Goal: Task Accomplishment & Management: Use online tool/utility

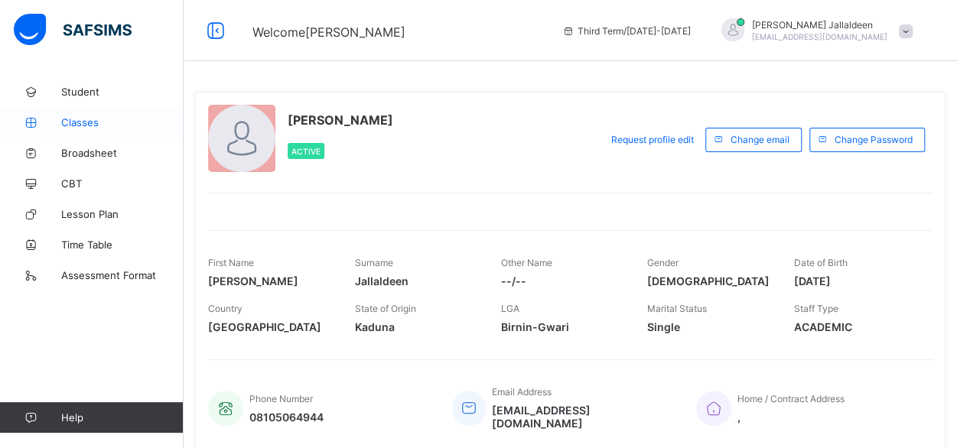
click at [70, 118] on span "Classes" at bounding box center [122, 122] width 122 height 12
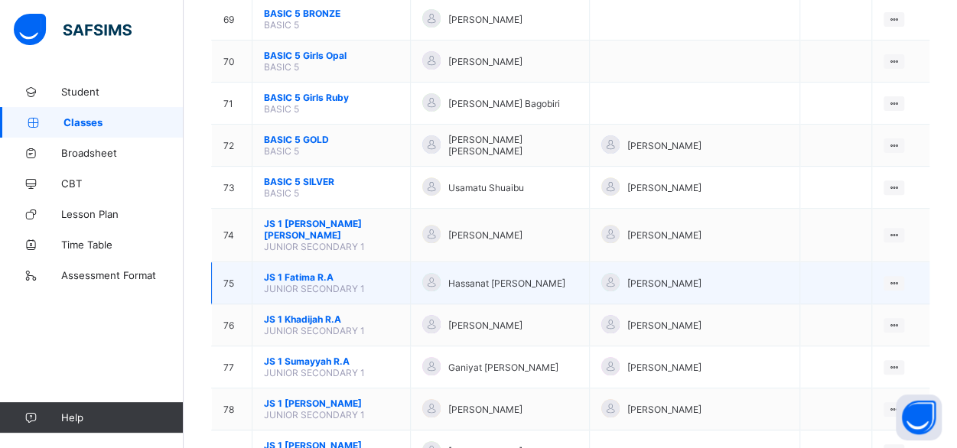
scroll to position [3066, 0]
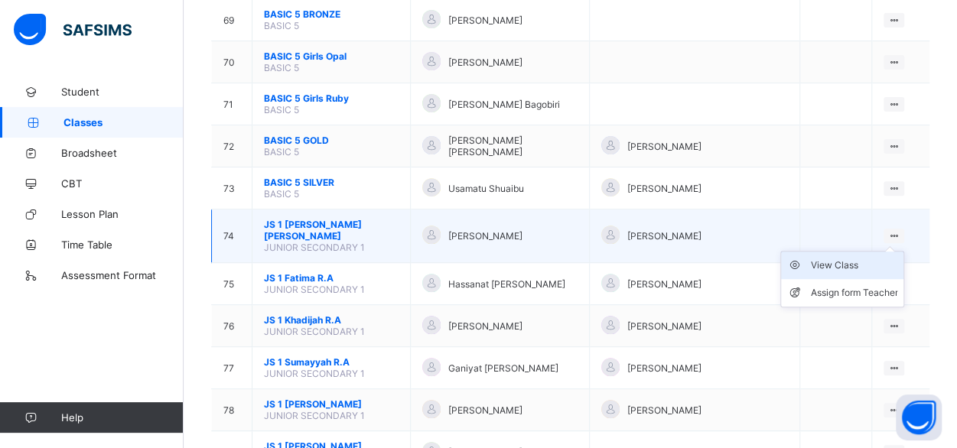
click at [839, 258] on div "View Class" at bounding box center [853, 265] width 87 height 15
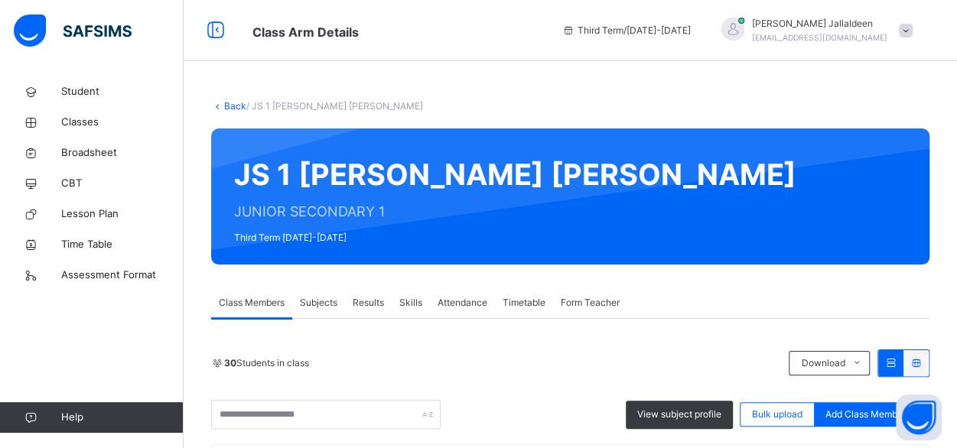
click at [375, 309] on span "Results" at bounding box center [368, 303] width 31 height 14
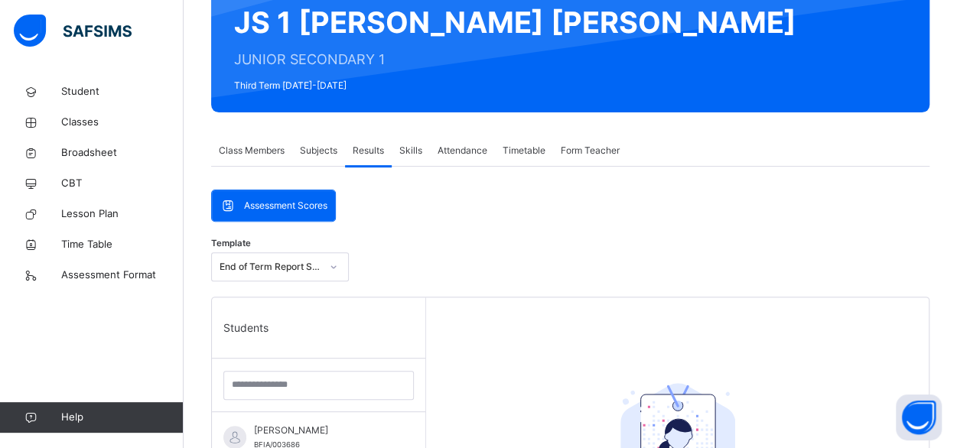
scroll to position [155, 0]
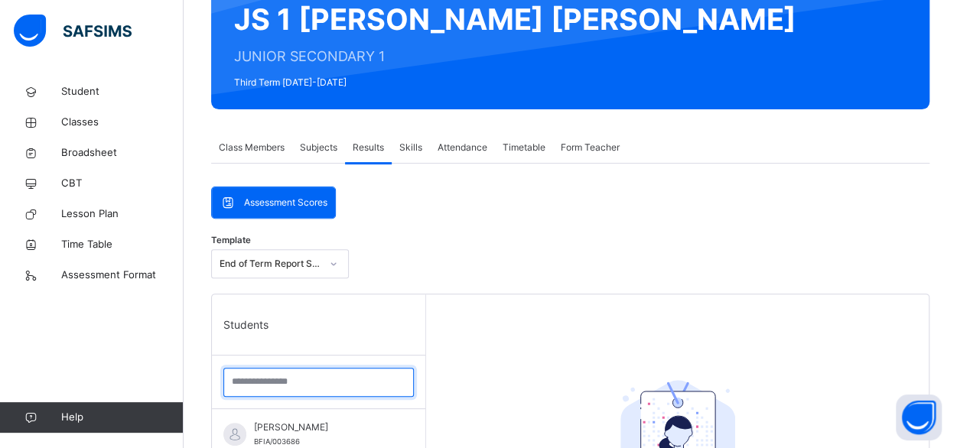
click at [249, 387] on input "search" at bounding box center [318, 382] width 191 height 29
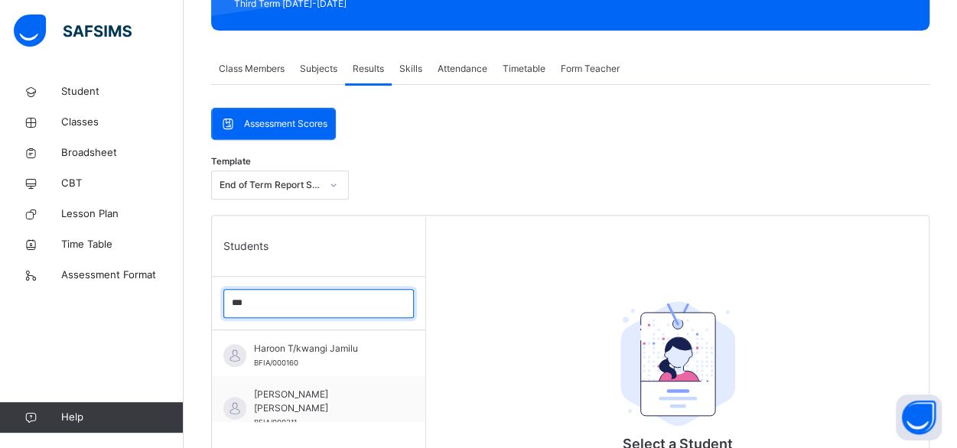
scroll to position [241, 0]
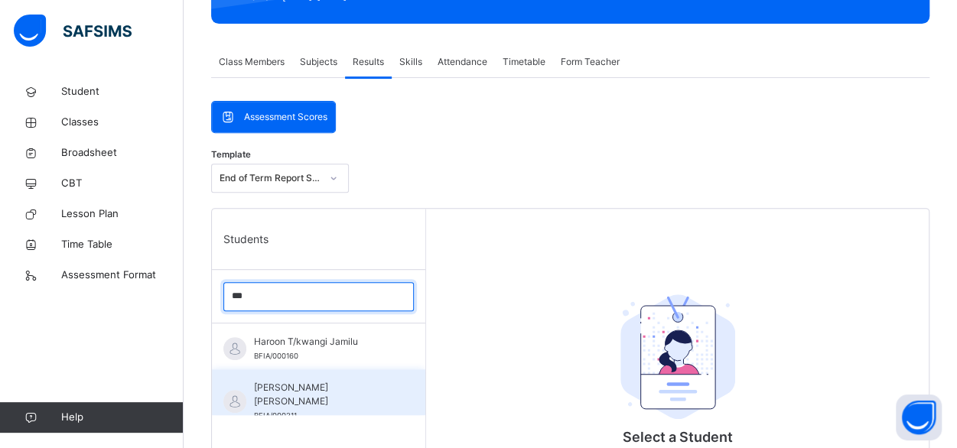
type input "***"
click at [298, 386] on span "[PERSON_NAME] [PERSON_NAME]" at bounding box center [322, 395] width 137 height 28
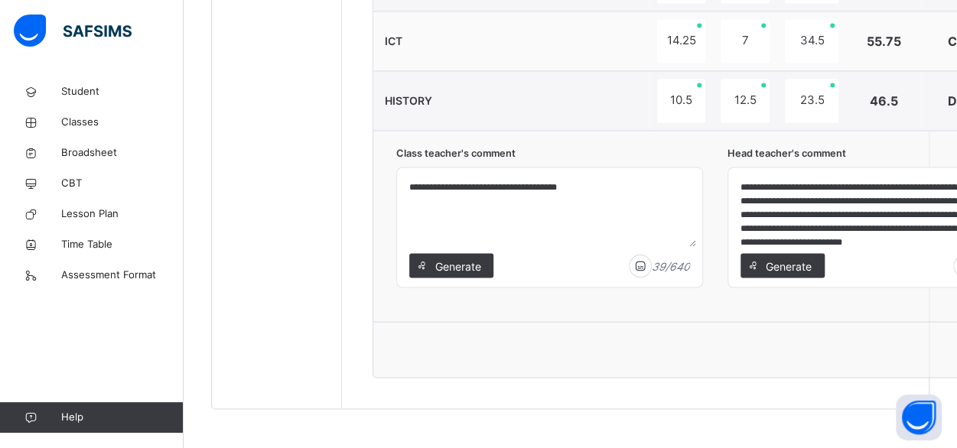
scroll to position [21, 0]
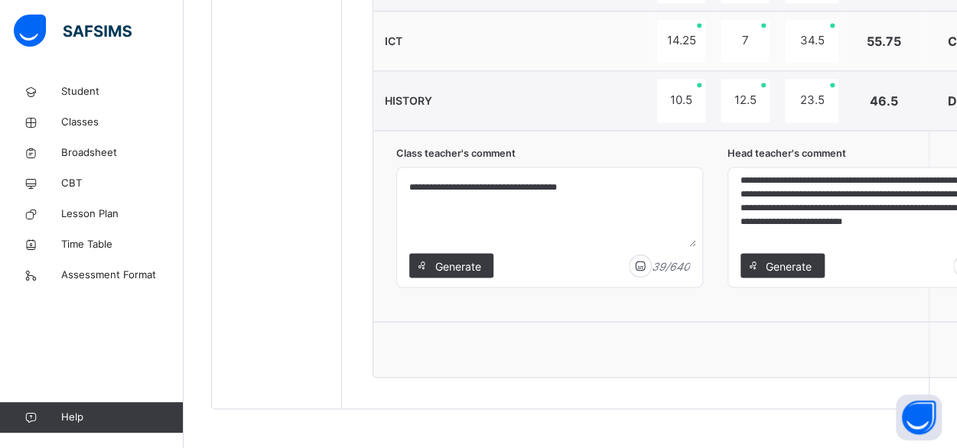
click at [891, 236] on textarea "**********" at bounding box center [881, 210] width 293 height 73
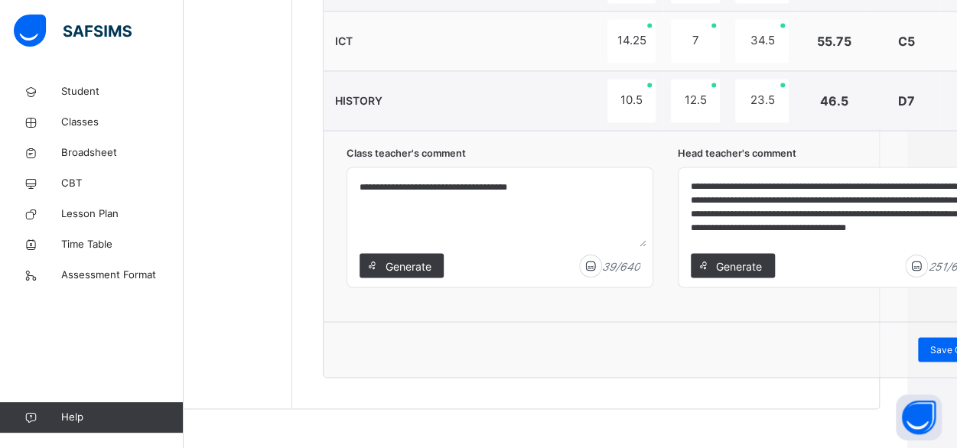
scroll to position [0, 0]
click at [786, 220] on textarea "**********" at bounding box center [831, 210] width 293 height 73
click at [690, 236] on textarea "**********" at bounding box center [831, 210] width 293 height 73
click at [751, 235] on textarea "**********" at bounding box center [831, 210] width 293 height 73
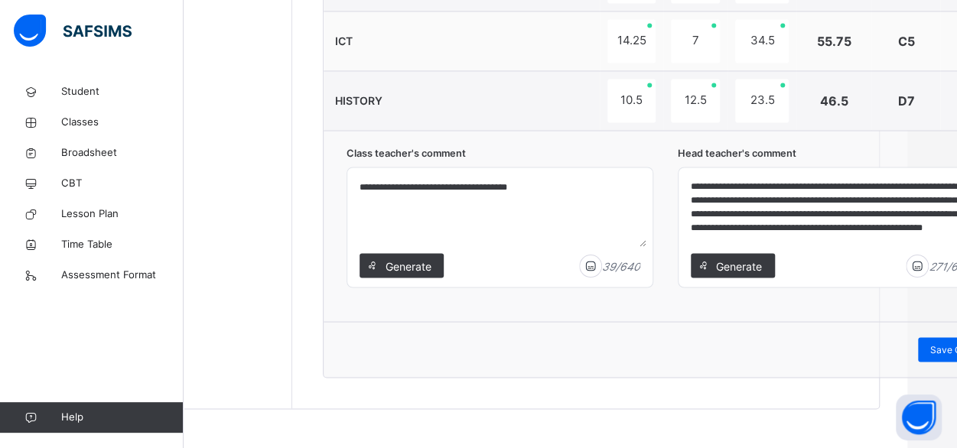
click at [790, 232] on textarea "**********" at bounding box center [831, 210] width 293 height 73
click at [758, 239] on textarea "**********" at bounding box center [831, 210] width 293 height 73
click at [780, 235] on textarea "**********" at bounding box center [831, 210] width 293 height 73
type textarea "**********"
click at [926, 349] on div "Save Comment" at bounding box center [962, 349] width 89 height 24
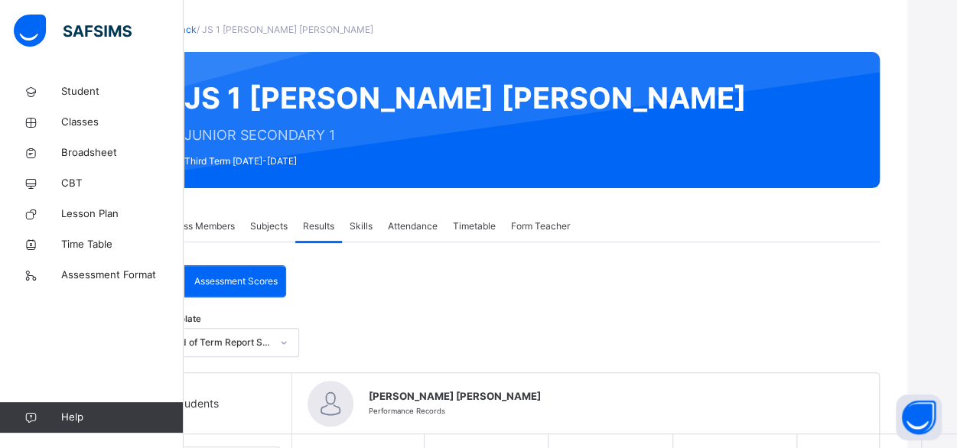
scroll to position [0, 50]
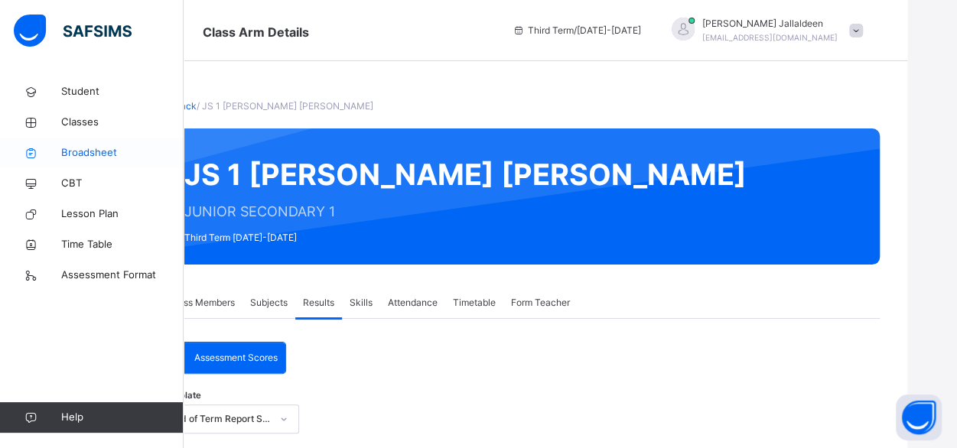
click at [82, 153] on span "Broadsheet" at bounding box center [122, 152] width 122 height 15
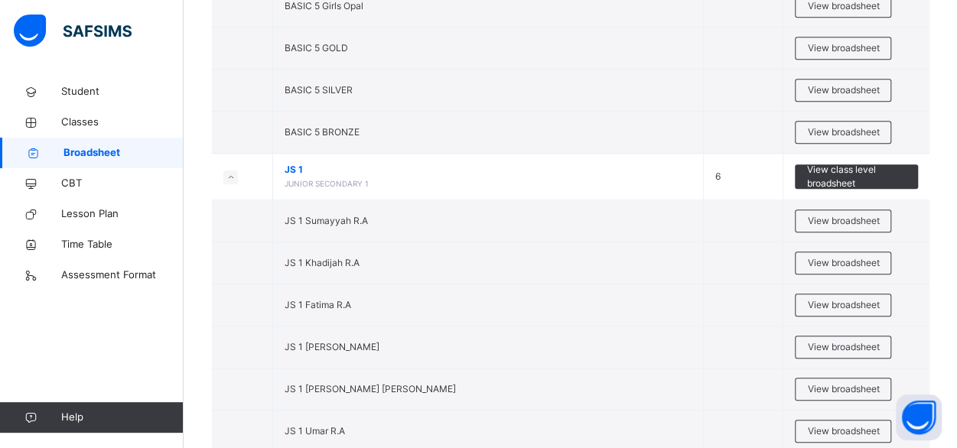
scroll to position [3520, 0]
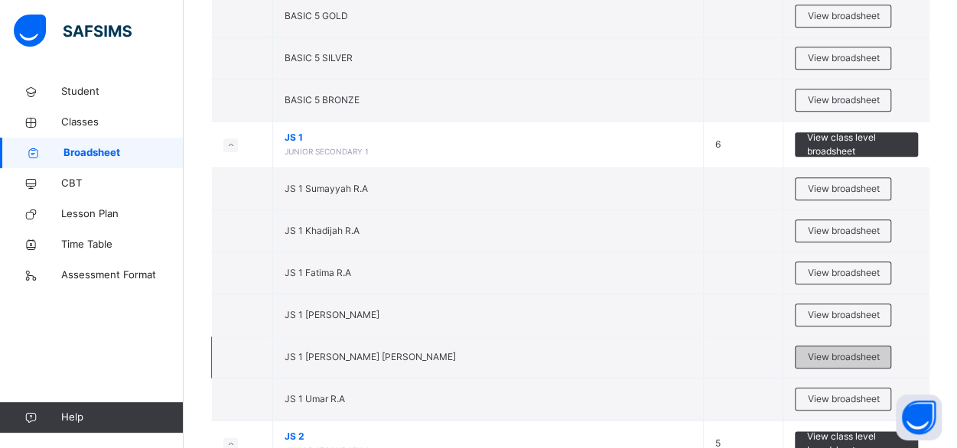
click at [848, 350] on span "View broadsheet" at bounding box center [843, 357] width 72 height 14
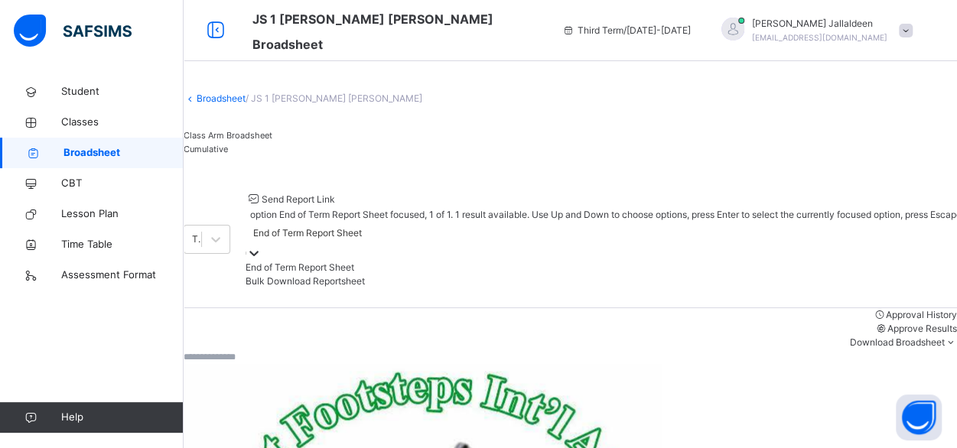
click at [262, 246] on div at bounding box center [253, 253] width 15 height 15
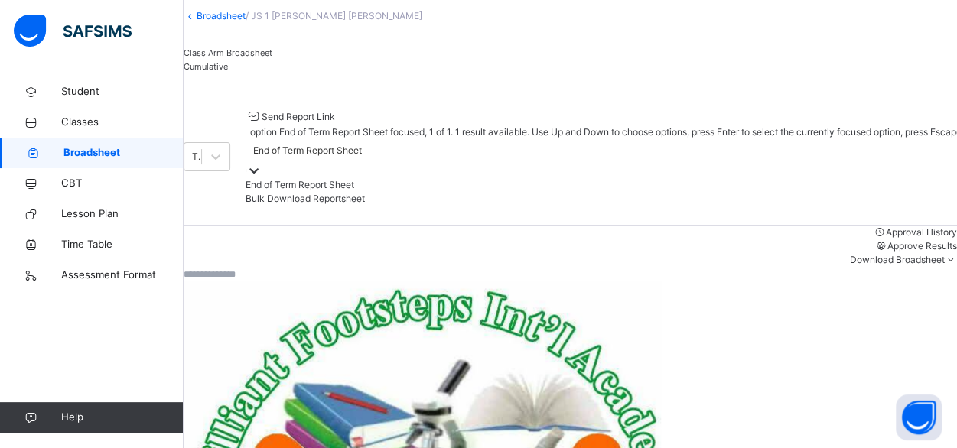
scroll to position [87, 0]
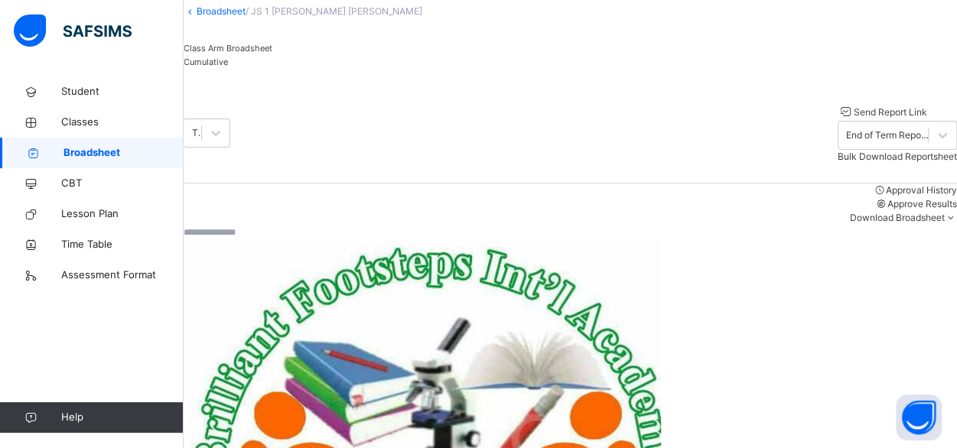
click at [360, 69] on div "Cumulative" at bounding box center [571, 62] width 774 height 14
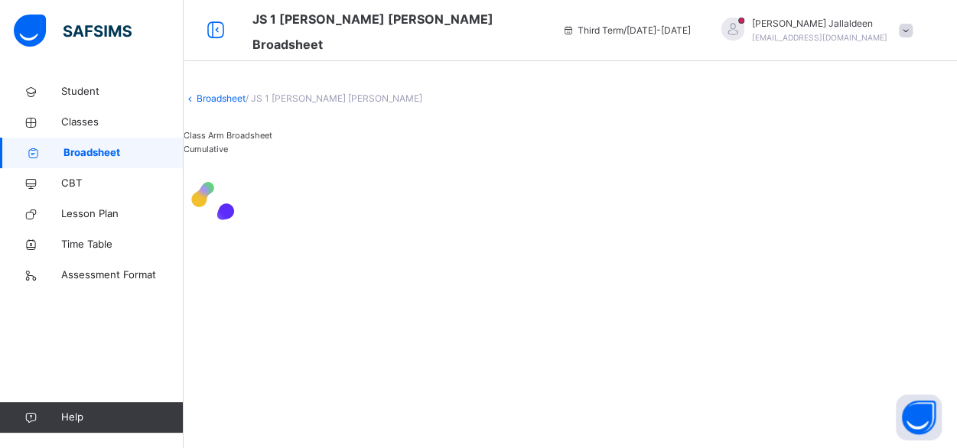
scroll to position [0, 0]
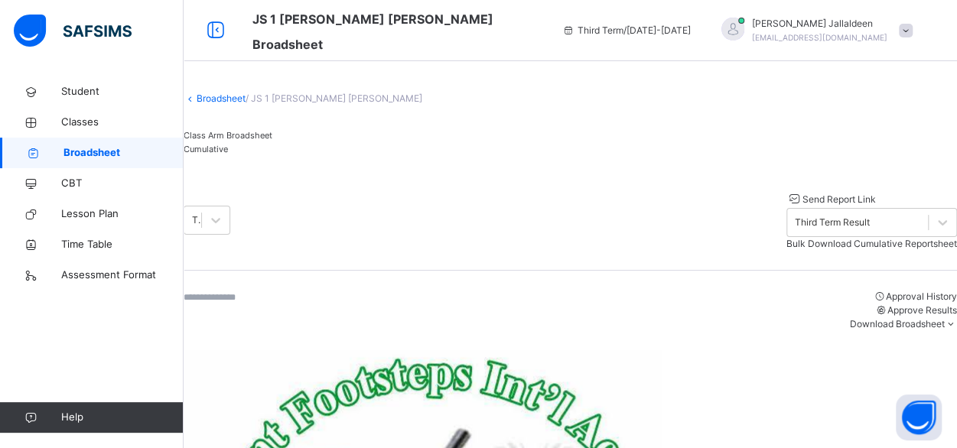
click at [825, 238] on span "Bulk Download Cumulative Reportsheet" at bounding box center [872, 243] width 171 height 11
click at [83, 125] on span "Classes" at bounding box center [122, 122] width 122 height 15
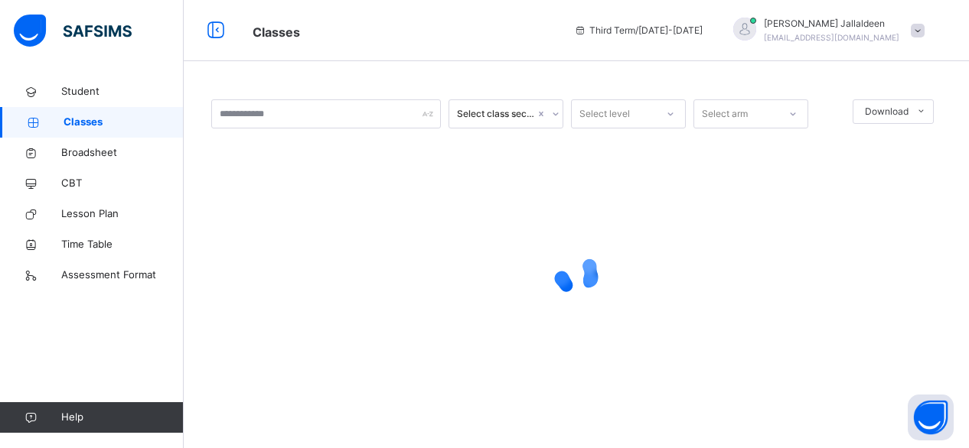
drag, startPoint x: 710, startPoint y: 331, endPoint x: 634, endPoint y: 341, distance: 77.1
click at [634, 341] on div at bounding box center [576, 274] width 730 height 291
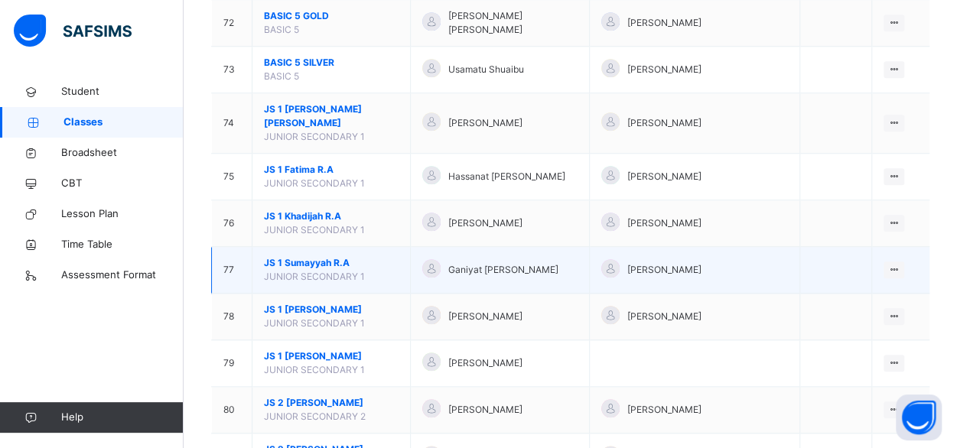
scroll to position [3515, 0]
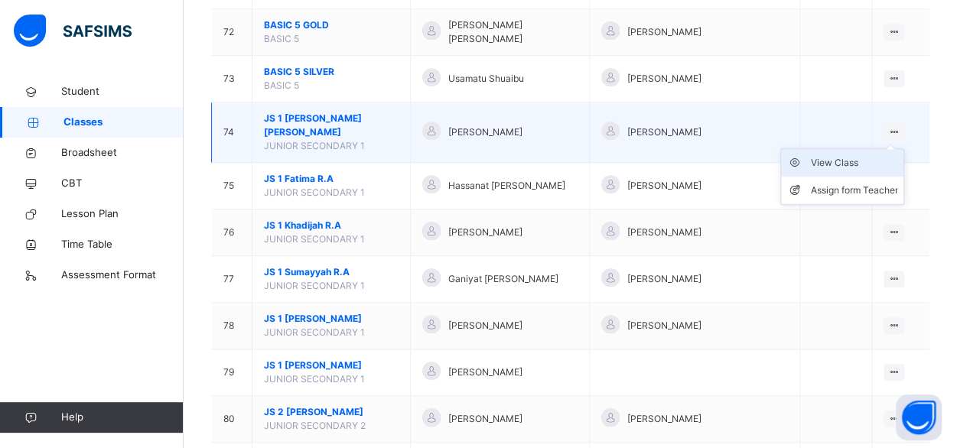
click at [851, 155] on div "View Class" at bounding box center [853, 162] width 87 height 15
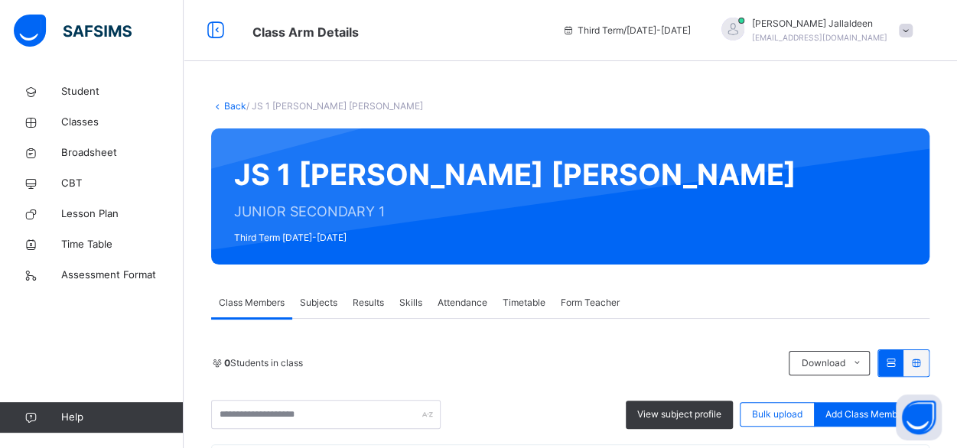
click at [369, 303] on span "Results" at bounding box center [368, 303] width 31 height 14
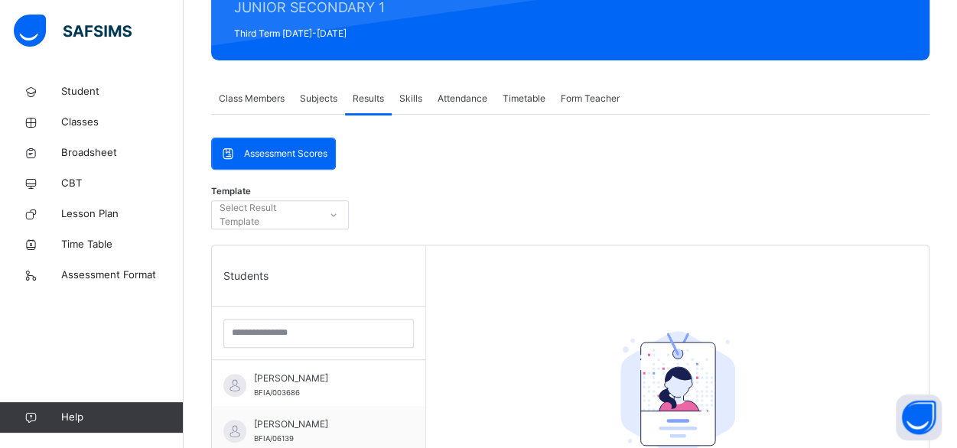
scroll to position [206, 0]
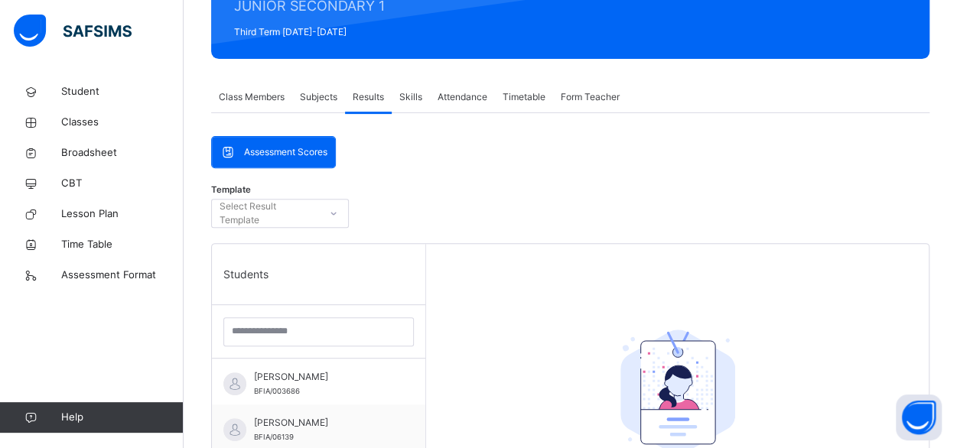
click at [259, 328] on input "search" at bounding box center [318, 332] width 191 height 29
click at [254, 330] on input "search" at bounding box center [318, 332] width 191 height 29
click at [245, 332] on input "search" at bounding box center [318, 332] width 191 height 29
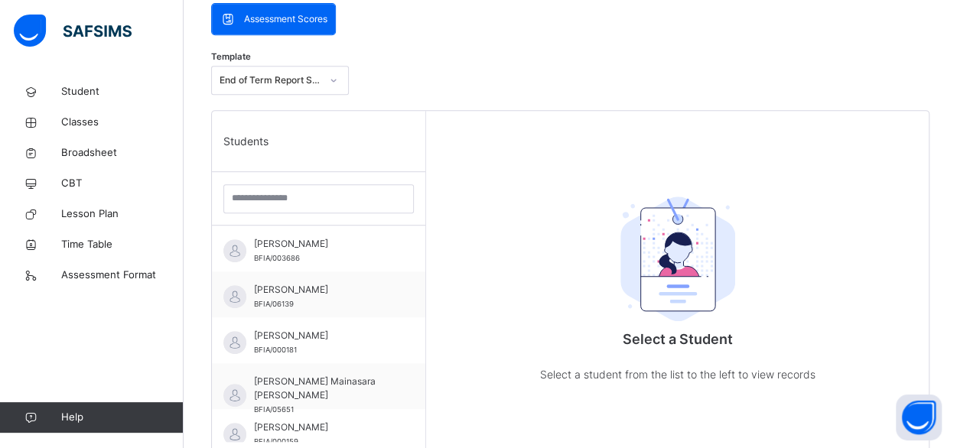
scroll to position [341, 0]
click at [256, 190] on input "search" at bounding box center [318, 197] width 191 height 29
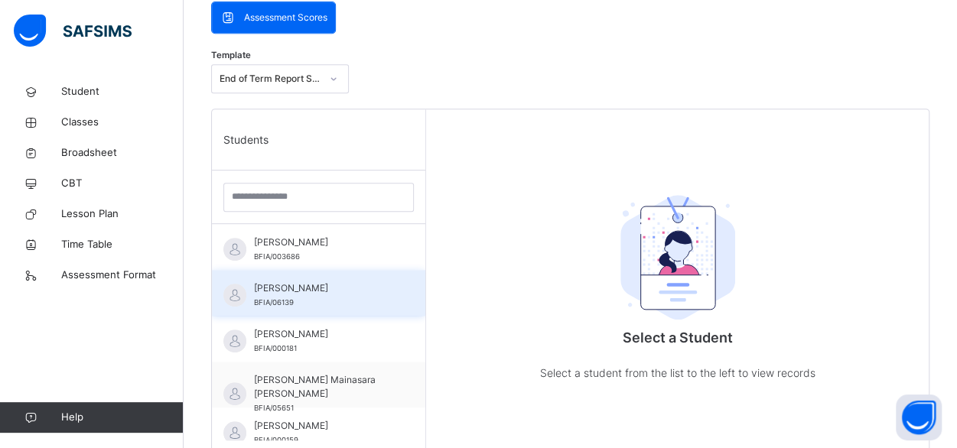
drag, startPoint x: 256, startPoint y: 190, endPoint x: 295, endPoint y: 309, distance: 125.8
click at [295, 309] on div "Students Abdulkarim Isah BFIA/003686 Abdullahi Yusuf Abubakar BFIA/06139 Abdulm…" at bounding box center [319, 333] width 214 height 448
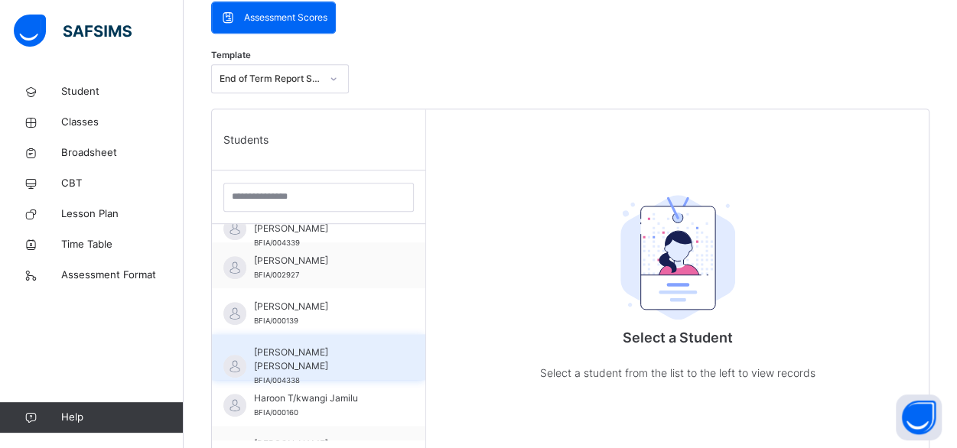
scroll to position [553, 0]
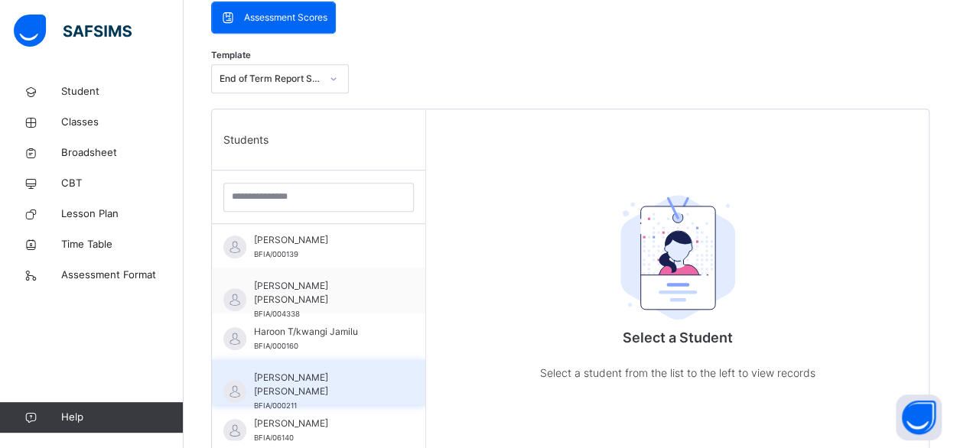
click at [324, 373] on span "[PERSON_NAME] [PERSON_NAME]" at bounding box center [322, 385] width 137 height 28
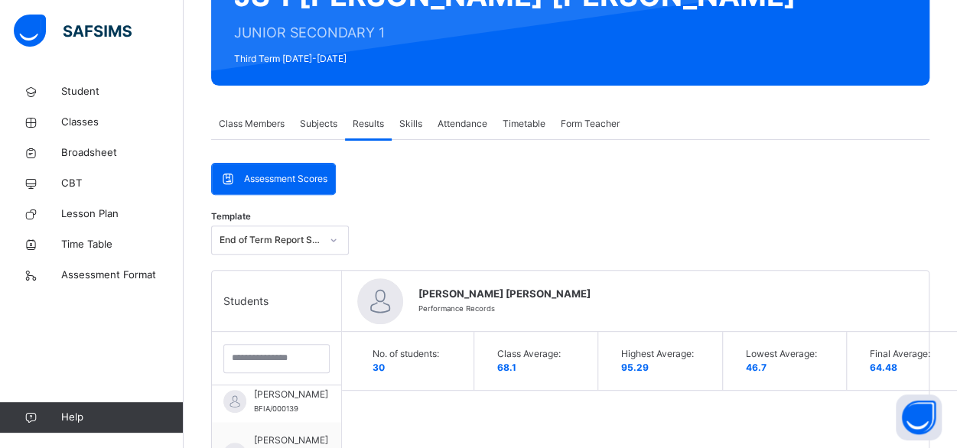
scroll to position [181, 0]
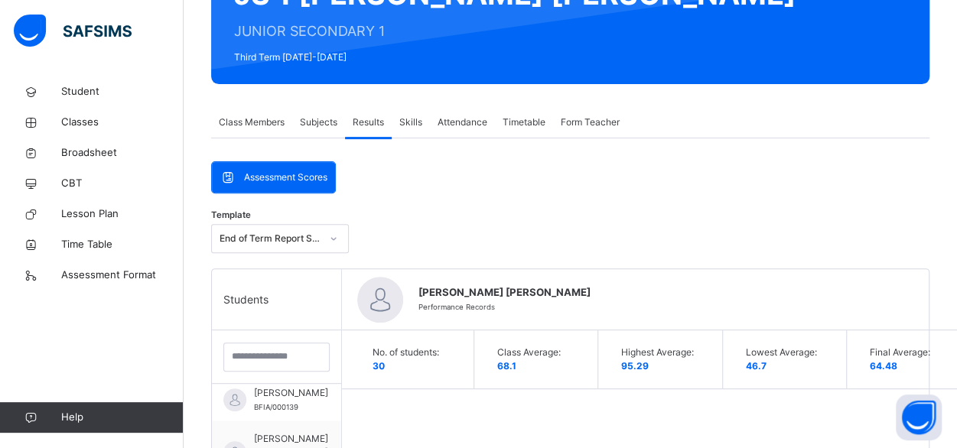
drag, startPoint x: 663, startPoint y: 274, endPoint x: 571, endPoint y: 182, distance: 129.9
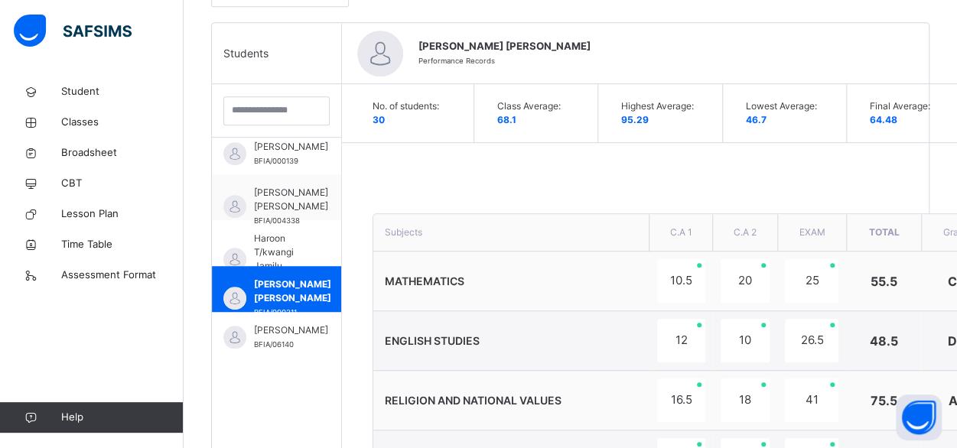
scroll to position [1264, 0]
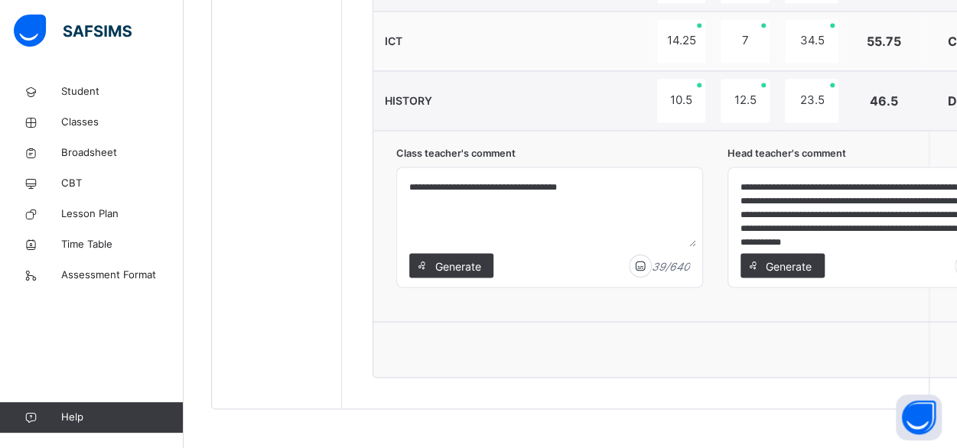
click at [888, 298] on div "**********" at bounding box center [881, 226] width 307 height 160
drag, startPoint x: 685, startPoint y: 319, endPoint x: 750, endPoint y: 392, distance: 97.5
click at [926, 241] on div "**********" at bounding box center [880, 227] width 305 height 119
click at [918, 238] on textarea "**********" at bounding box center [881, 210] width 293 height 73
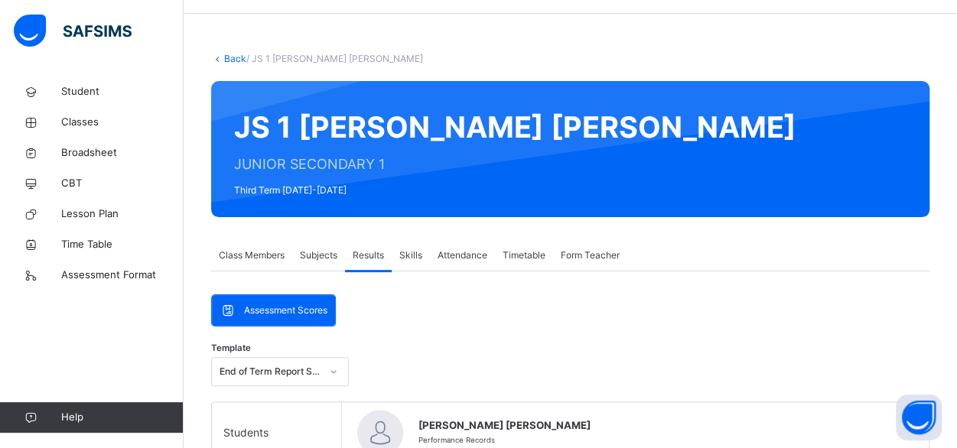
scroll to position [24, 0]
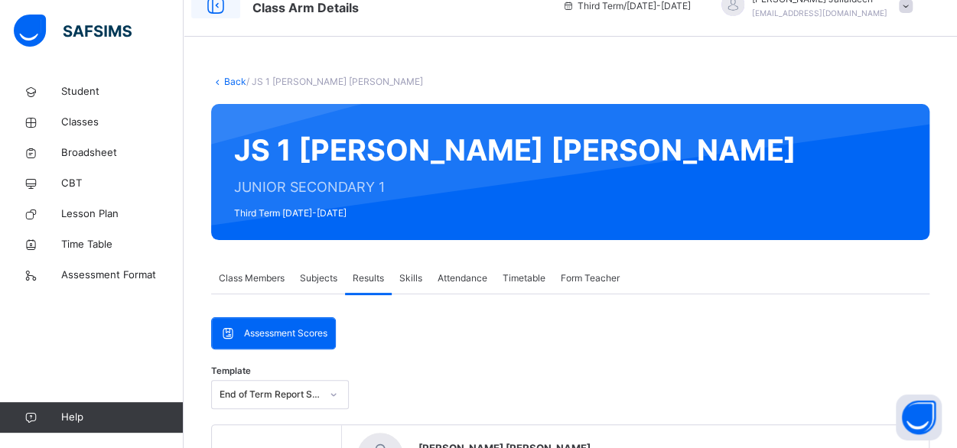
click at [217, 7] on icon at bounding box center [216, 6] width 26 height 28
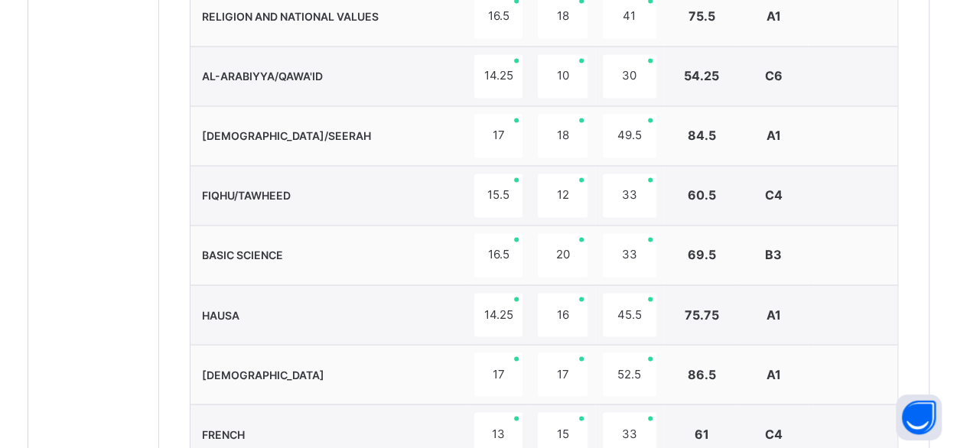
scroll to position [1264, 0]
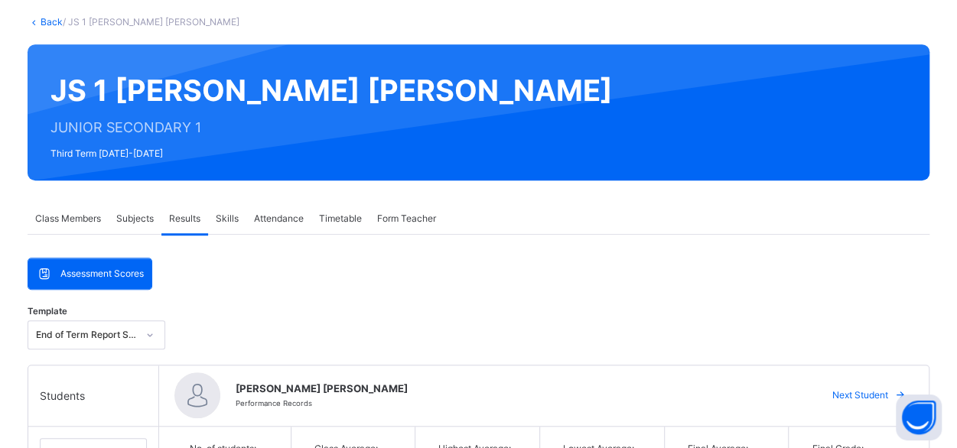
scroll to position [0, 0]
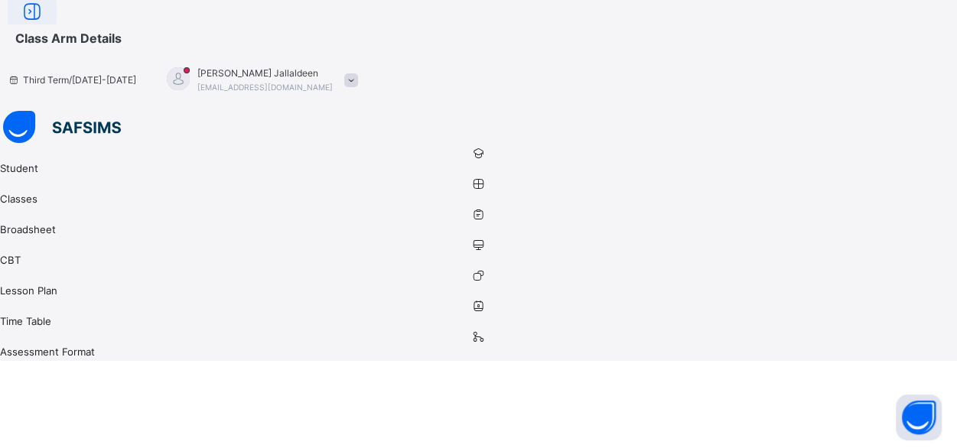
click at [45, 26] on icon at bounding box center [32, 12] width 26 height 28
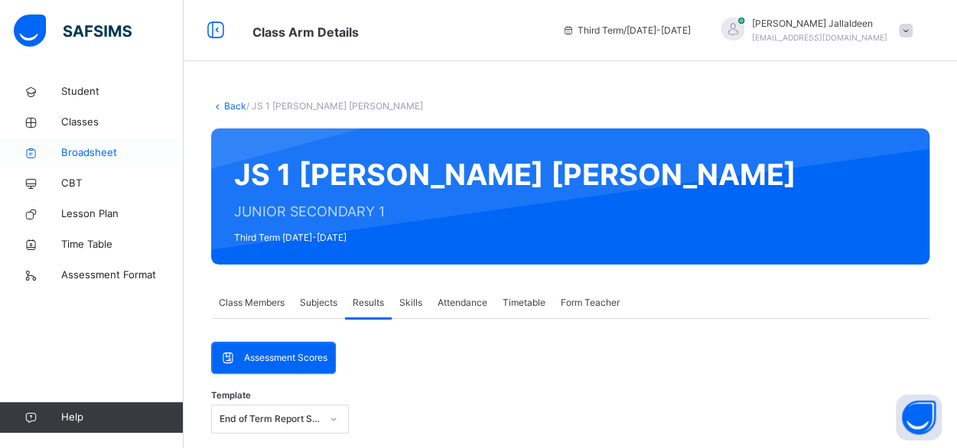
click at [96, 151] on span "Broadsheet" at bounding box center [122, 152] width 122 height 15
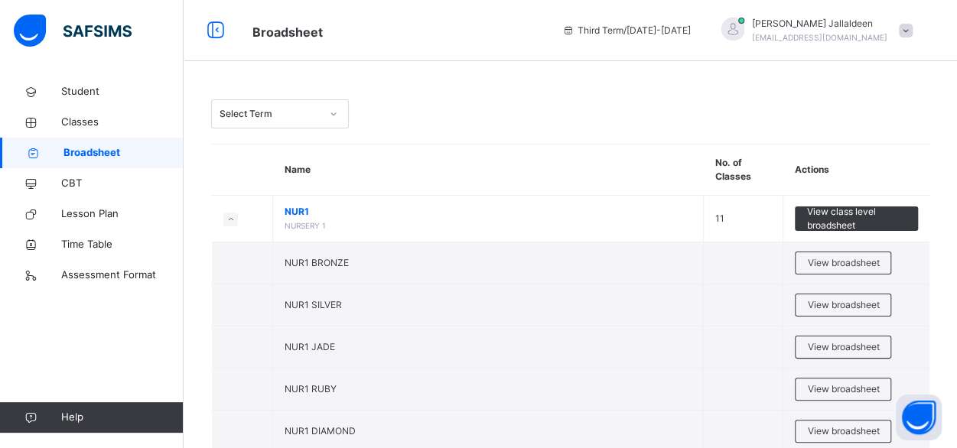
click at [913, 31] on span at bounding box center [906, 31] width 14 height 14
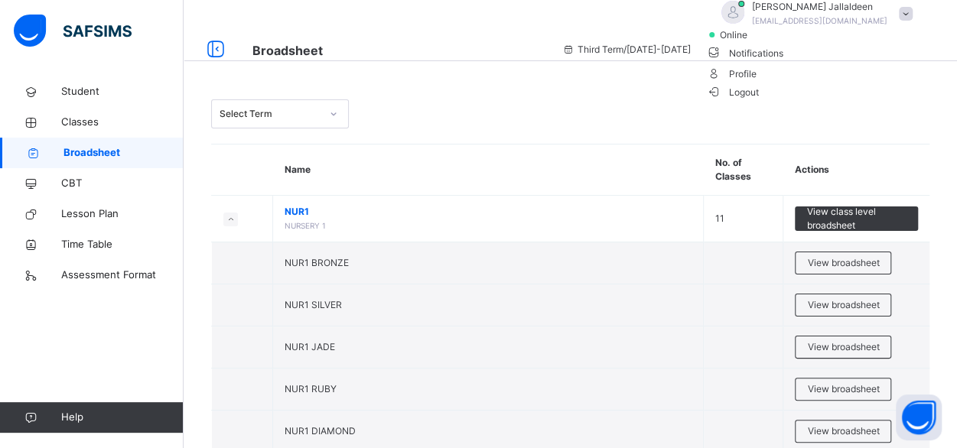
click at [759, 100] on span "Logout" at bounding box center [732, 92] width 53 height 16
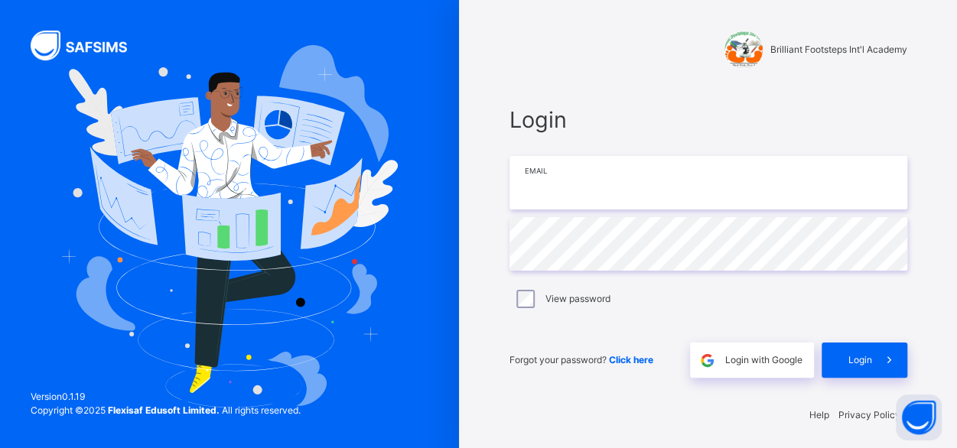
type input "**********"
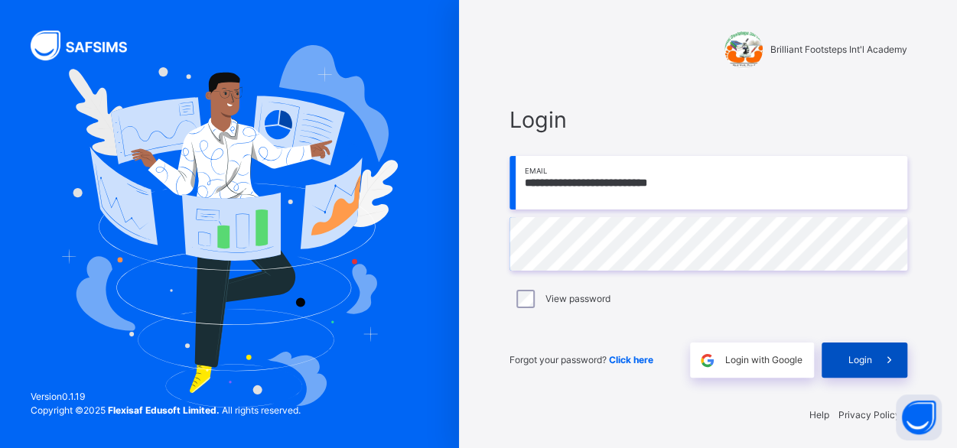
click at [865, 367] on span "Login" at bounding box center [861, 361] width 24 height 14
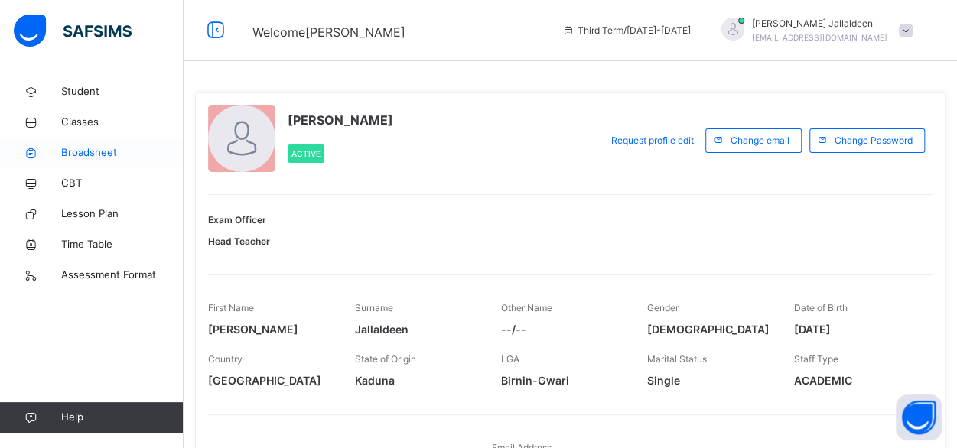
click at [87, 151] on span "Broadsheet" at bounding box center [122, 152] width 122 height 15
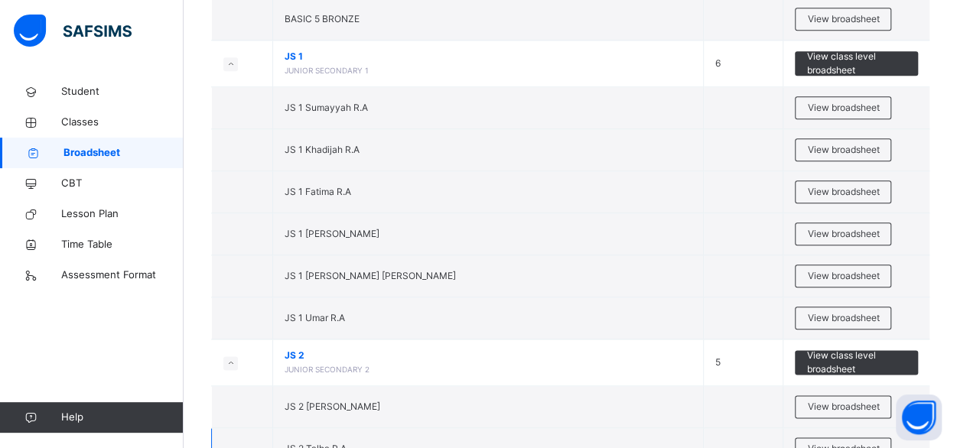
scroll to position [3585, 0]
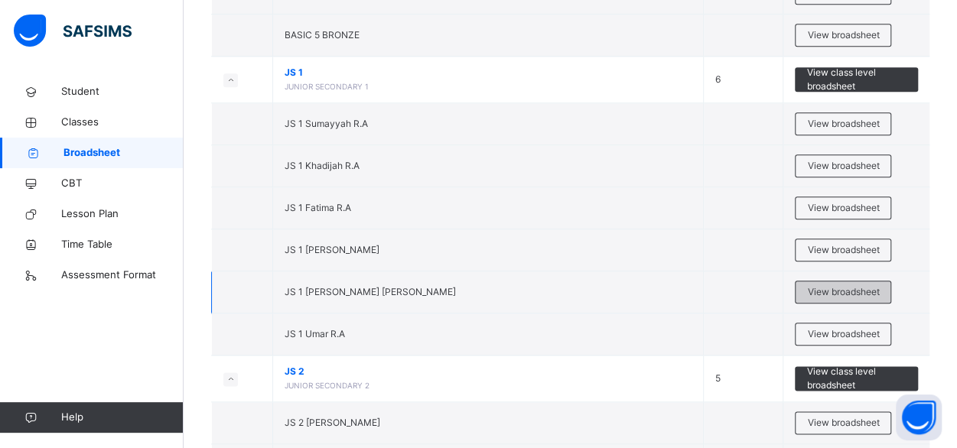
click at [873, 285] on span "View broadsheet" at bounding box center [843, 292] width 72 height 14
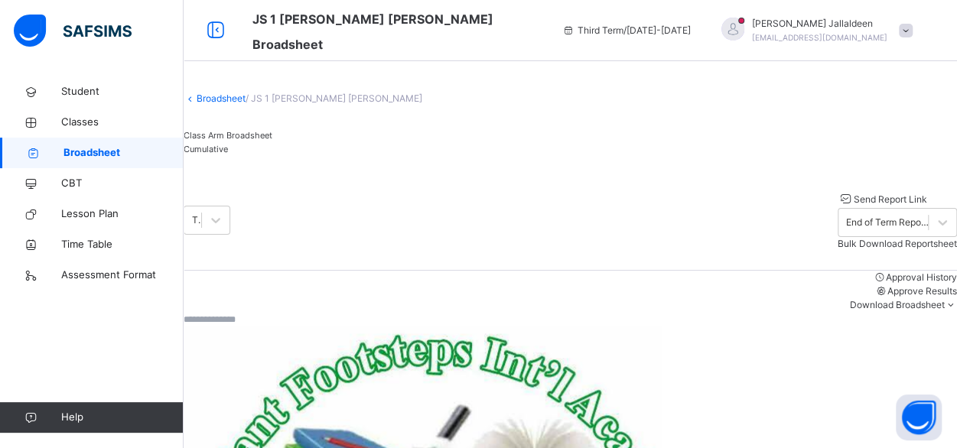
click at [337, 145] on div "Class Arm Broadsheet Cumulative" at bounding box center [571, 143] width 774 height 28
click at [337, 154] on div "Cumulative" at bounding box center [571, 149] width 774 height 14
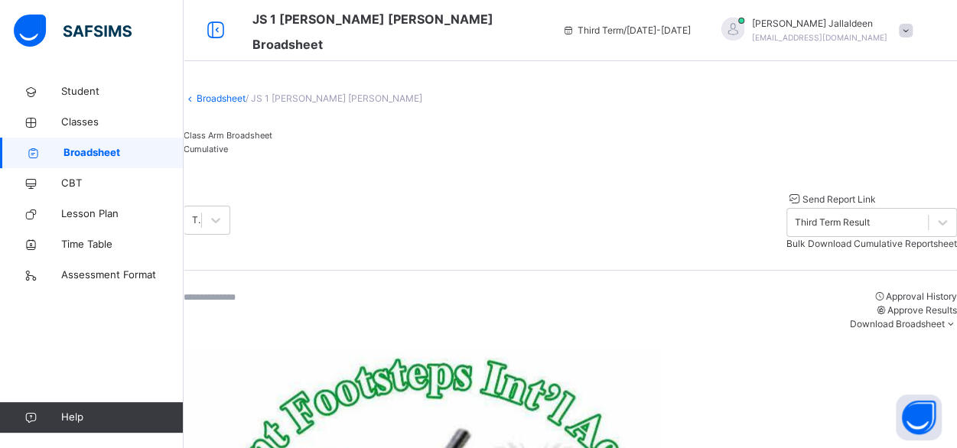
click at [790, 238] on span "Bulk Download Cumulative Reportsheet" at bounding box center [872, 243] width 171 height 11
click at [87, 119] on span "Classes" at bounding box center [122, 122] width 122 height 15
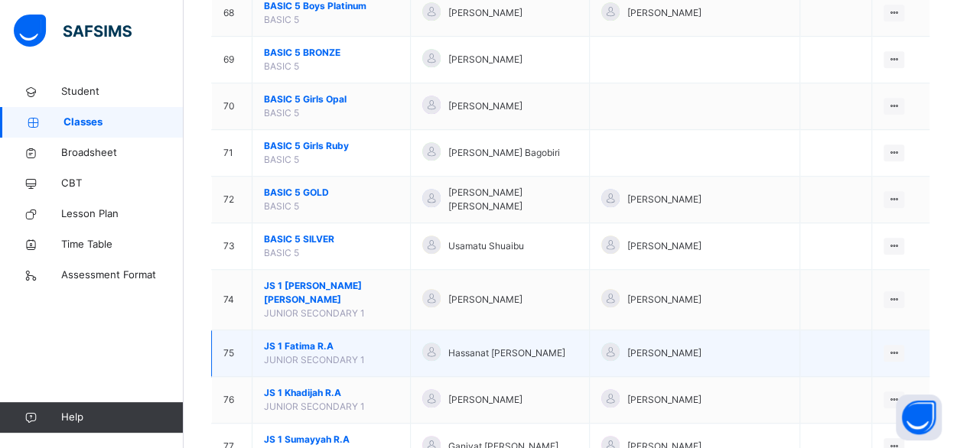
scroll to position [3346, 0]
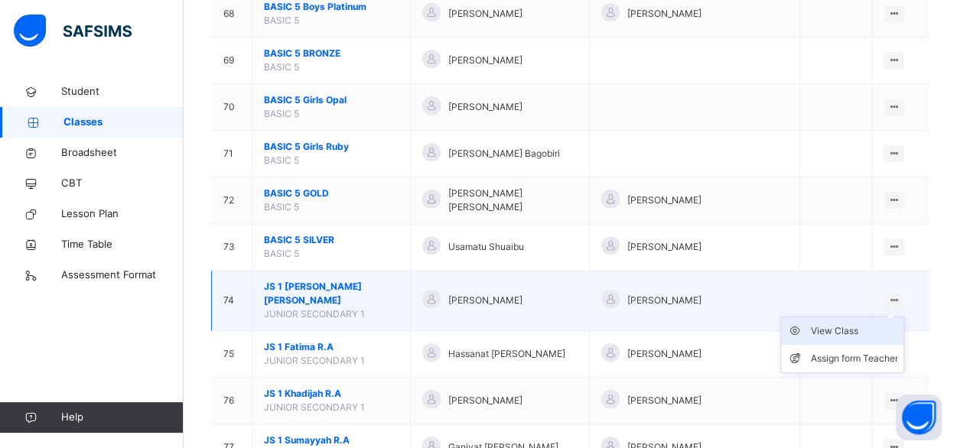
click at [846, 324] on div "View Class" at bounding box center [853, 331] width 87 height 15
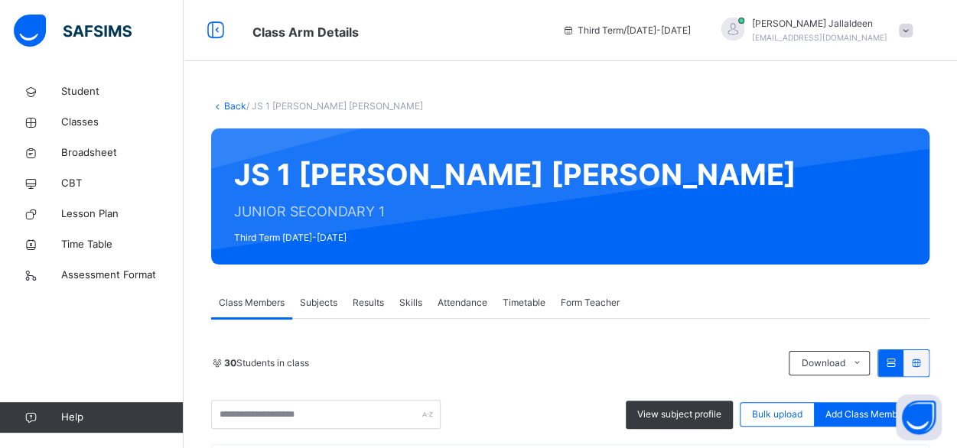
click at [378, 303] on span "Results" at bounding box center [368, 303] width 31 height 14
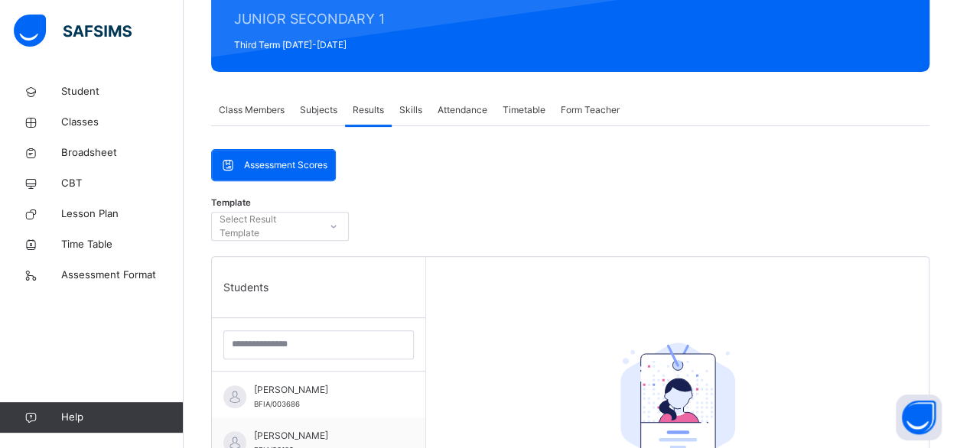
scroll to position [196, 0]
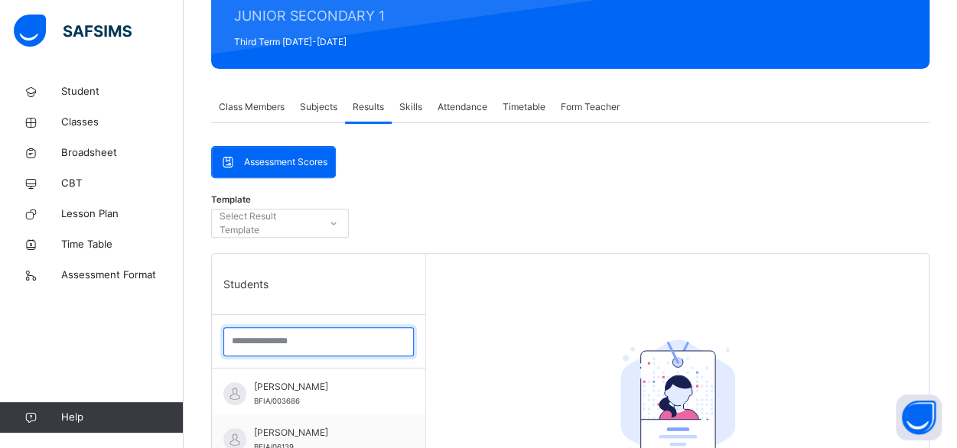
click at [257, 334] on input "search" at bounding box center [318, 342] width 191 height 29
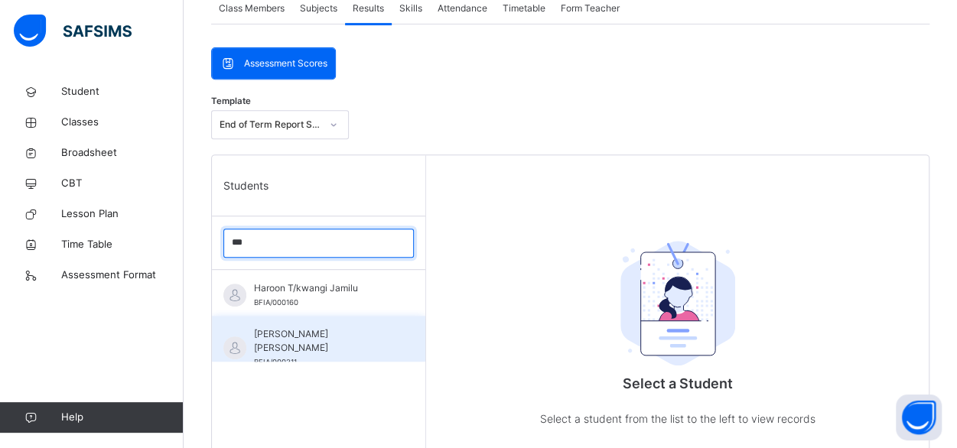
scroll to position [295, 0]
type input "***"
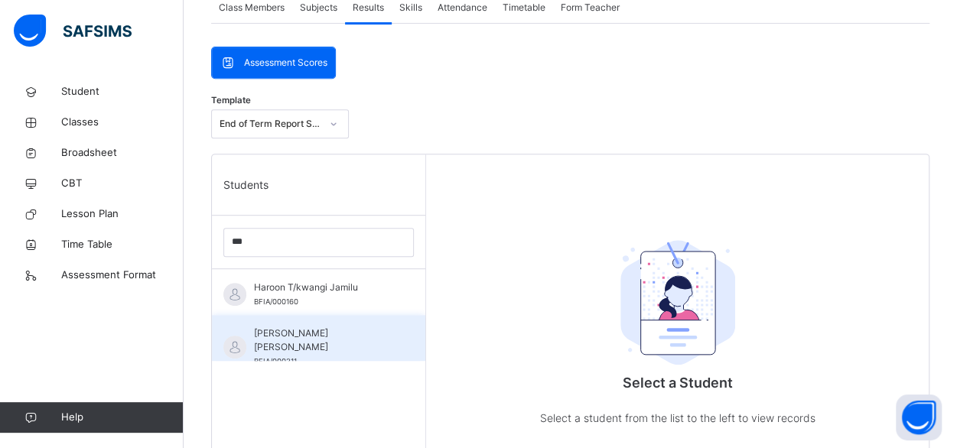
click at [300, 341] on div "Haroun Abbas Abdullahi BFIA/000211" at bounding box center [322, 347] width 137 height 41
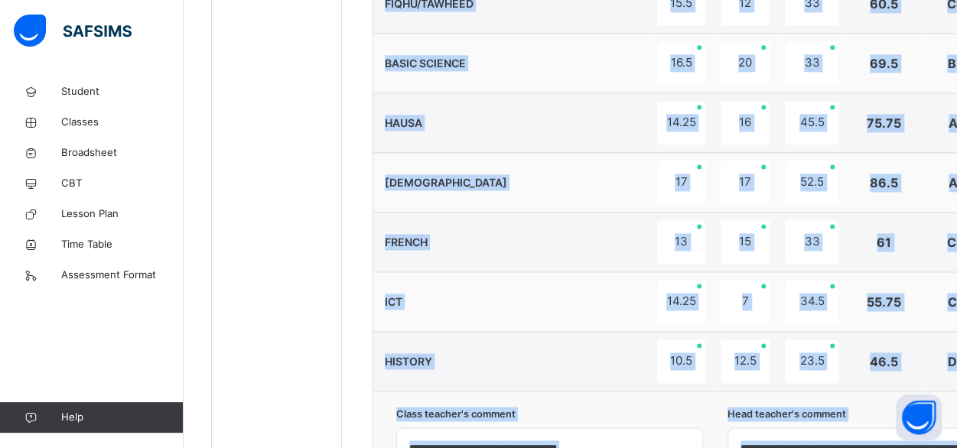
scroll to position [1264, 0]
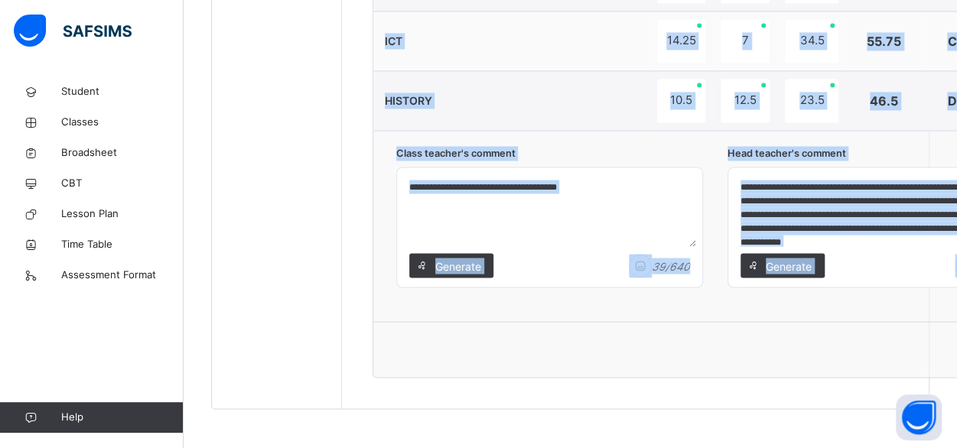
click at [913, 269] on div "Generate 291 / 640" at bounding box center [880, 270] width 305 height 34
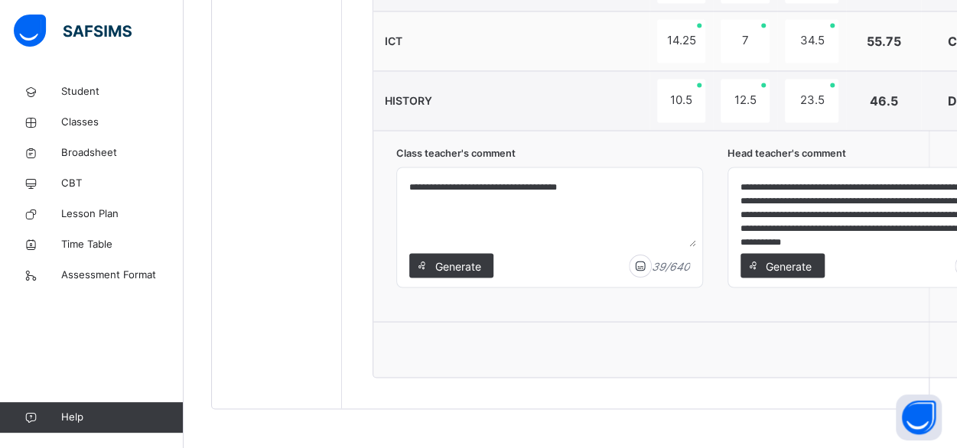
scroll to position [38, 0]
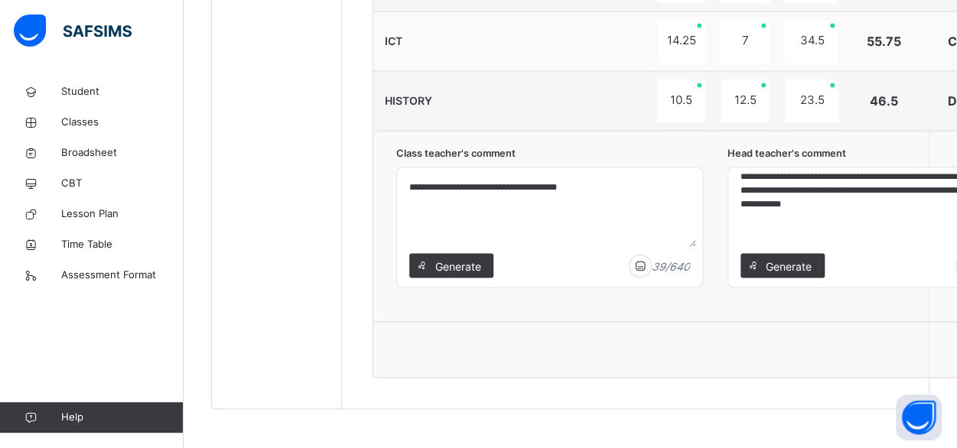
drag, startPoint x: 739, startPoint y: 180, endPoint x: 973, endPoint y: 234, distance: 240.4
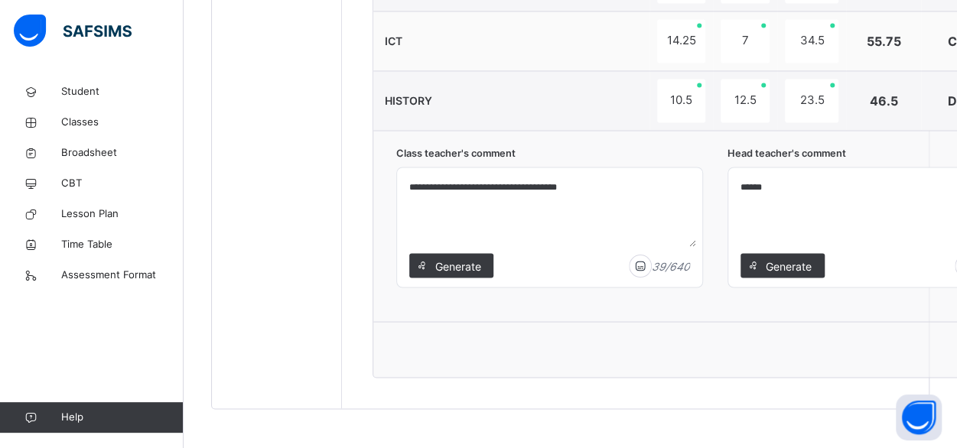
scroll to position [0, 0]
click at [781, 186] on textarea "******" at bounding box center [881, 210] width 293 height 73
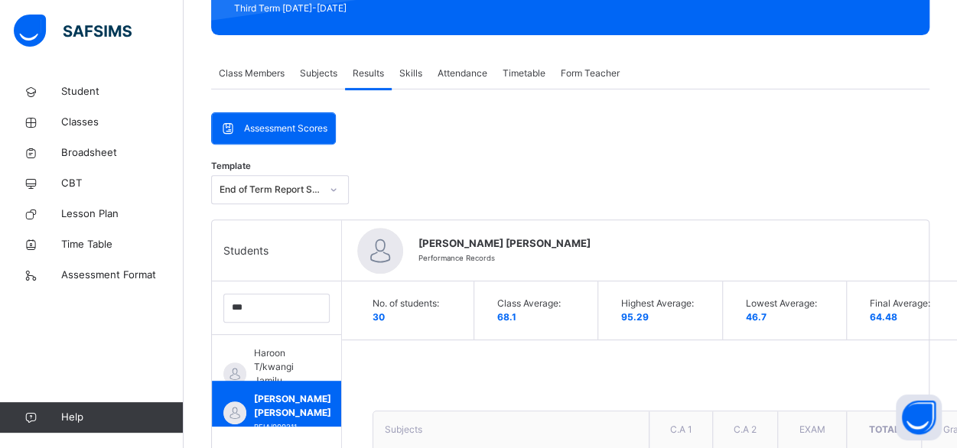
scroll to position [230, 0]
type textarea "*"
click at [269, 357] on span "Haroon T/kwangi Jamilu" at bounding box center [280, 367] width 53 height 41
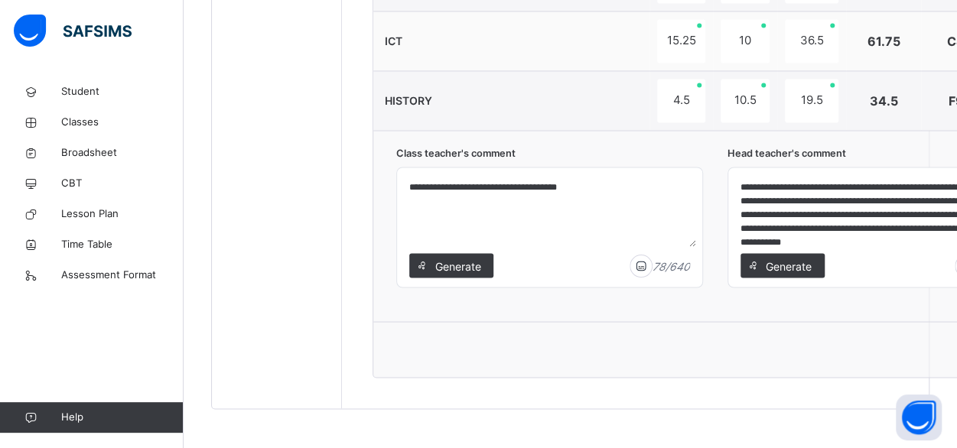
scroll to position [24, 0]
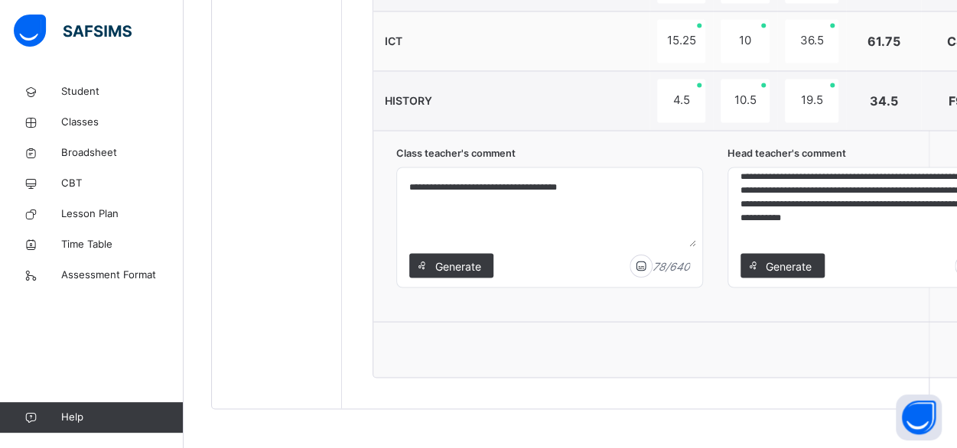
drag, startPoint x: 826, startPoint y: 221, endPoint x: 903, endPoint y: 226, distance: 76.7
click at [903, 226] on textarea "**********" at bounding box center [881, 210] width 293 height 73
type textarea "**********"
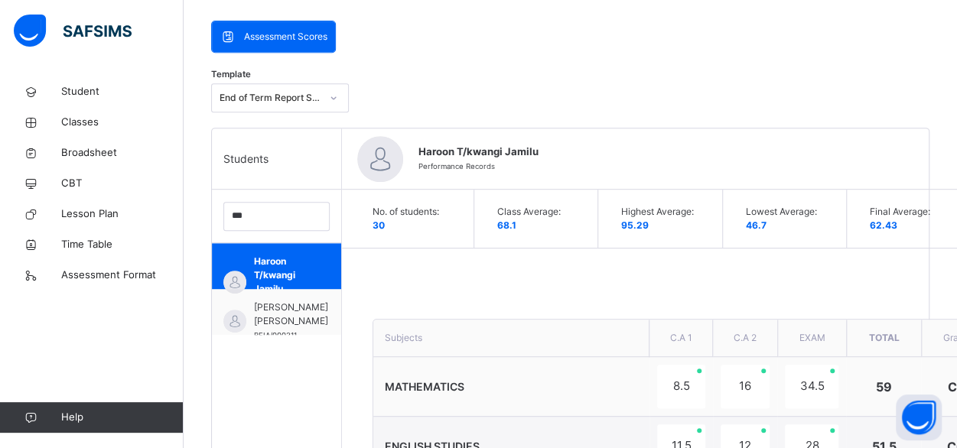
scroll to position [320, 0]
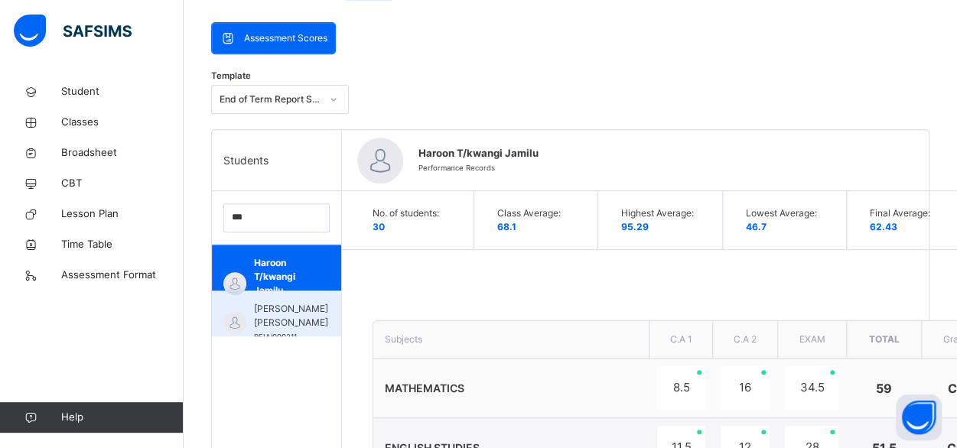
click at [275, 309] on span "[PERSON_NAME] [PERSON_NAME]" at bounding box center [291, 316] width 74 height 28
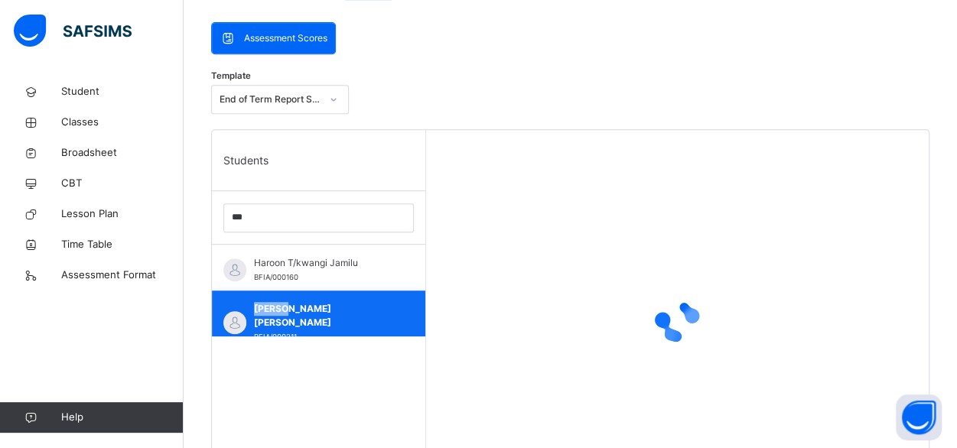
click at [275, 309] on span "[PERSON_NAME] [PERSON_NAME]" at bounding box center [322, 316] width 137 height 28
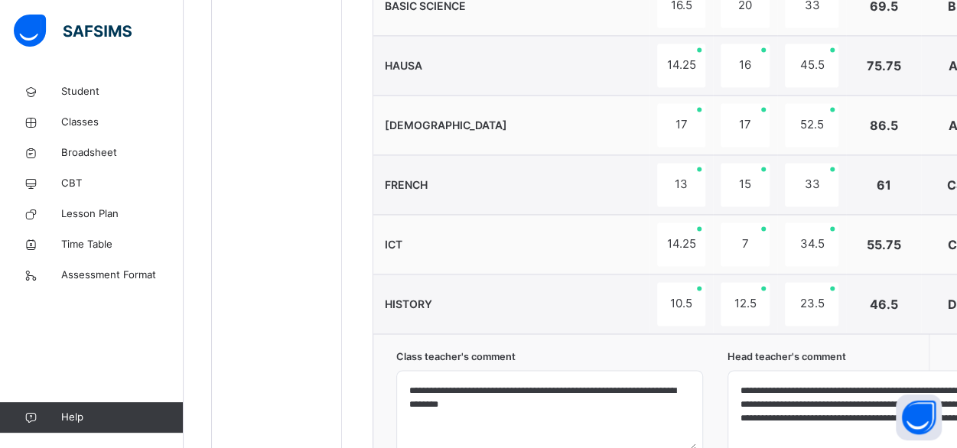
scroll to position [1142, 0]
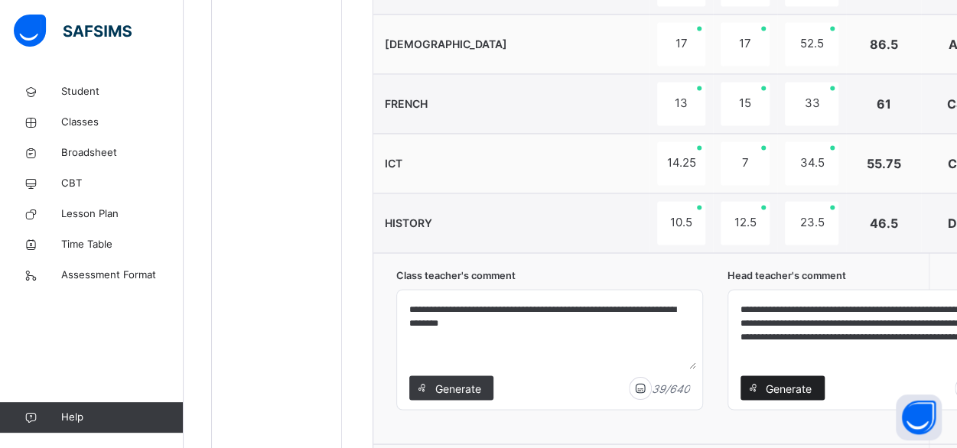
click at [793, 385] on span "Generate" at bounding box center [789, 388] width 48 height 16
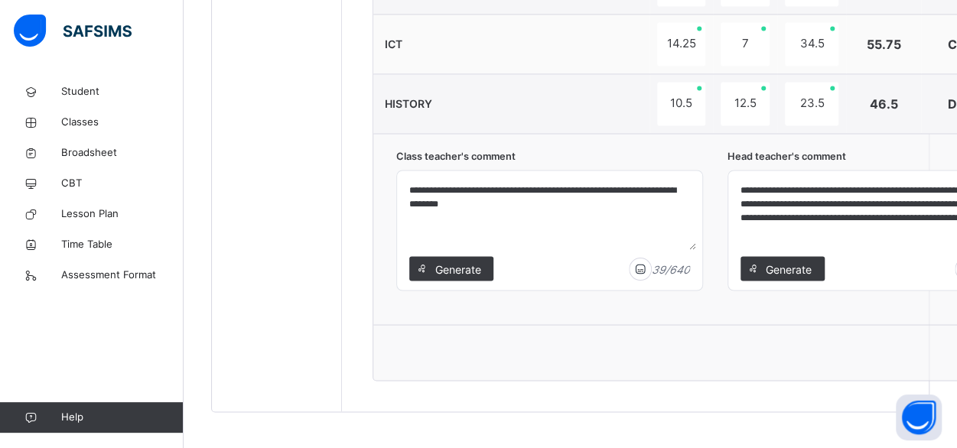
scroll to position [1263, 0]
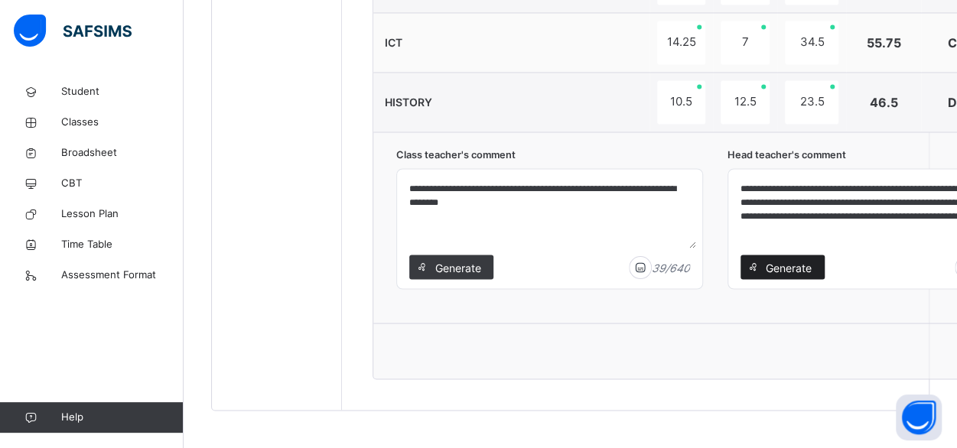
click at [785, 255] on div "Generate" at bounding box center [783, 267] width 84 height 24
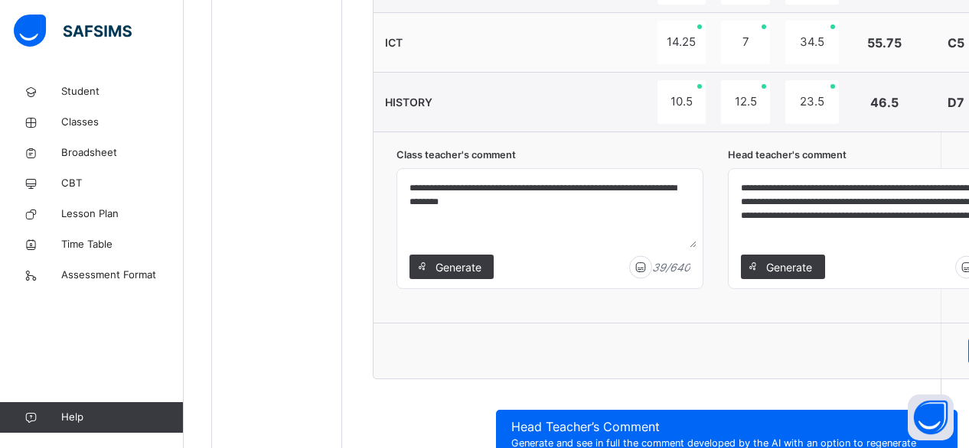
click at [927, 421] on span "×" at bounding box center [934, 434] width 15 height 26
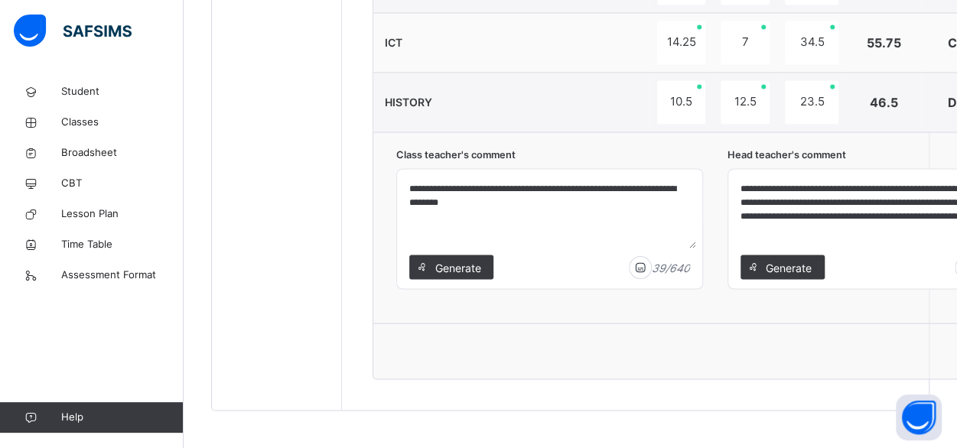
click at [940, 238] on textarea "**********" at bounding box center [881, 211] width 293 height 73
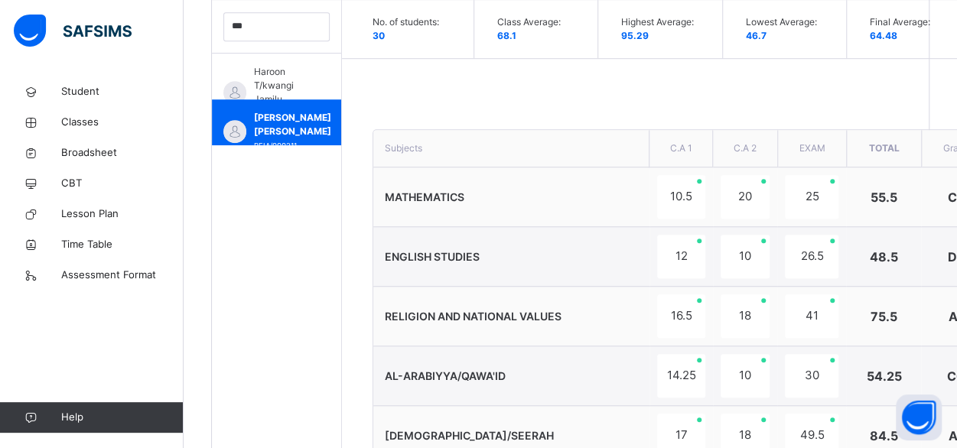
scroll to position [208, 0]
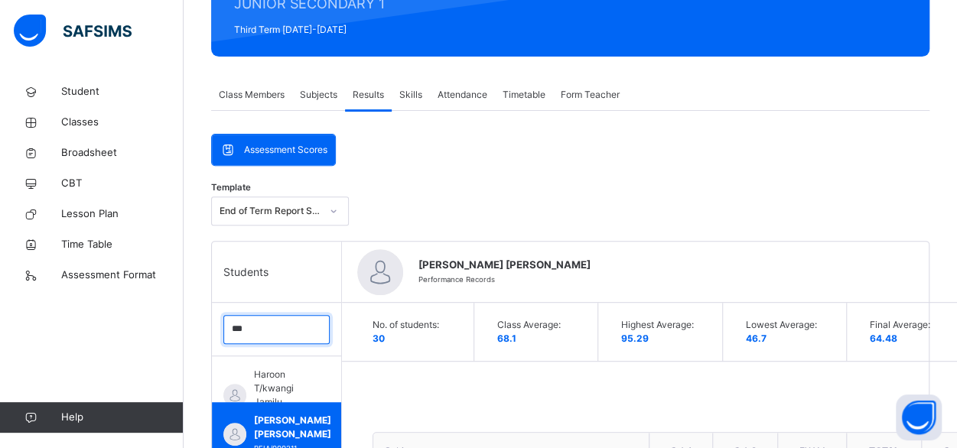
click at [249, 330] on input "***" at bounding box center [276, 329] width 106 height 29
type input "*"
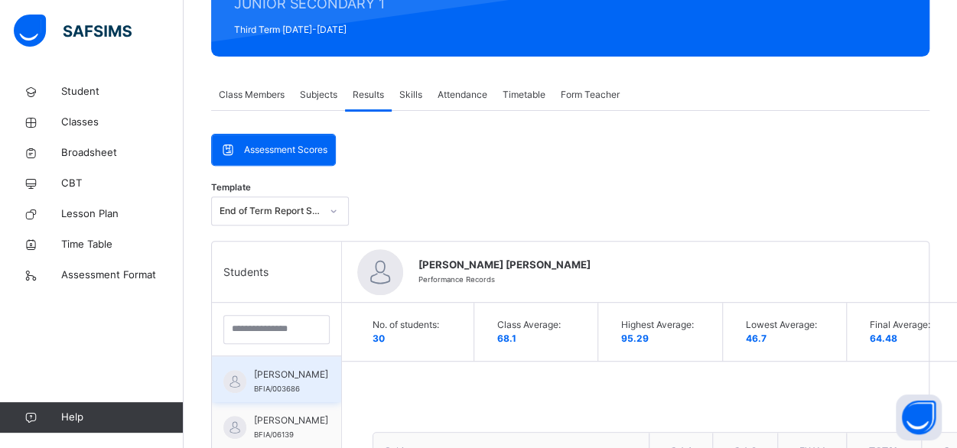
click at [271, 373] on span "[PERSON_NAME]" at bounding box center [291, 375] width 74 height 14
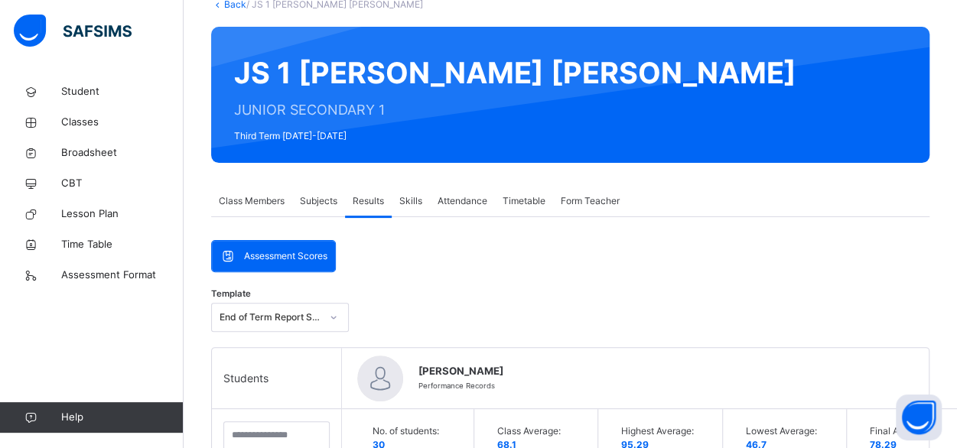
scroll to position [106, 0]
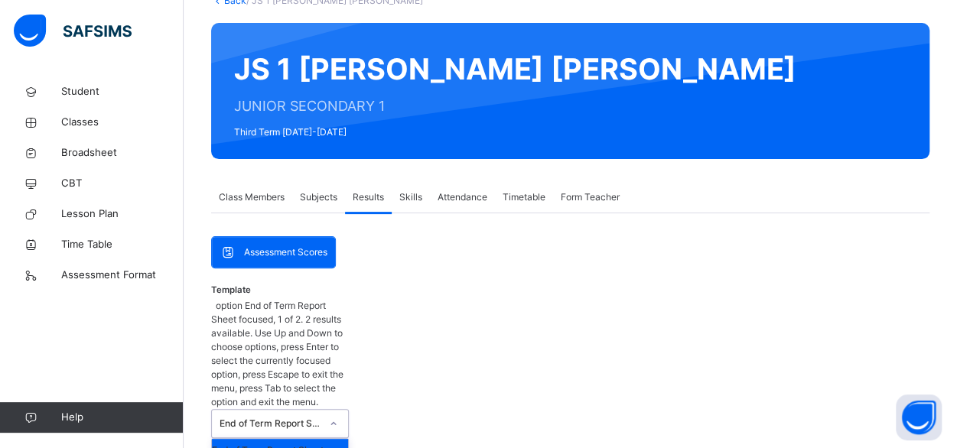
click at [239, 417] on div "End of Term Report Sheet" at bounding box center [270, 424] width 101 height 14
type input "*"
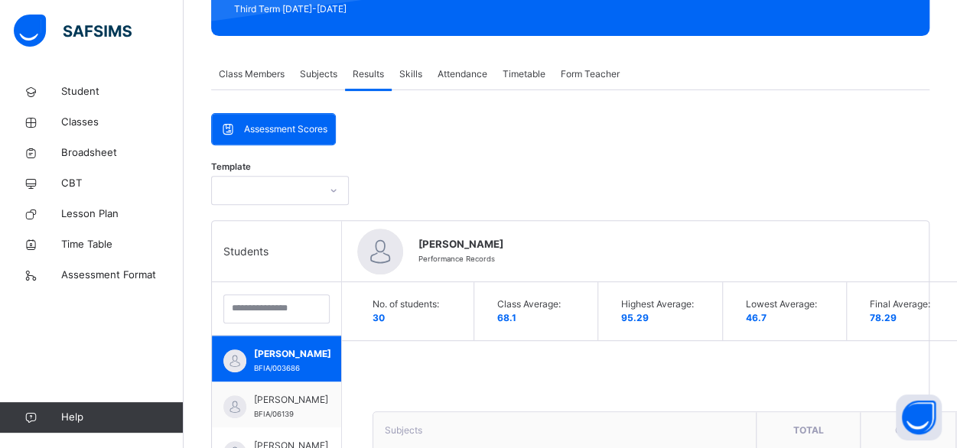
scroll to position [233, 0]
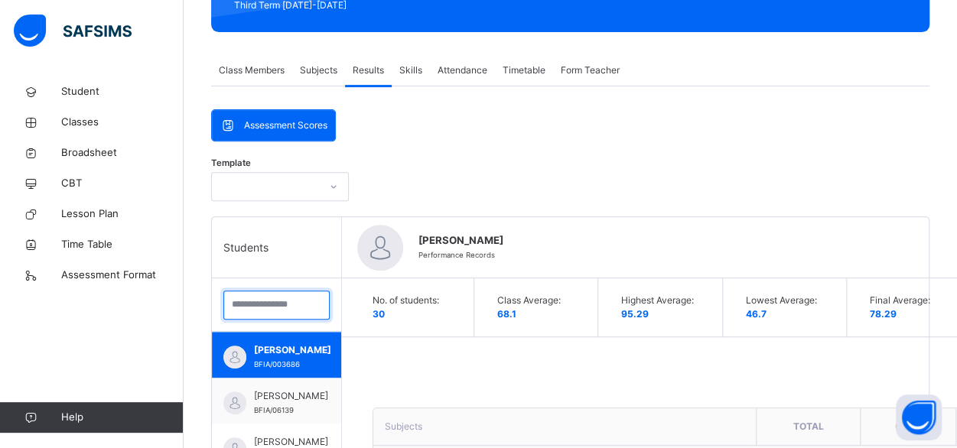
click at [243, 297] on input "search" at bounding box center [276, 305] width 106 height 29
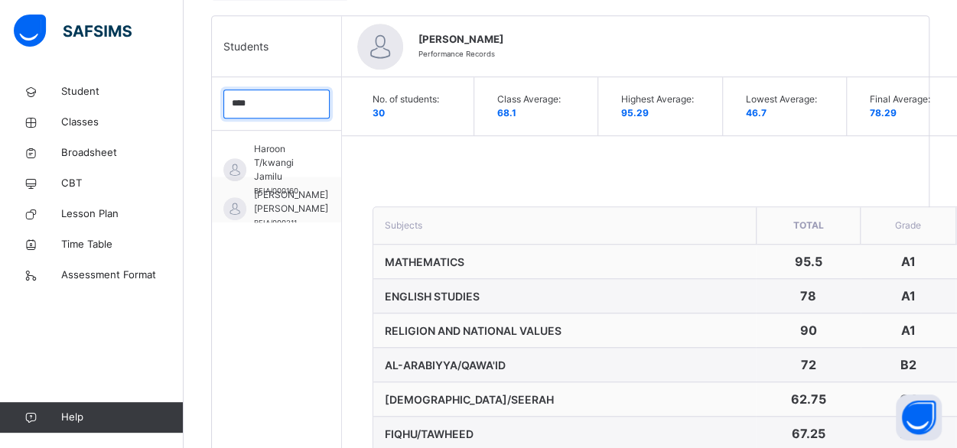
scroll to position [453, 0]
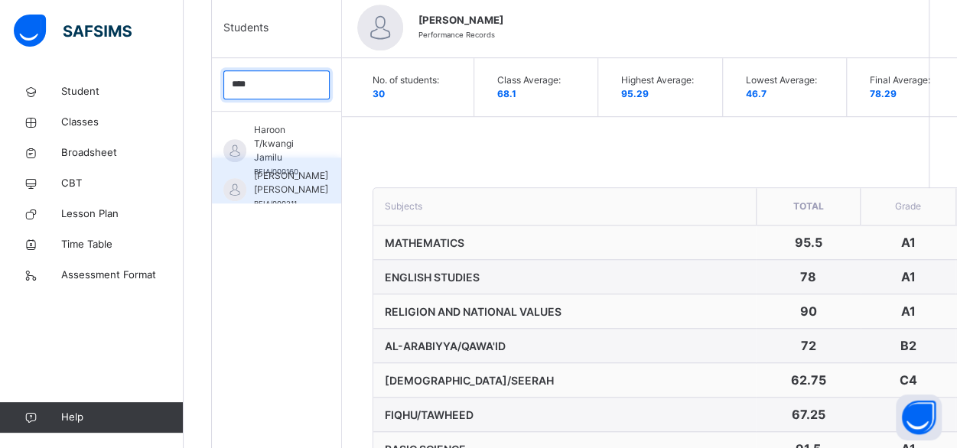
type input "****"
click at [295, 195] on span "[PERSON_NAME] [PERSON_NAME]" at bounding box center [291, 183] width 74 height 28
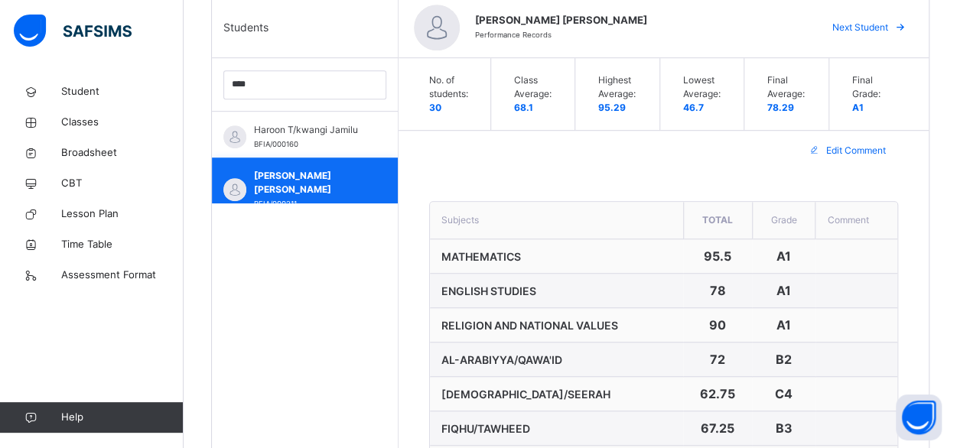
click at [295, 195] on div "Haroun Abbas Abdullahi BFIA/000211" at bounding box center [308, 189] width 109 height 41
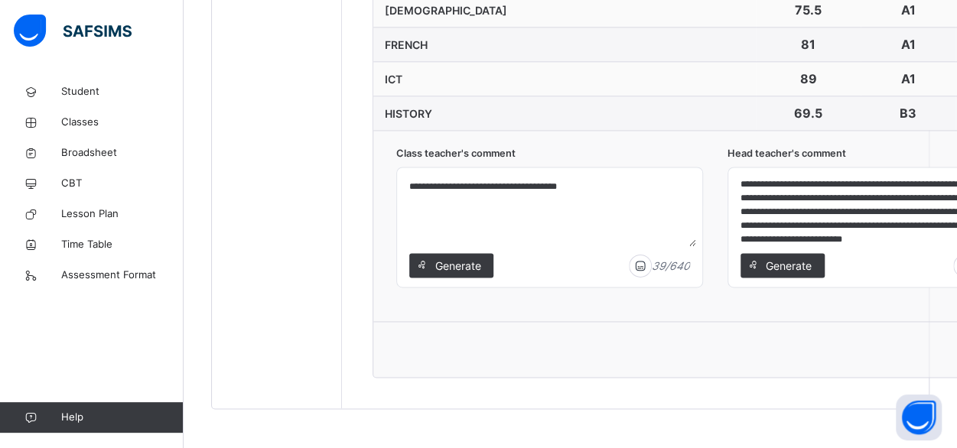
scroll to position [52, 0]
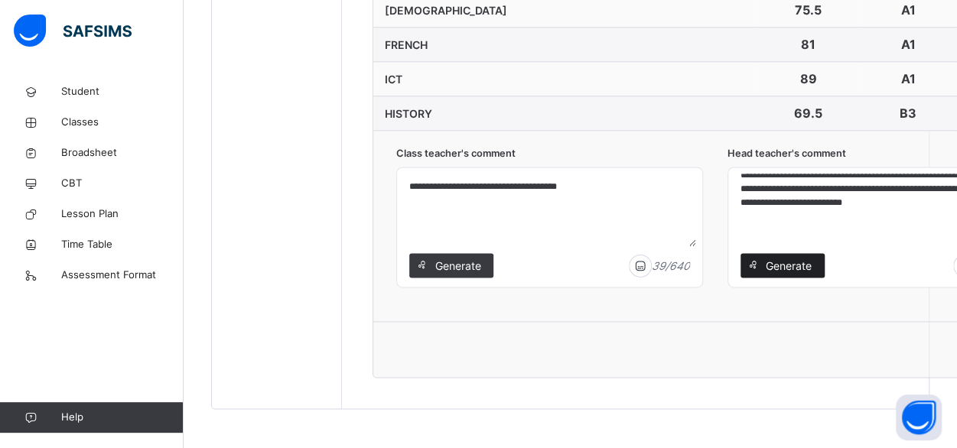
click at [778, 258] on span "Generate" at bounding box center [789, 266] width 48 height 16
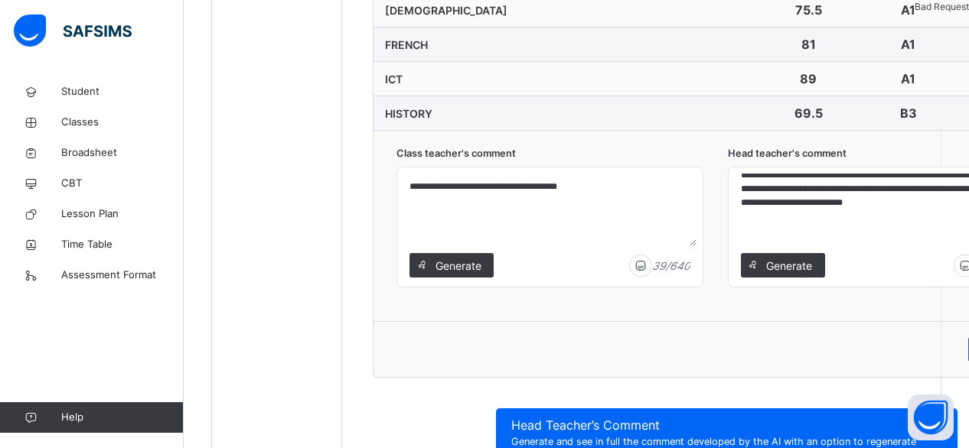
click at [927, 419] on span "×" at bounding box center [934, 432] width 15 height 26
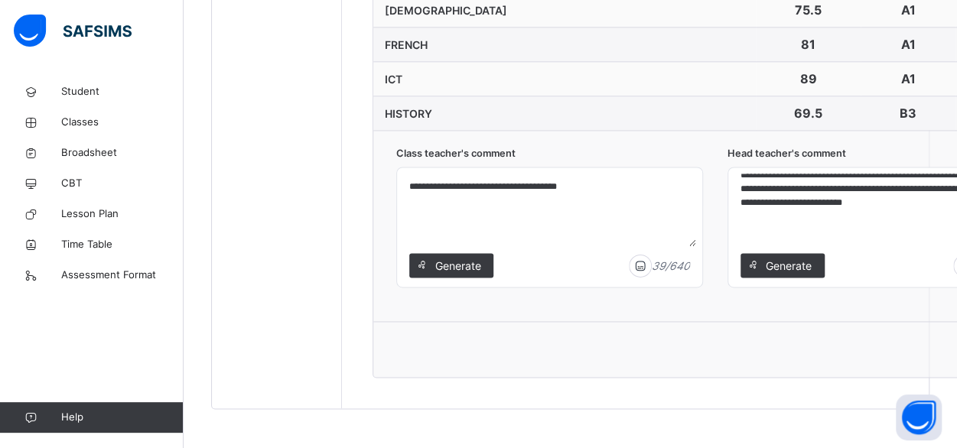
click at [891, 205] on textarea "**********" at bounding box center [881, 210] width 293 height 73
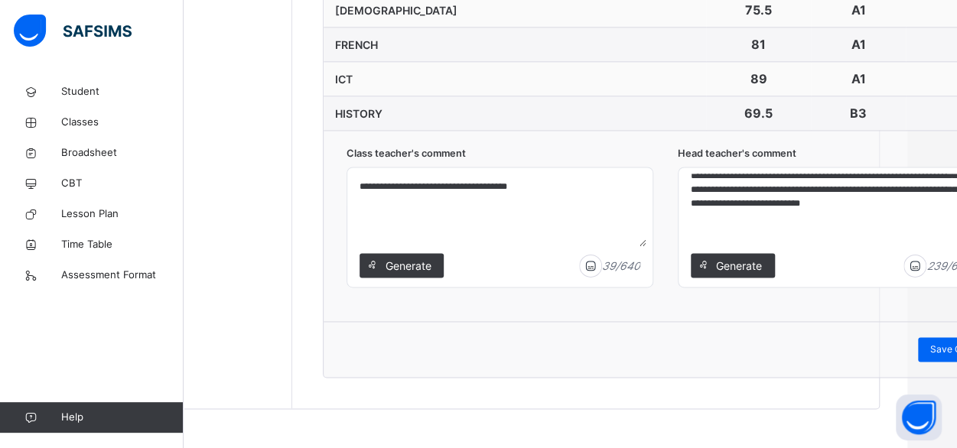
scroll to position [38, 0]
type textarea "**********"
click at [931, 347] on span "Save Comment" at bounding box center [963, 350] width 66 height 14
click at [949, 343] on span "Save Comment" at bounding box center [963, 350] width 66 height 14
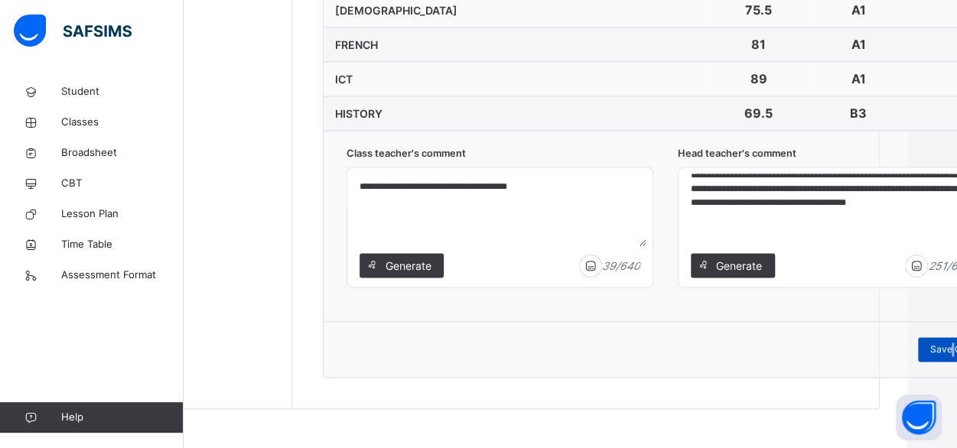
click at [949, 343] on span "Save Comment" at bounding box center [963, 350] width 66 height 14
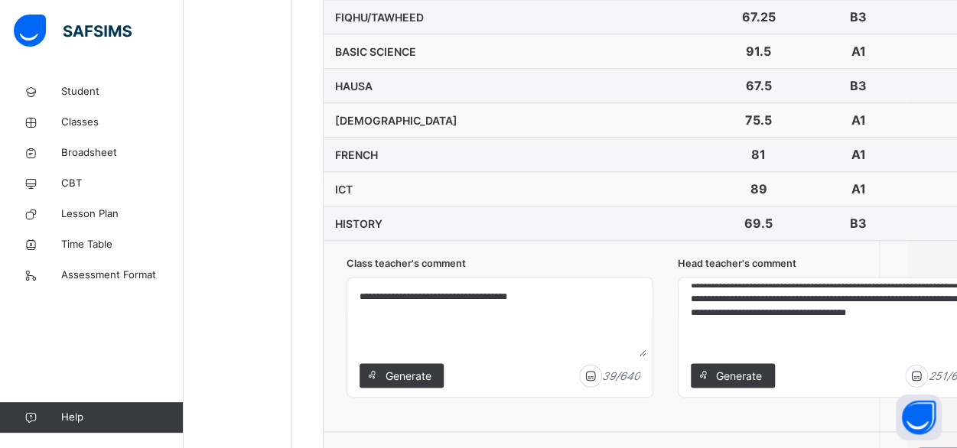
scroll to position [961, 50]
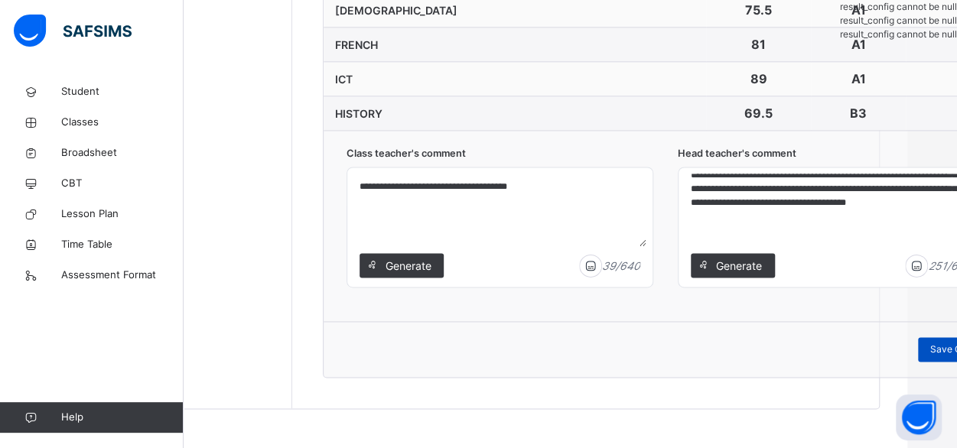
click at [937, 344] on span "Save Comment" at bounding box center [963, 350] width 66 height 14
click at [940, 344] on span "Save Comment" at bounding box center [963, 350] width 66 height 14
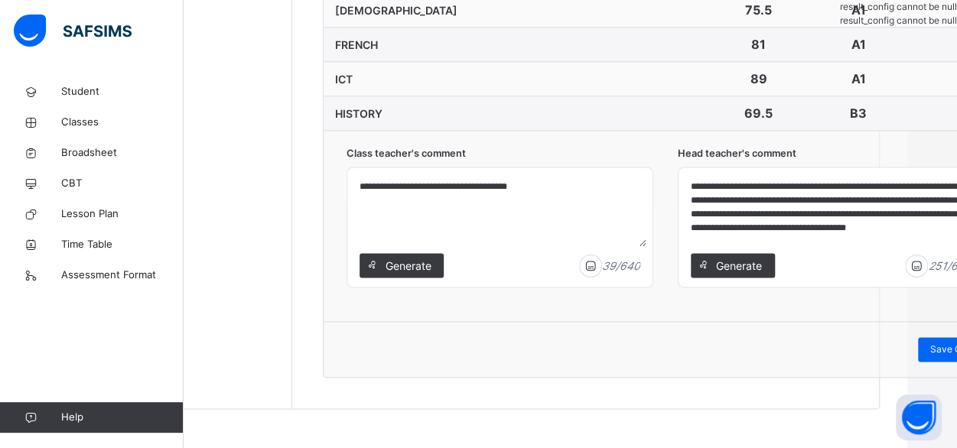
scroll to position [38, 0]
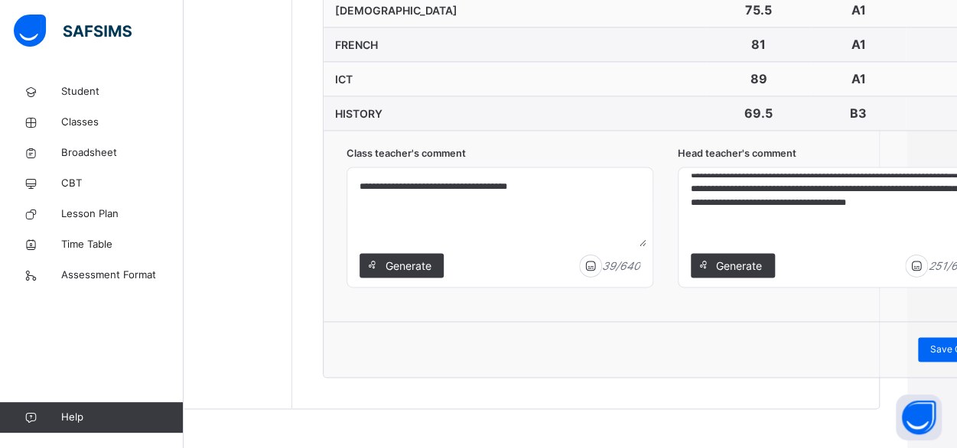
click at [808, 206] on textarea "**********" at bounding box center [831, 210] width 293 height 73
click at [935, 343] on span "Save Comment" at bounding box center [963, 350] width 66 height 14
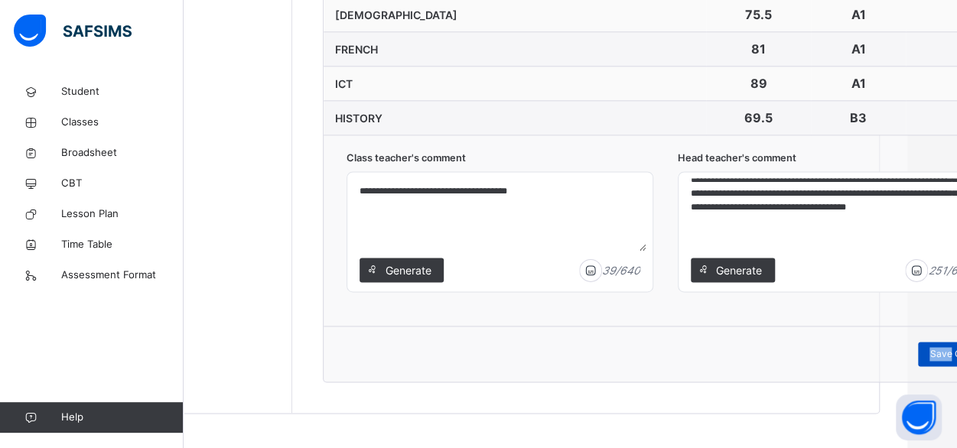
click at [943, 347] on span "Save Comment" at bounding box center [963, 354] width 66 height 14
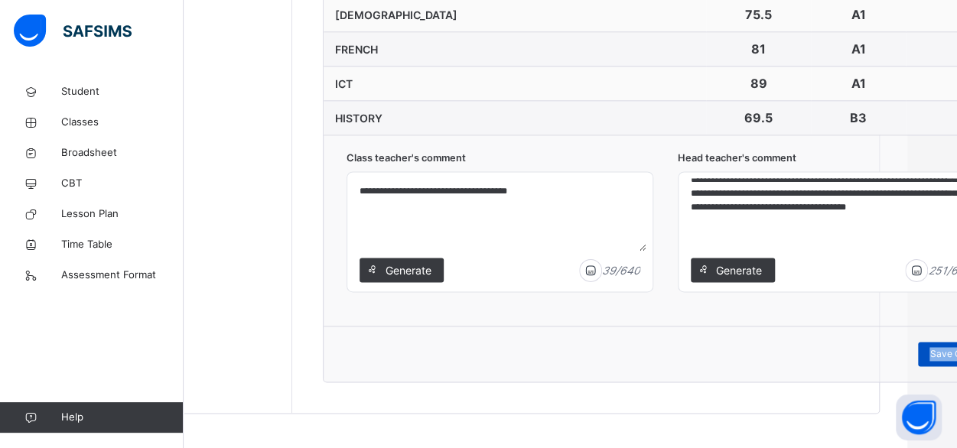
click at [943, 347] on span "Save Comment" at bounding box center [963, 354] width 66 height 14
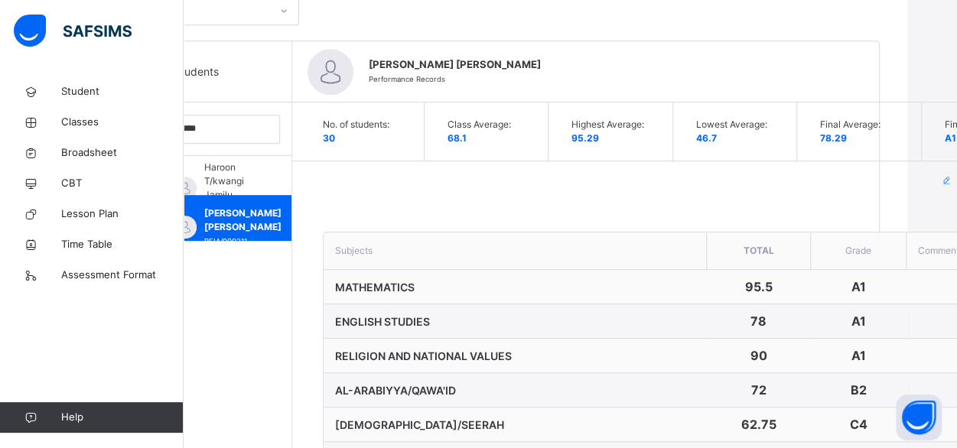
scroll to position [961, 50]
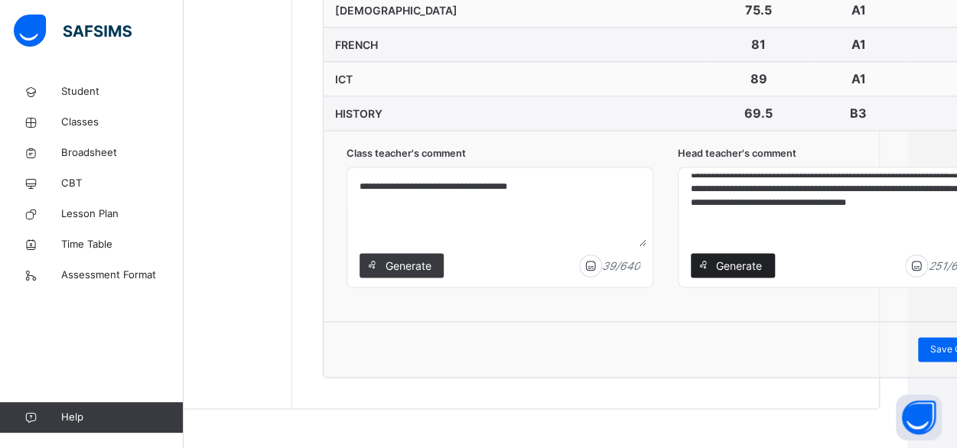
click at [750, 264] on span "Generate" at bounding box center [739, 266] width 48 height 16
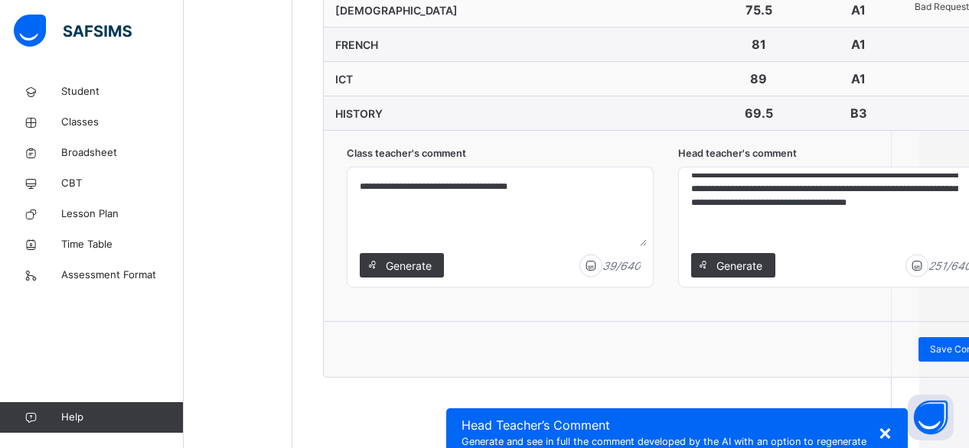
click at [878, 419] on span "×" at bounding box center [885, 432] width 15 height 26
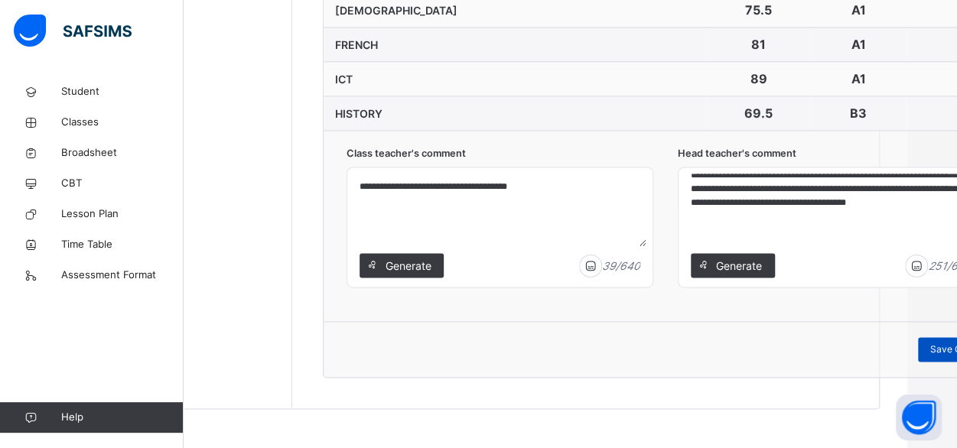
click at [940, 345] on span "Save Comment" at bounding box center [963, 350] width 66 height 14
click at [930, 343] on span "Save Comment" at bounding box center [963, 350] width 66 height 14
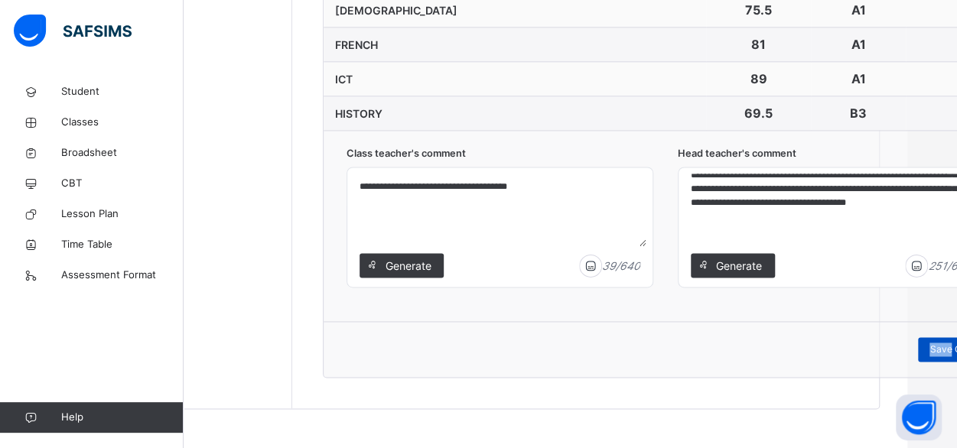
click at [930, 343] on span "Save Comment" at bounding box center [963, 350] width 66 height 14
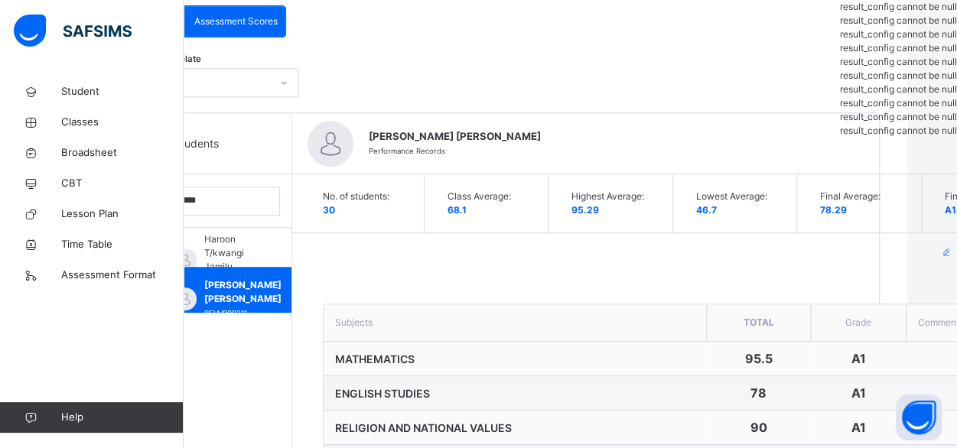
scroll to position [338, 50]
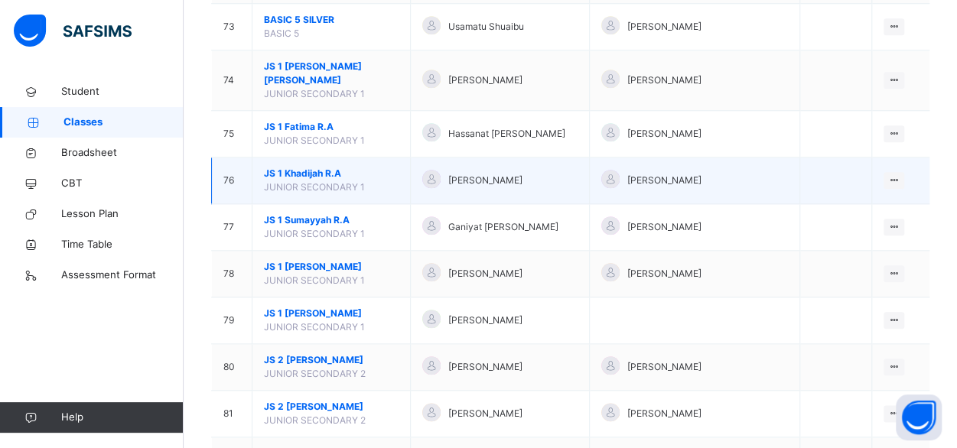
scroll to position [3556, 0]
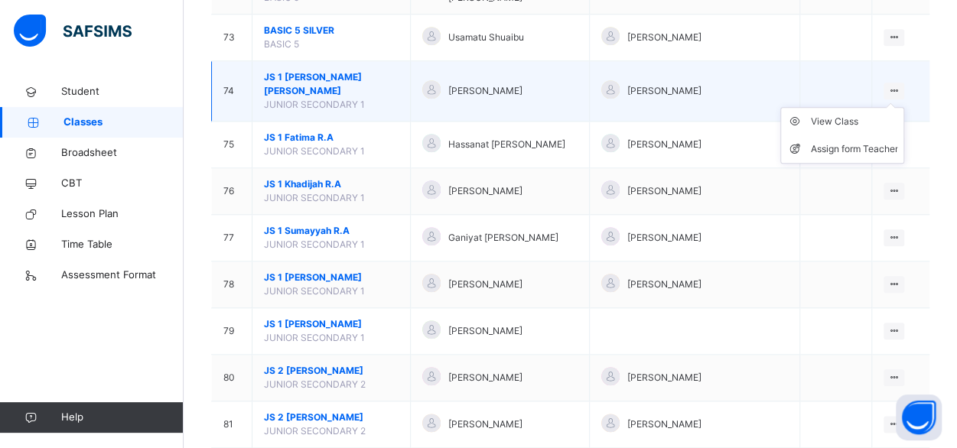
click at [905, 107] on ul "View Class Assign form Teacher" at bounding box center [843, 135] width 124 height 57
click at [846, 108] on li "View Class" at bounding box center [842, 122] width 122 height 28
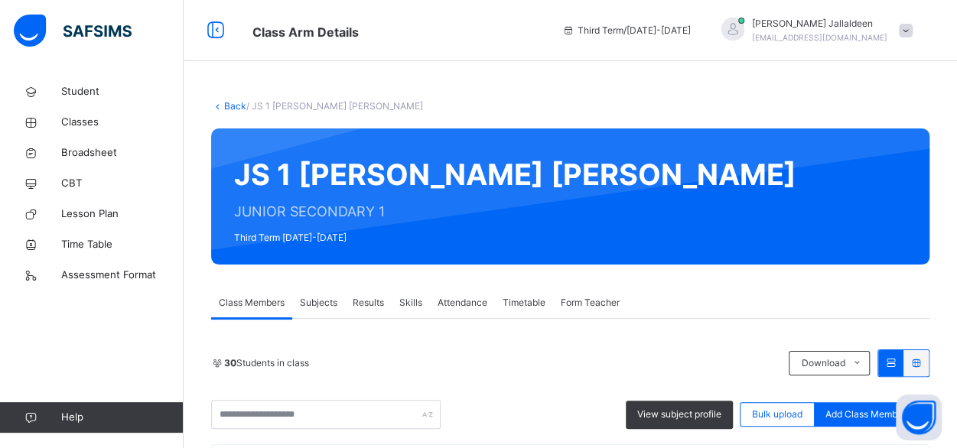
click at [363, 302] on span "Results" at bounding box center [368, 303] width 31 height 14
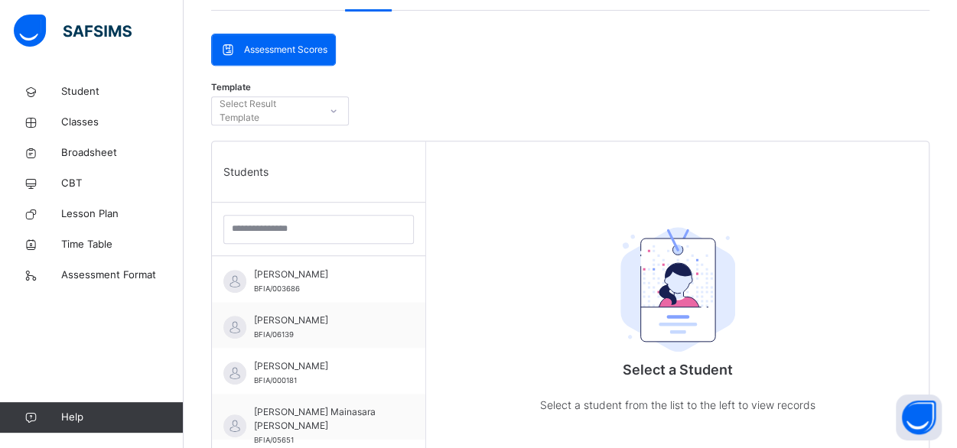
scroll to position [323, 0]
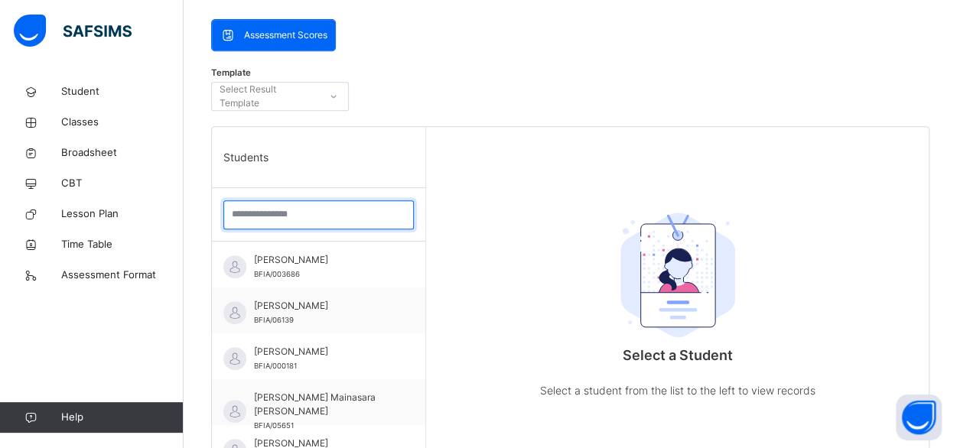
click at [245, 213] on input "search" at bounding box center [318, 214] width 191 height 29
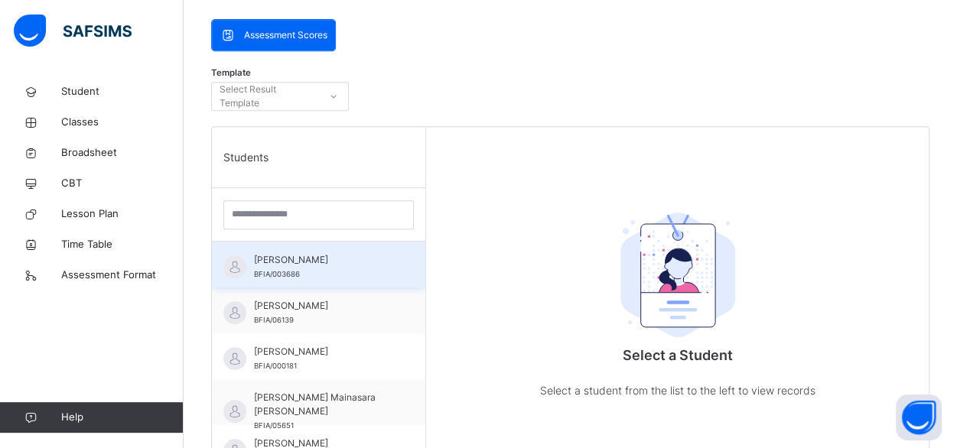
click at [287, 252] on div "Abdulkarim Isah BFIA/003686" at bounding box center [318, 265] width 213 height 46
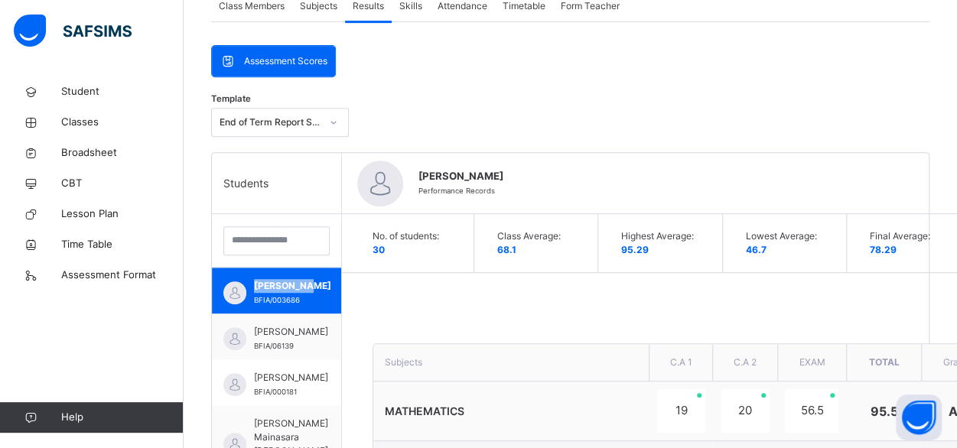
scroll to position [0, 0]
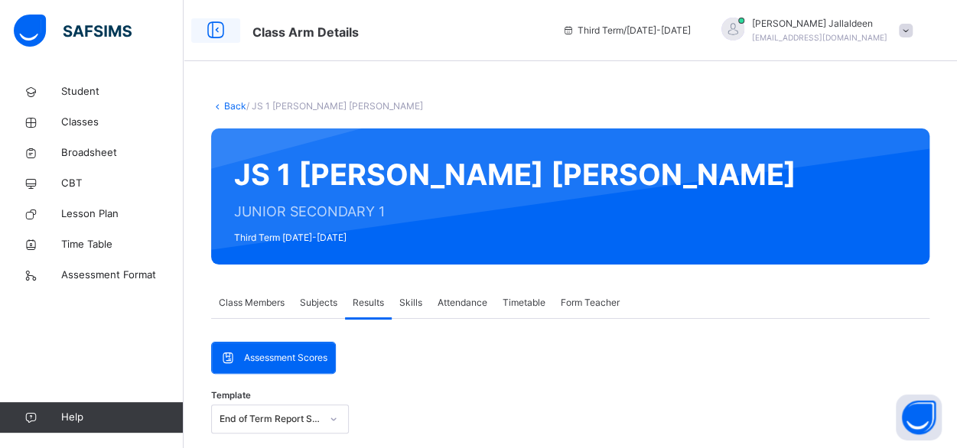
click at [210, 30] on icon at bounding box center [216, 31] width 26 height 28
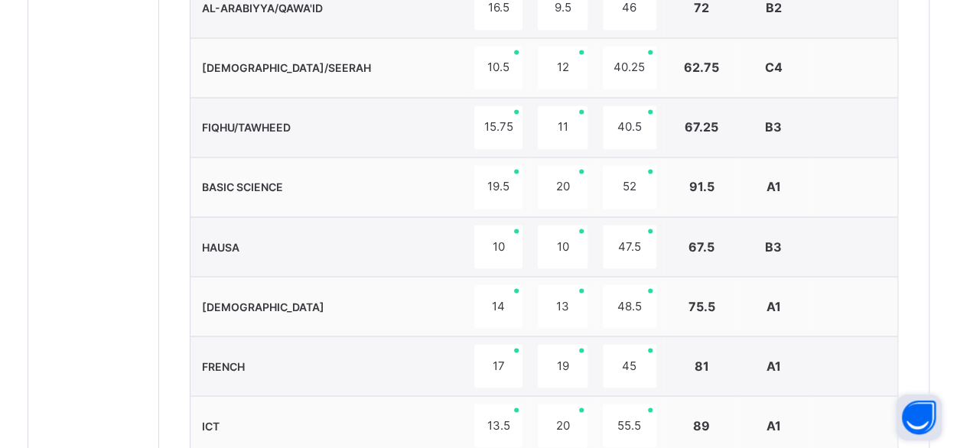
scroll to position [1264, 0]
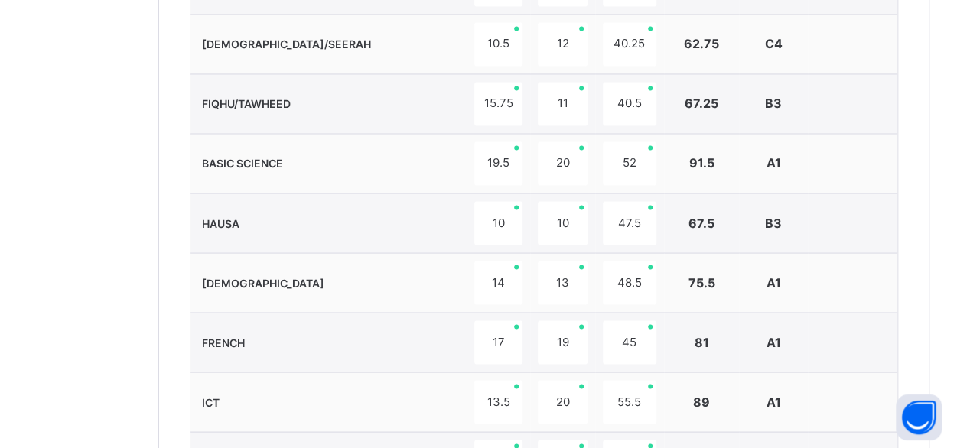
drag, startPoint x: 893, startPoint y: 341, endPoint x: 862, endPoint y: 118, distance: 225.6
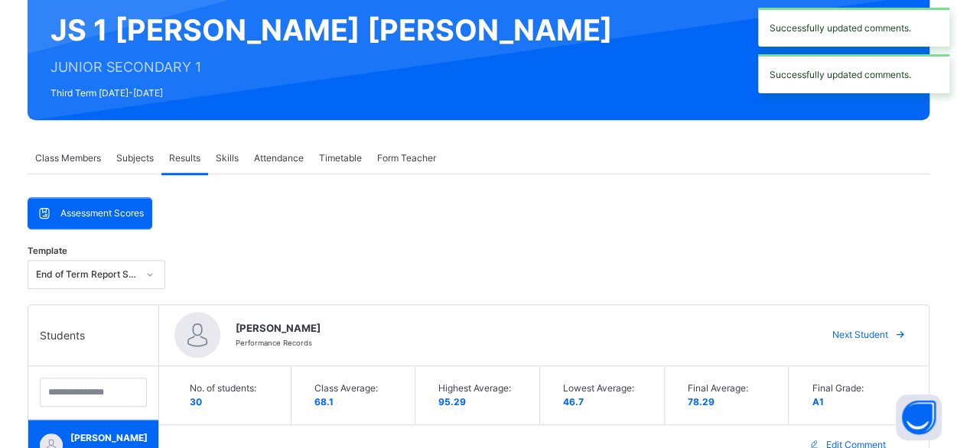
scroll to position [507, 0]
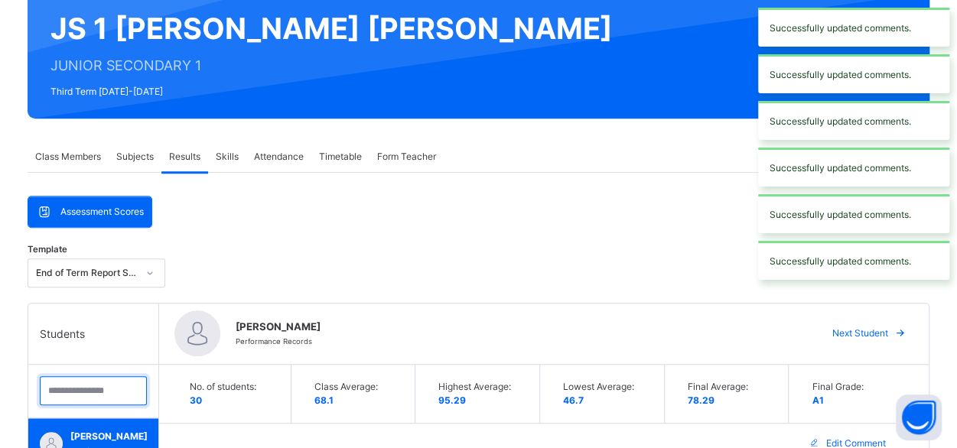
click at [139, 376] on input "search" at bounding box center [93, 390] width 107 height 29
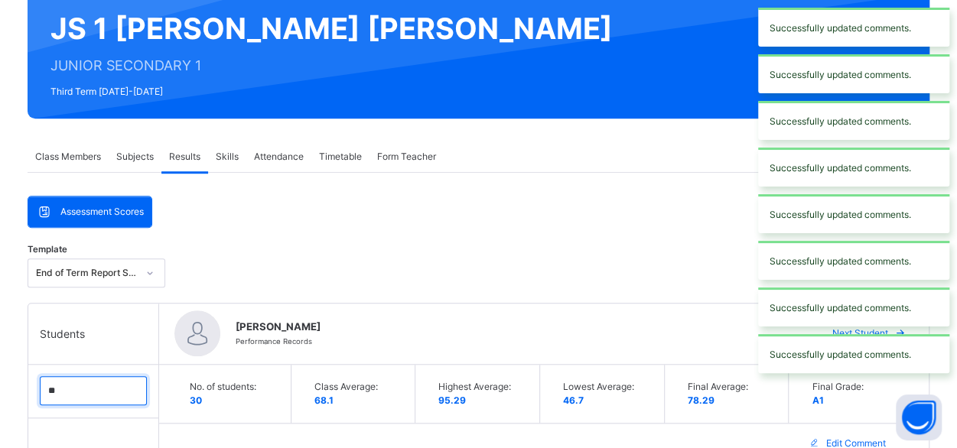
type input "*"
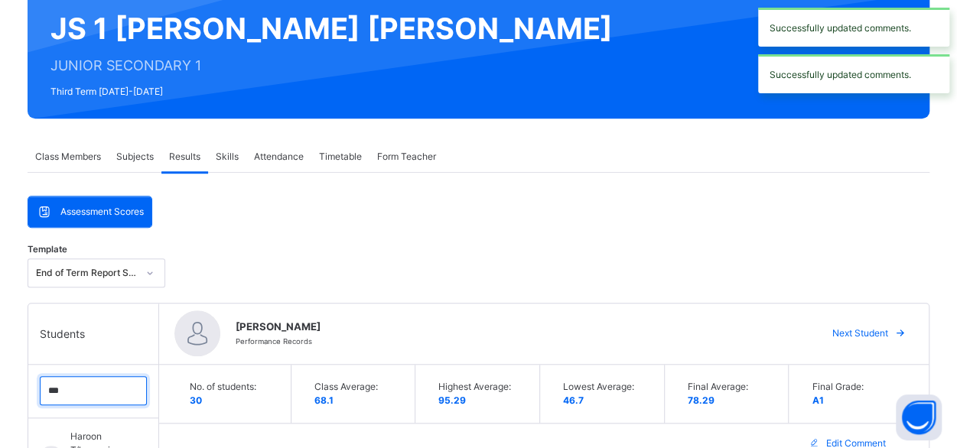
type input "***"
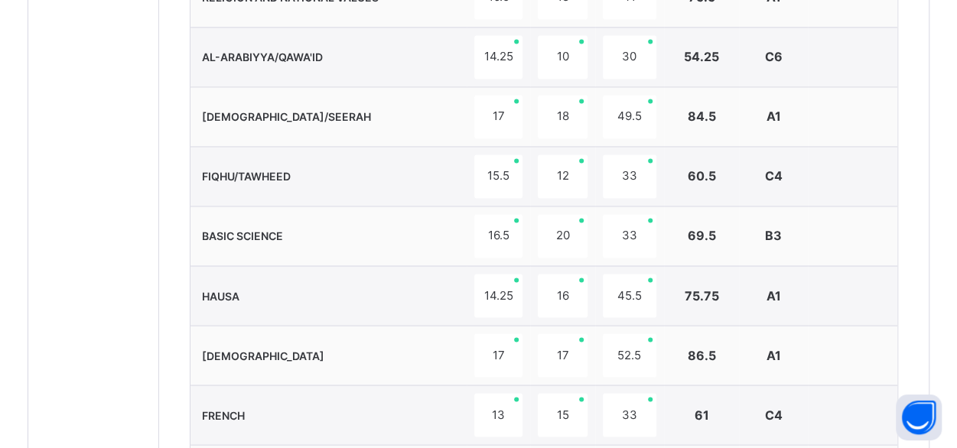
scroll to position [1264, 0]
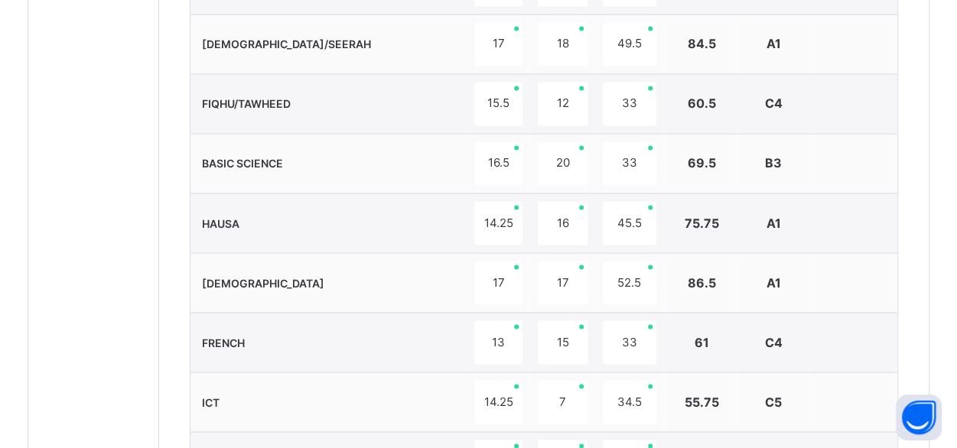
type textarea "**********"
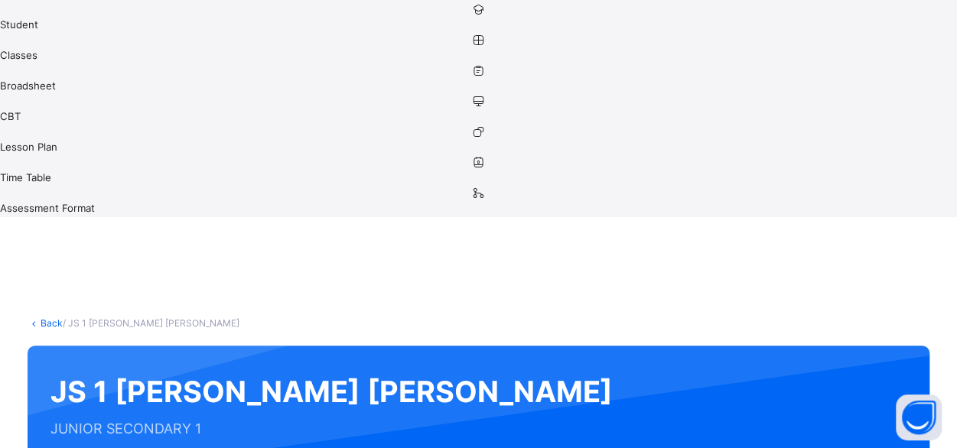
scroll to position [0, 0]
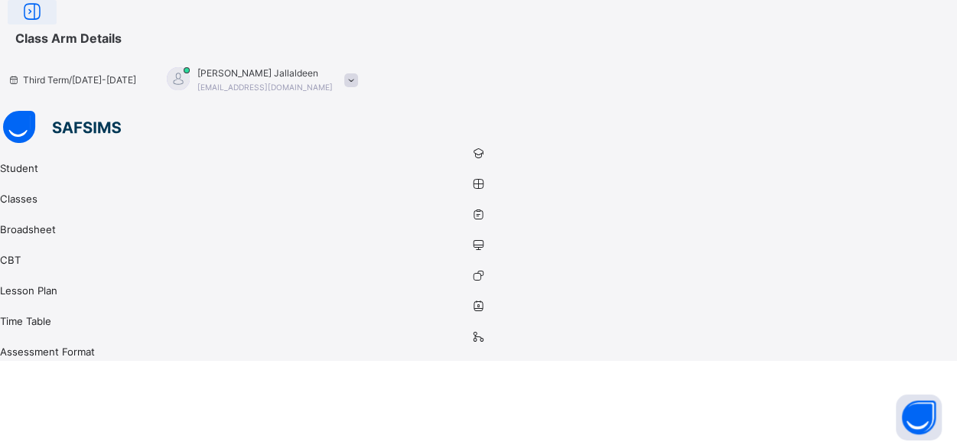
click at [45, 26] on icon at bounding box center [32, 12] width 26 height 28
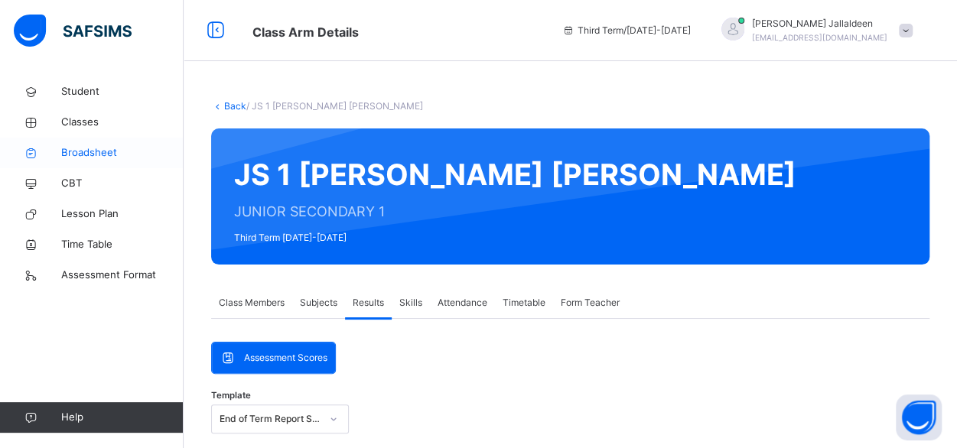
click at [92, 148] on span "Broadsheet" at bounding box center [122, 152] width 122 height 15
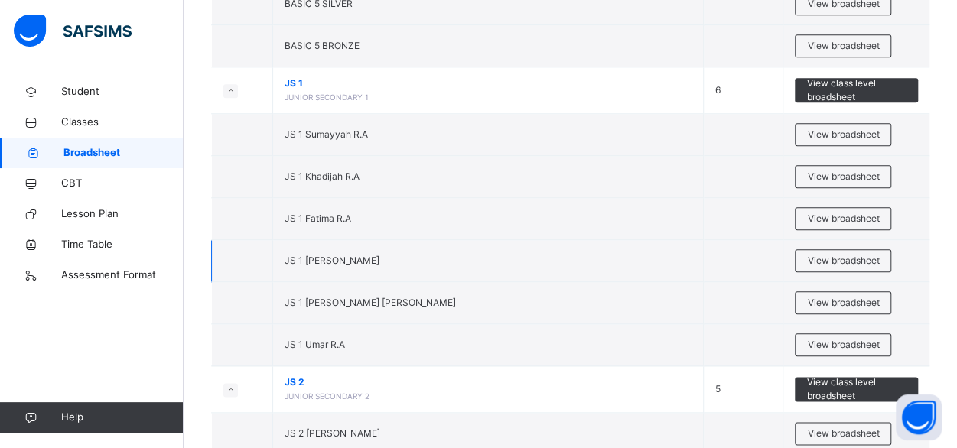
scroll to position [3574, 0]
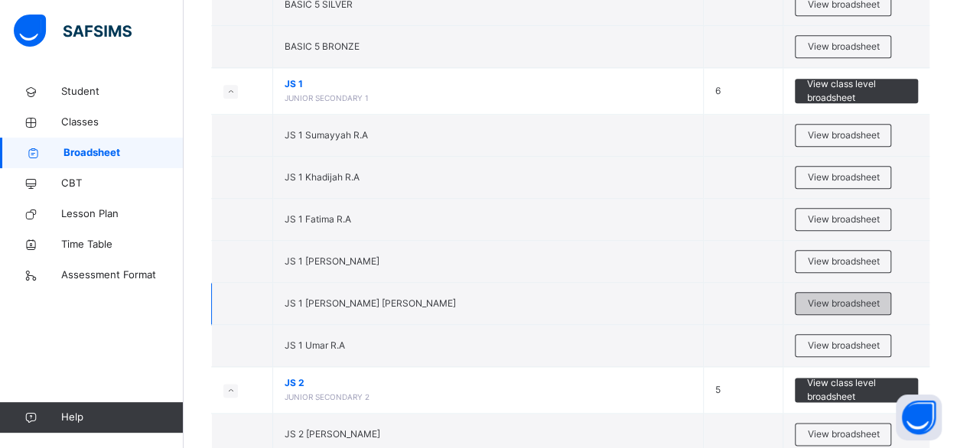
click at [848, 297] on span "View broadsheet" at bounding box center [843, 304] width 72 height 14
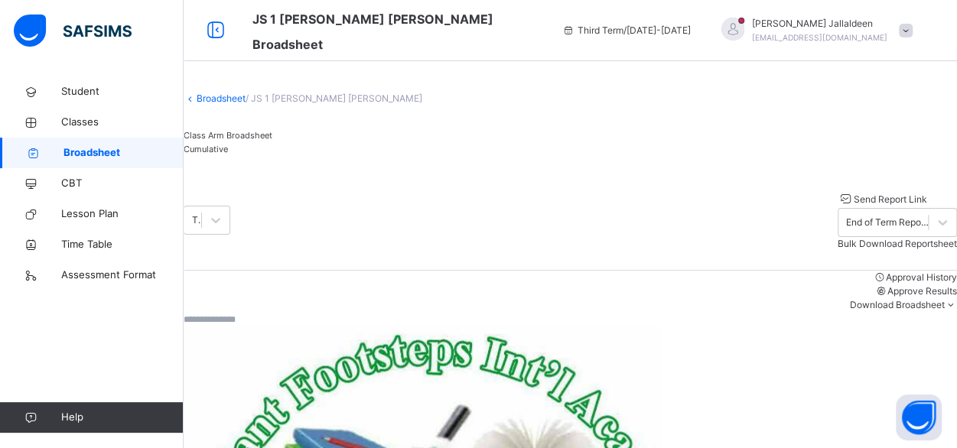
click at [342, 152] on div "Cumulative" at bounding box center [571, 149] width 774 height 14
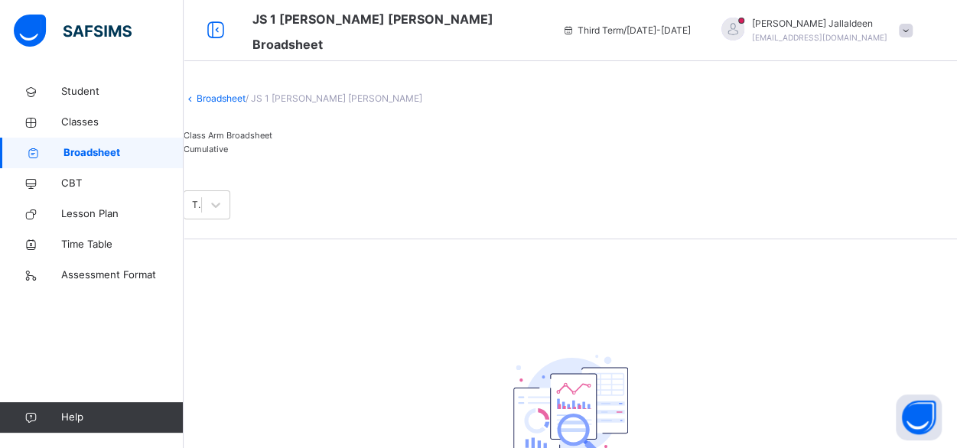
click at [342, 152] on div "Cumulative" at bounding box center [571, 149] width 774 height 14
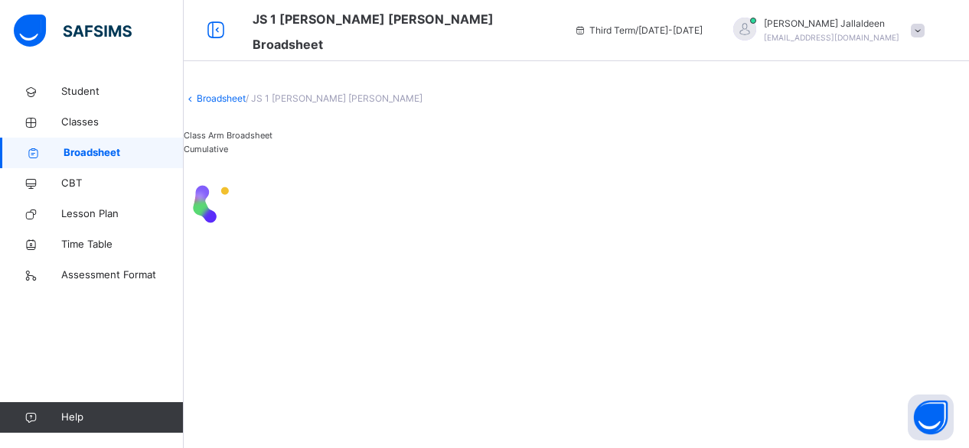
click at [728, 171] on div at bounding box center [576, 201] width 785 height 61
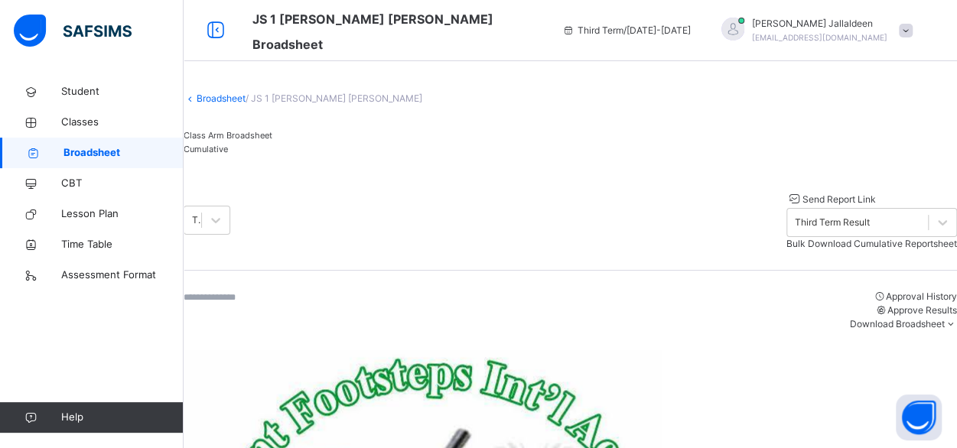
click at [846, 238] on span "Bulk Download Cumulative Reportsheet" at bounding box center [872, 243] width 171 height 11
click at [918, 21] on div "Ibrahim Jallaldeen ibrahimjallaldeen@gmail.com" at bounding box center [813, 31] width 214 height 28
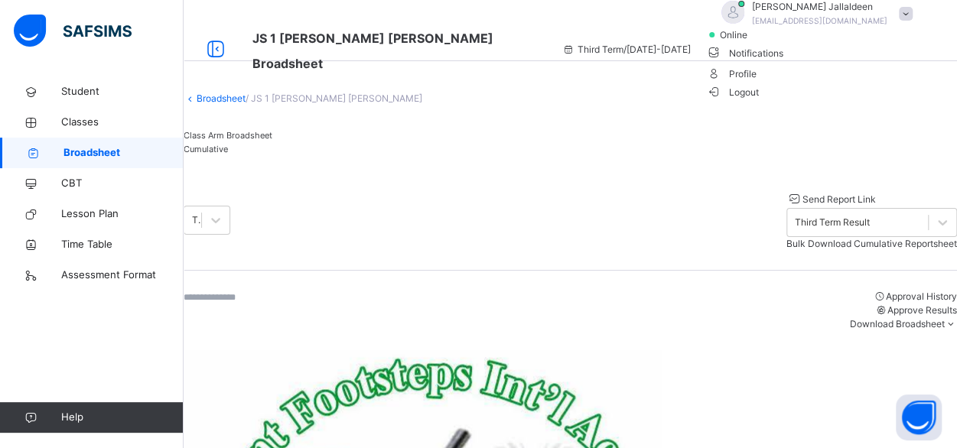
click at [759, 100] on span "Logout" at bounding box center [732, 92] width 53 height 16
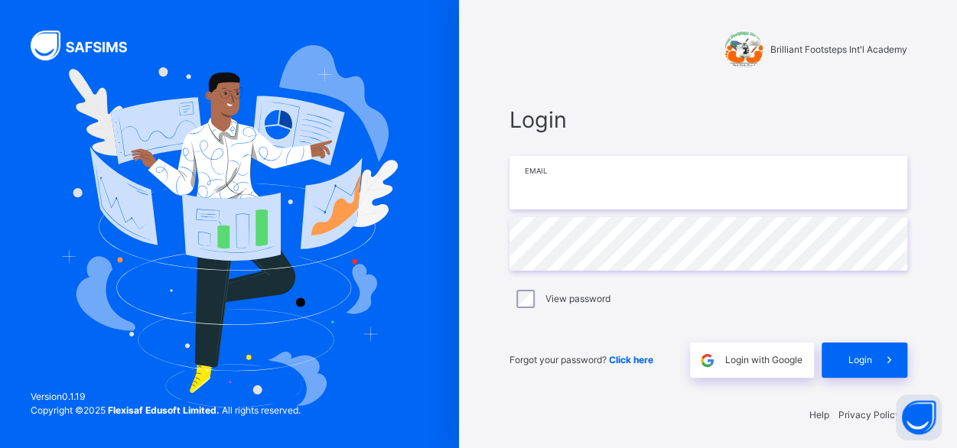
type input "**********"
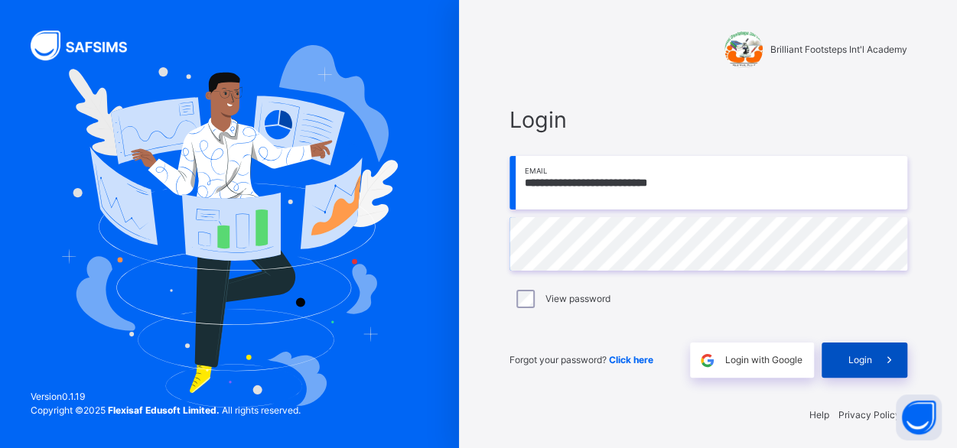
click at [836, 367] on div "Login" at bounding box center [865, 360] width 86 height 35
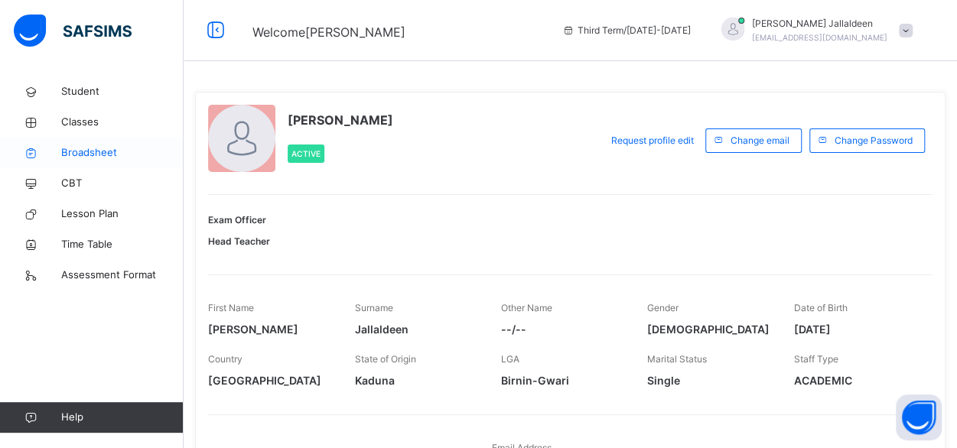
click at [109, 155] on span "Broadsheet" at bounding box center [122, 152] width 122 height 15
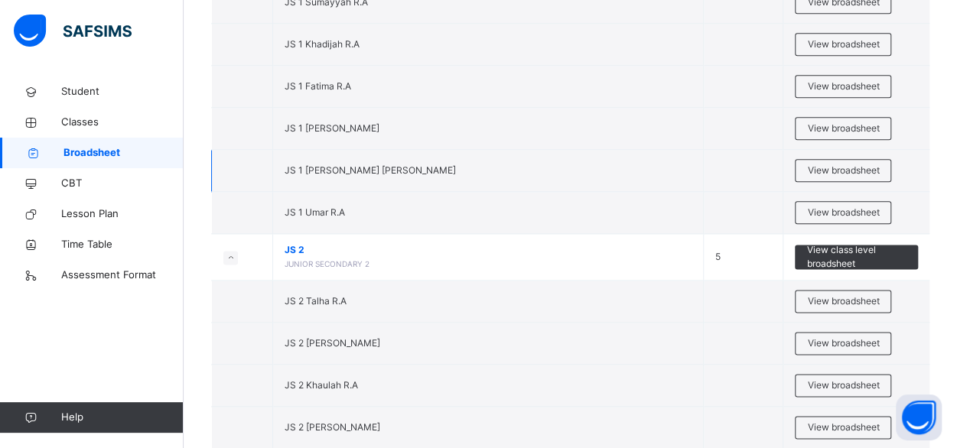
scroll to position [3704, 0]
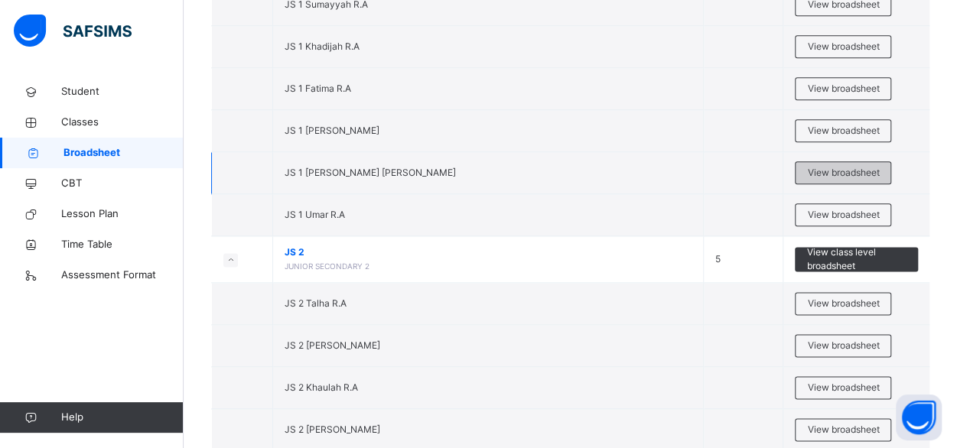
click at [859, 166] on span "View broadsheet" at bounding box center [843, 173] width 72 height 14
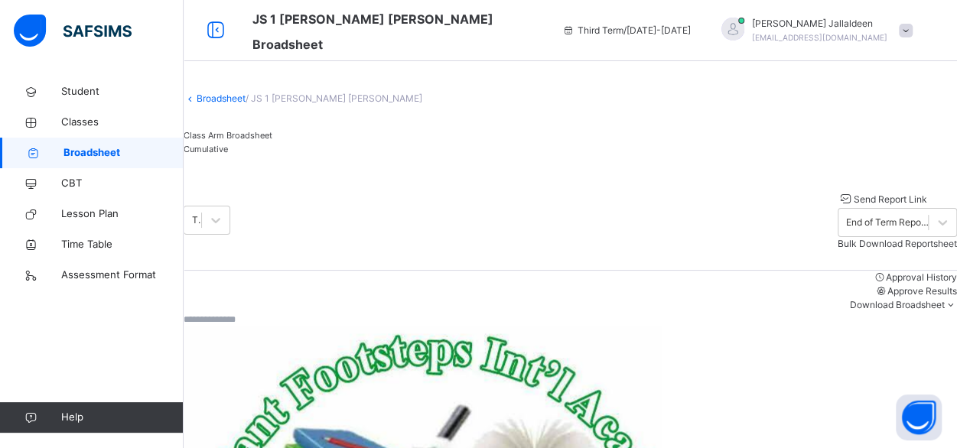
click at [228, 155] on span "Cumulative" at bounding box center [206, 149] width 44 height 11
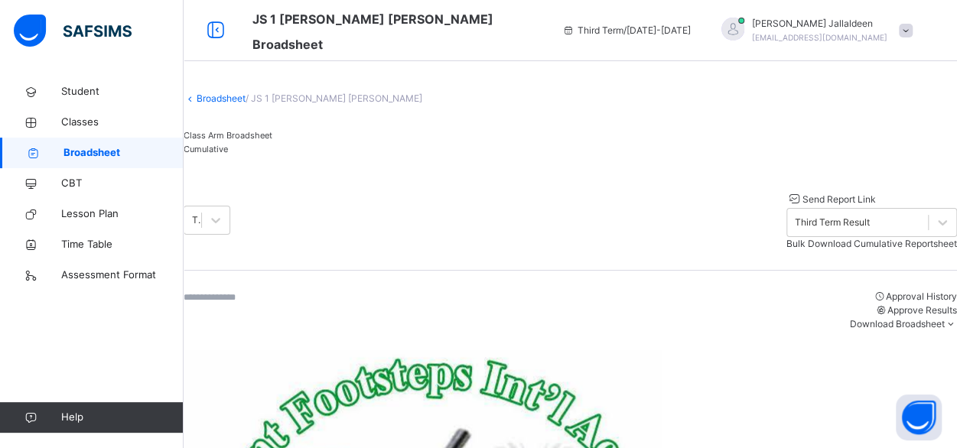
click at [796, 238] on span "Bulk Download Cumulative Reportsheet" at bounding box center [872, 243] width 171 height 11
click at [101, 130] on link "Classes" at bounding box center [92, 122] width 184 height 31
drag, startPoint x: 101, startPoint y: 130, endPoint x: 87, endPoint y: 126, distance: 14.3
click at [101, 130] on link "Classes" at bounding box center [92, 122] width 184 height 31
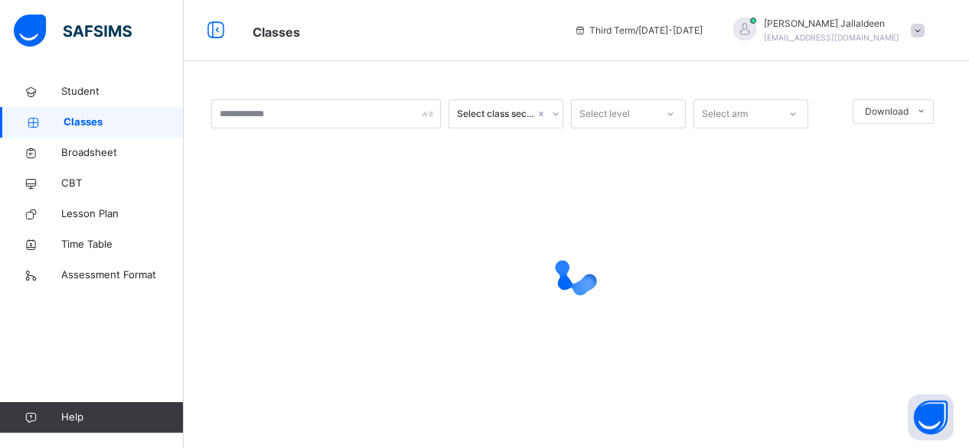
click at [87, 126] on span "Classes" at bounding box center [124, 122] width 120 height 15
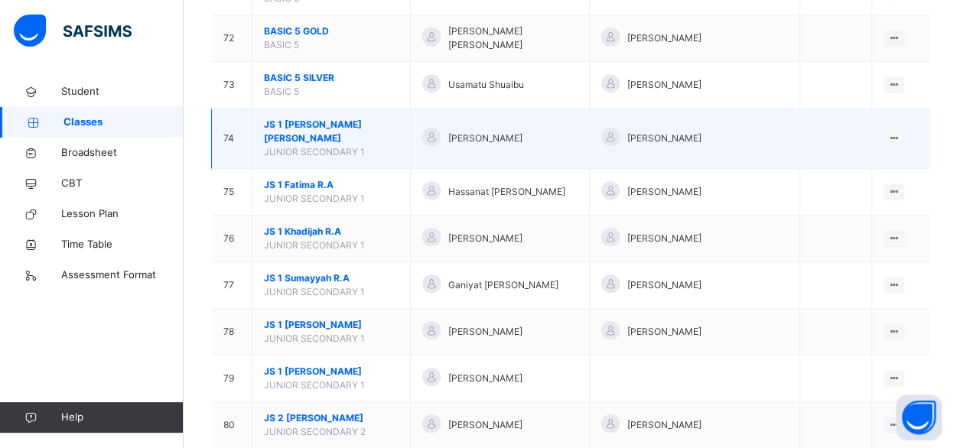
scroll to position [3508, 0]
click at [847, 162] on div "View Class" at bounding box center [853, 169] width 87 height 15
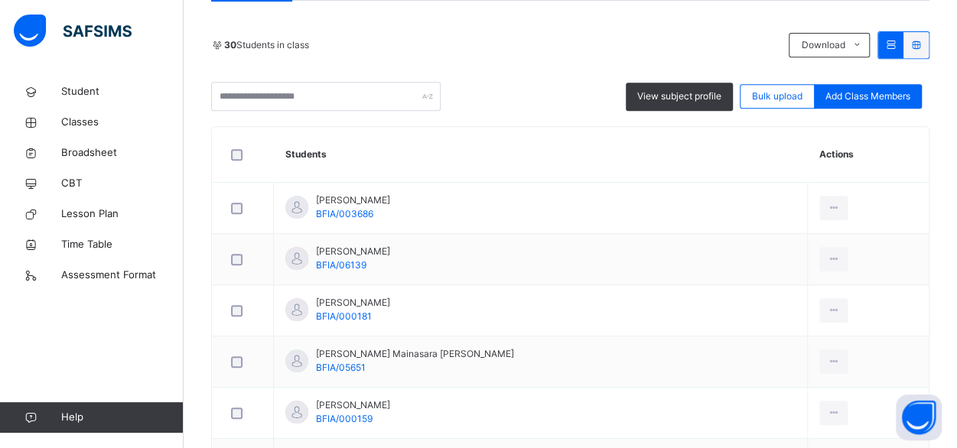
scroll to position [179, 0]
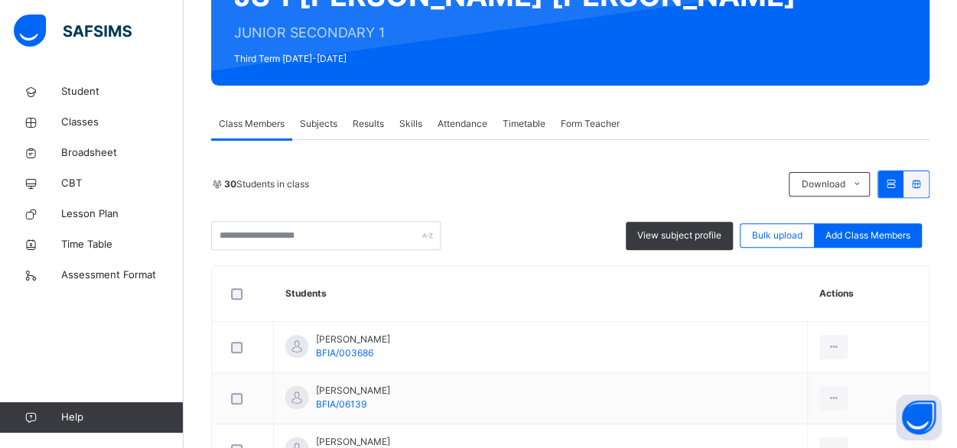
click at [376, 122] on span "Results" at bounding box center [368, 124] width 31 height 14
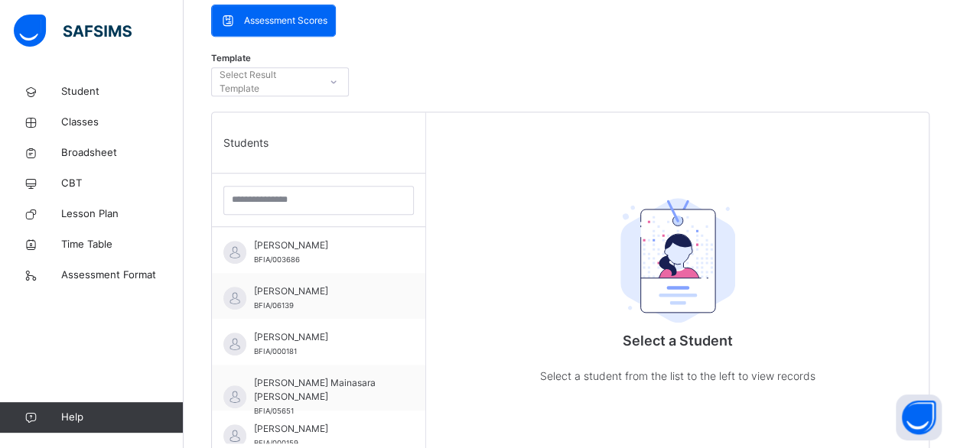
scroll to position [358, 0]
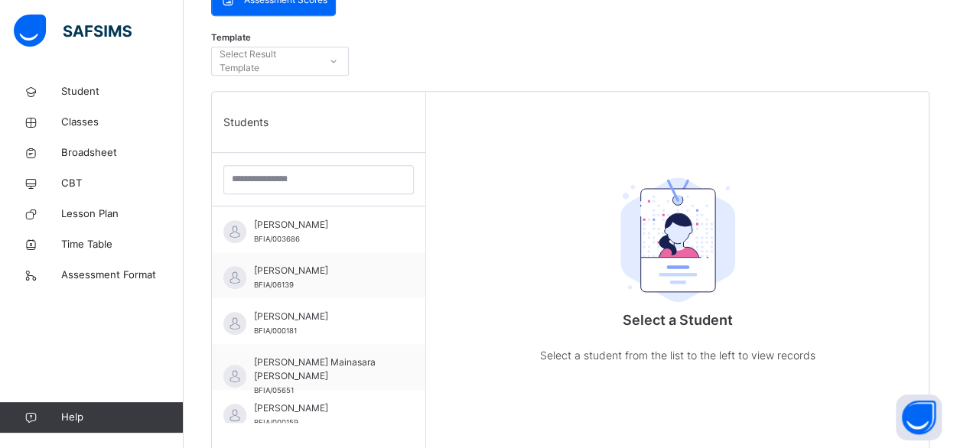
click at [259, 181] on input "search" at bounding box center [318, 179] width 191 height 29
click at [259, 174] on input "search" at bounding box center [318, 179] width 191 height 29
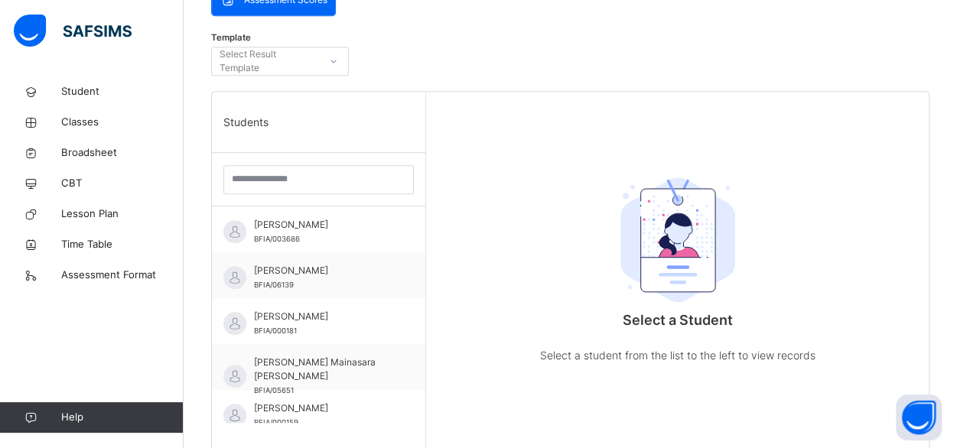
click at [262, 175] on input "search" at bounding box center [318, 179] width 191 height 29
click at [266, 174] on input "search" at bounding box center [318, 179] width 191 height 29
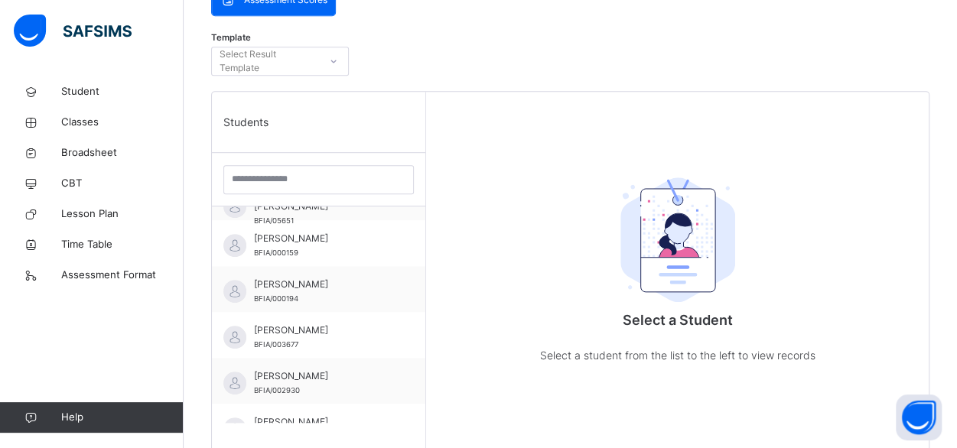
scroll to position [158, 0]
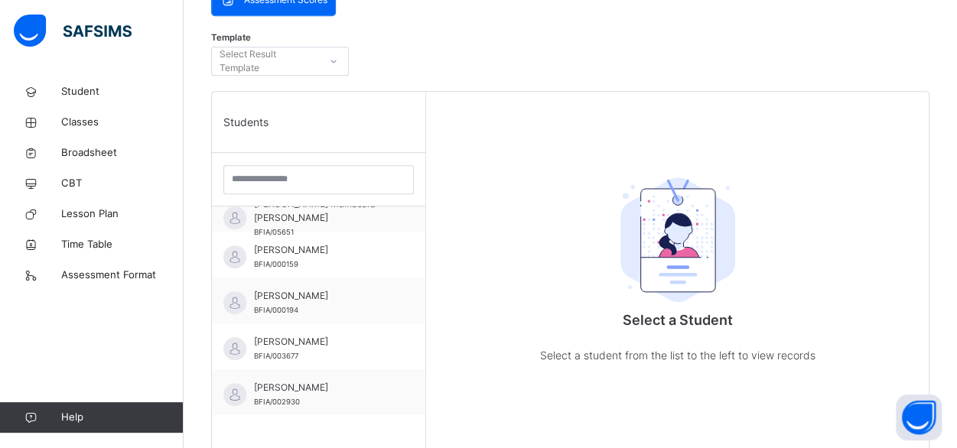
click at [288, 184] on input "search" at bounding box center [318, 179] width 191 height 29
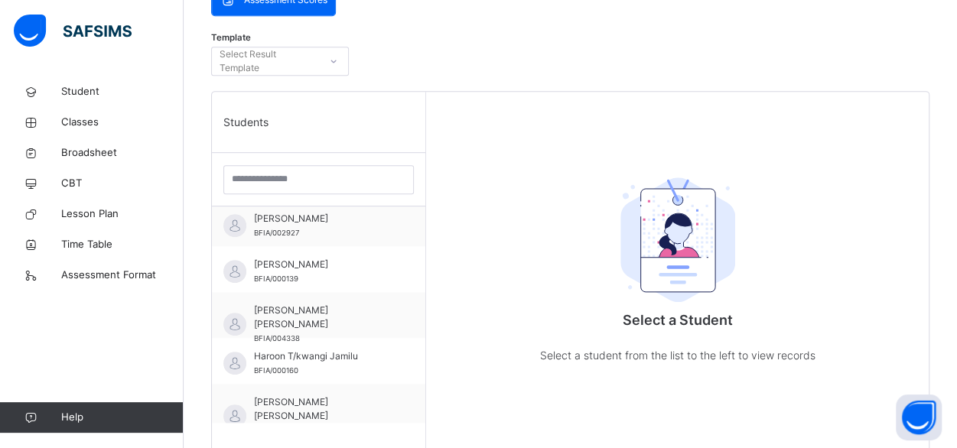
scroll to position [512, 0]
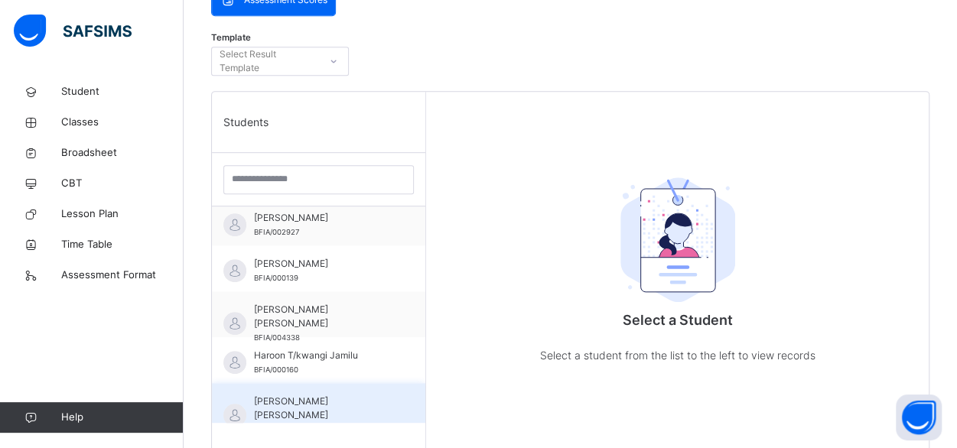
click at [330, 403] on span "[PERSON_NAME] [PERSON_NAME]" at bounding box center [322, 409] width 137 height 28
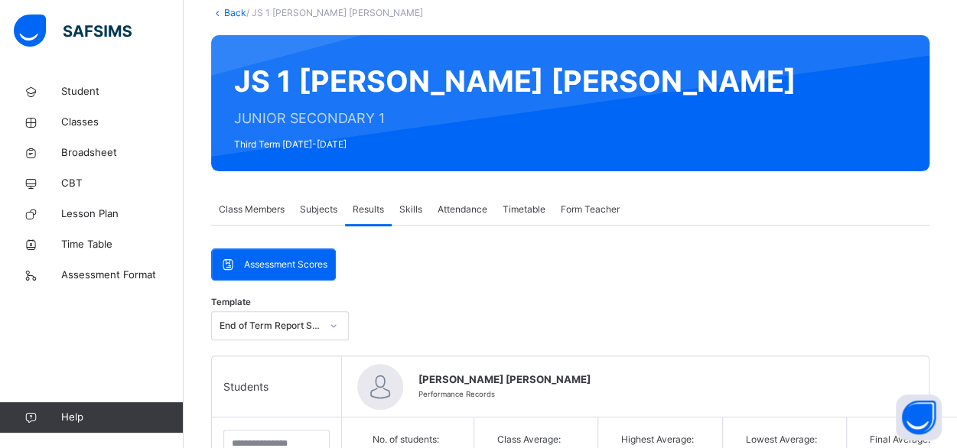
scroll to position [0, 0]
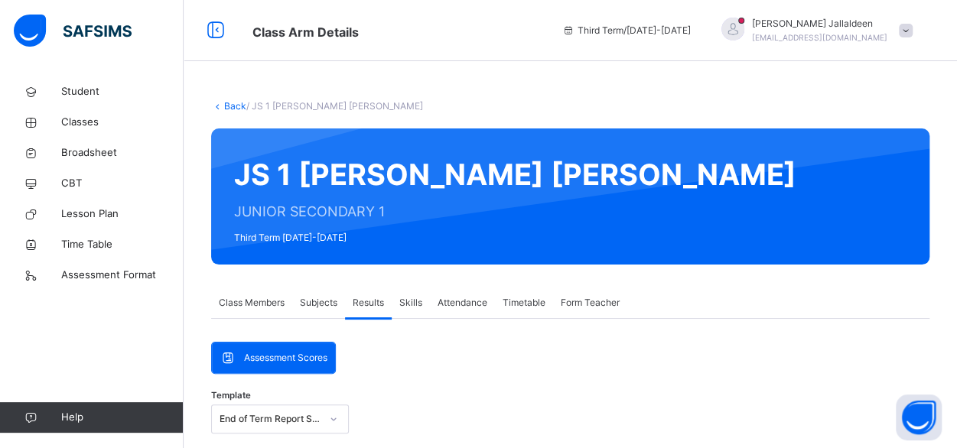
click at [913, 34] on span at bounding box center [906, 31] width 14 height 14
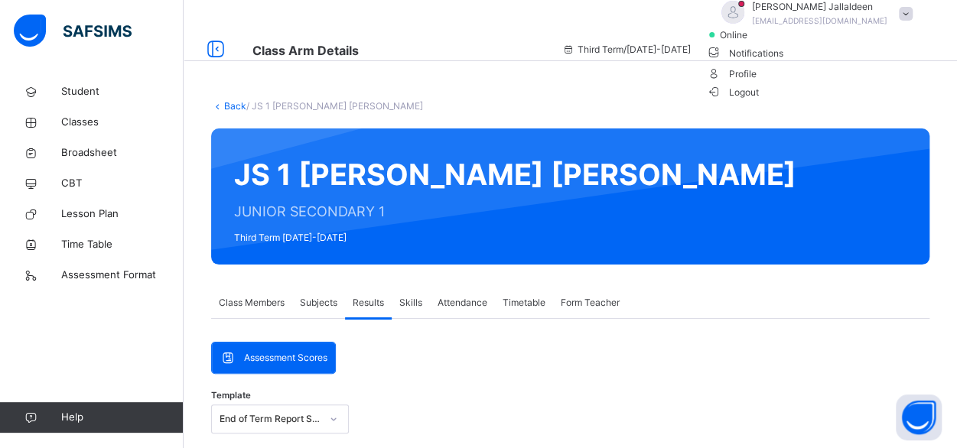
click at [759, 100] on span "Logout" at bounding box center [732, 92] width 53 height 16
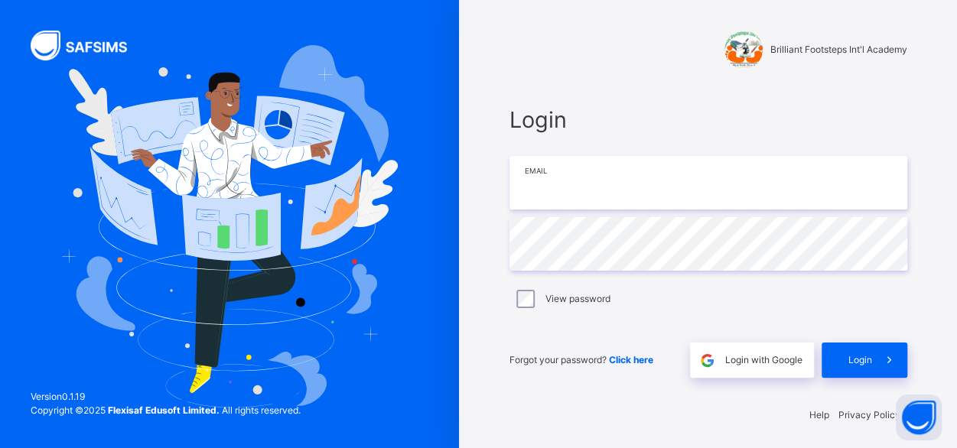
type input "**********"
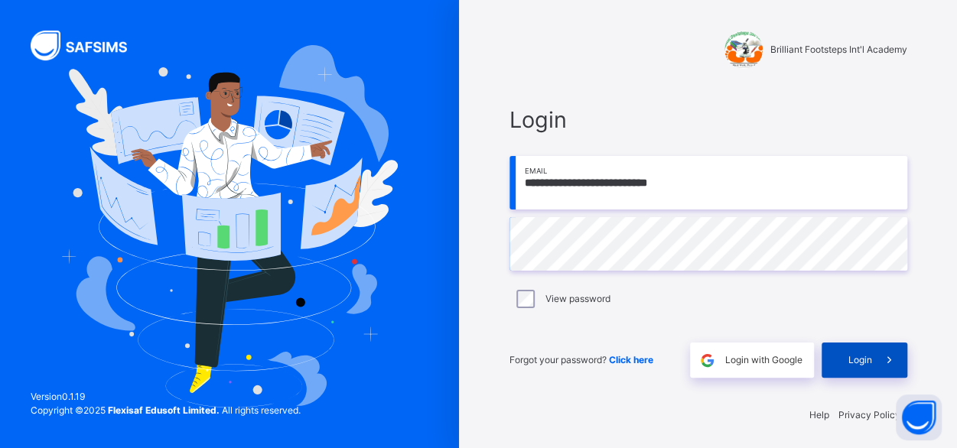
click at [854, 354] on span "Login" at bounding box center [861, 361] width 24 height 14
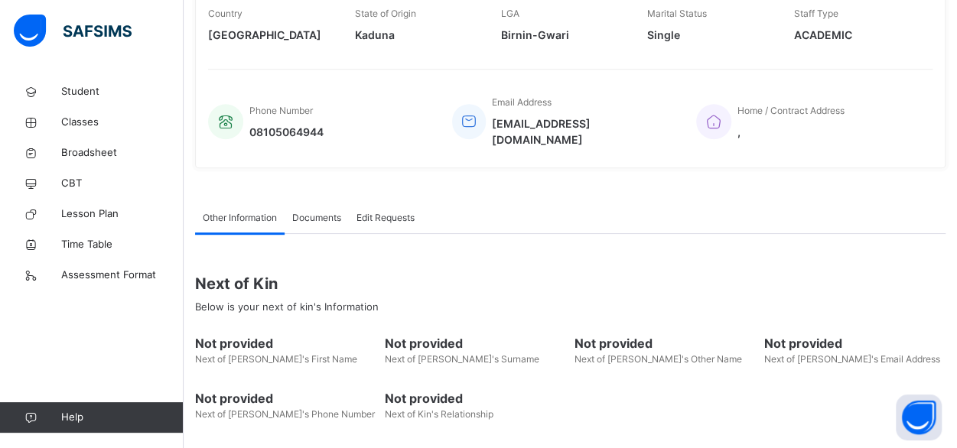
scroll to position [380, 0]
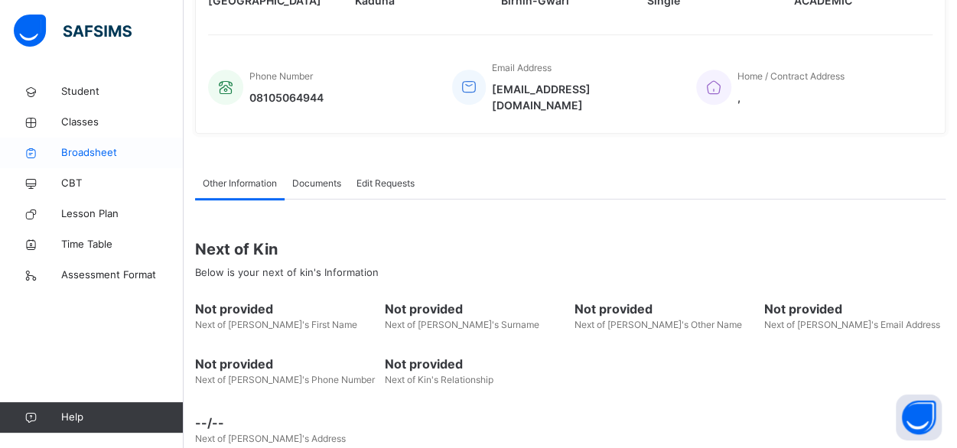
click at [87, 146] on span "Broadsheet" at bounding box center [122, 152] width 122 height 15
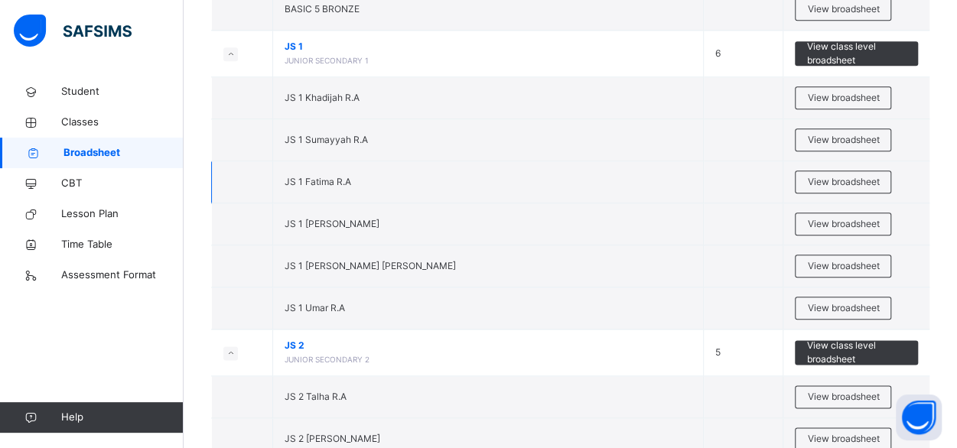
scroll to position [3609, 0]
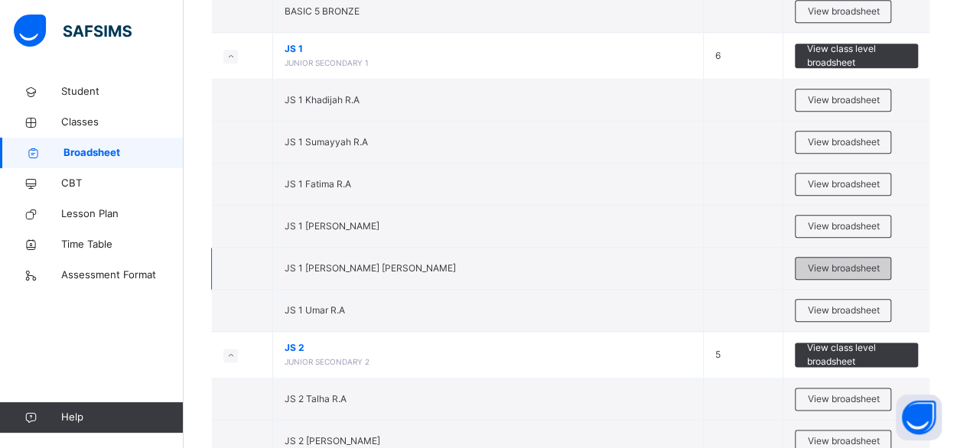
click at [840, 262] on span "View broadsheet" at bounding box center [843, 269] width 72 height 14
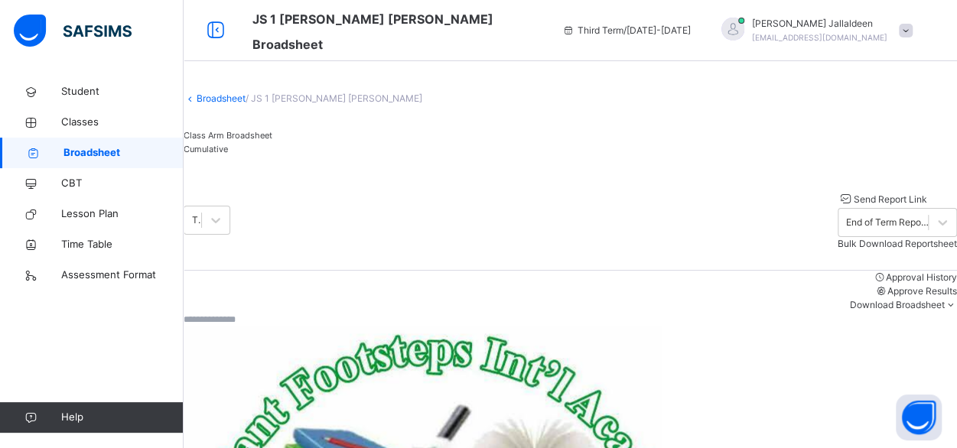
click at [354, 152] on div "Cumulative" at bounding box center [571, 149] width 774 height 14
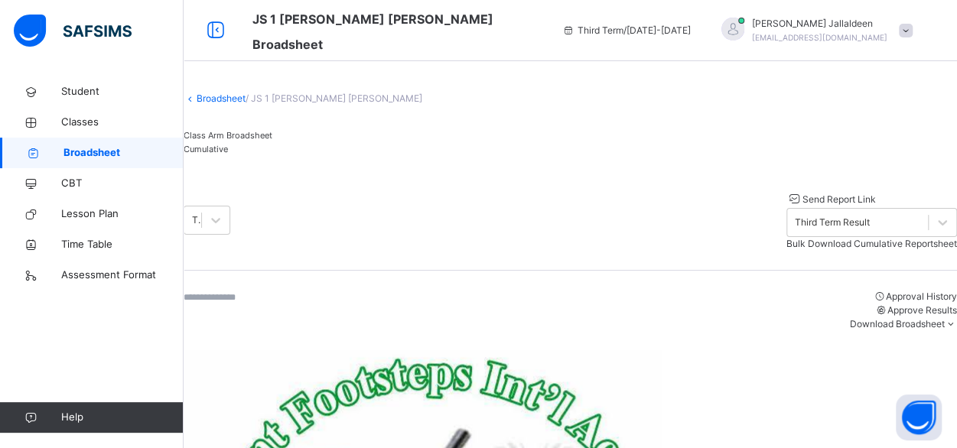
click at [811, 238] on span "Bulk Download Cumulative Reportsheet" at bounding box center [872, 243] width 171 height 11
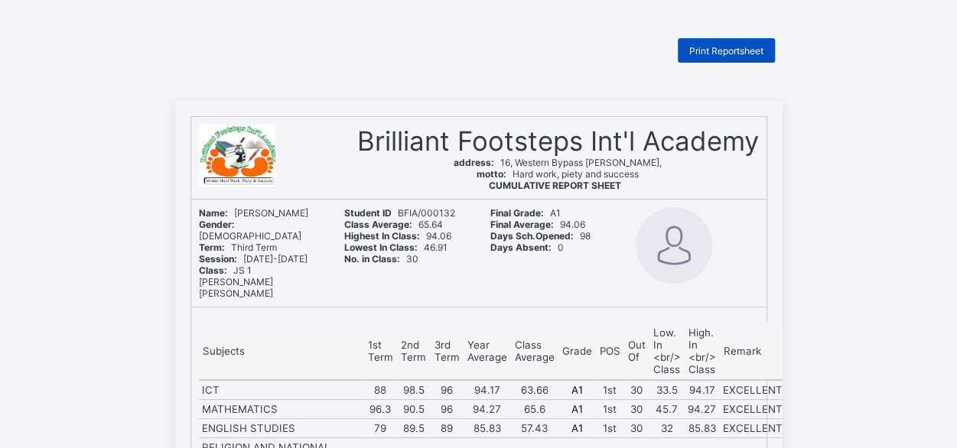
click at [710, 47] on span "Print Reportsheet" at bounding box center [726, 50] width 74 height 11
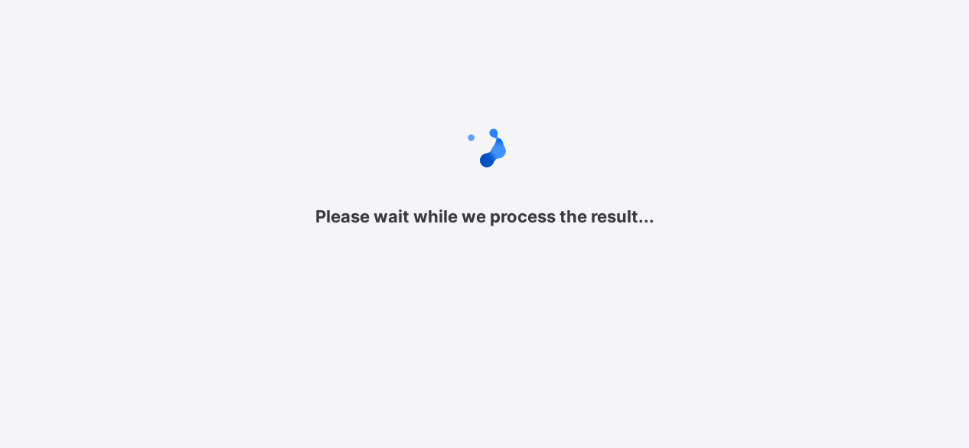
click at [524, 191] on span at bounding box center [484, 191] width 969 height 31
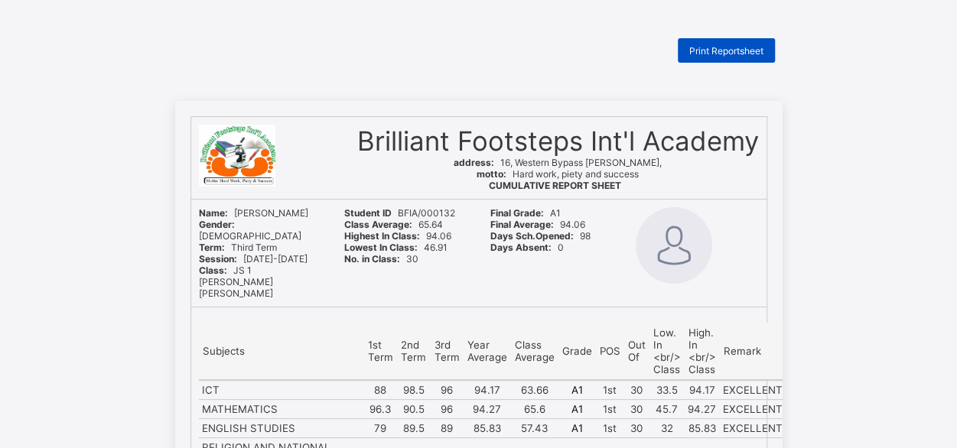
click at [705, 48] on span "Print Reportsheet" at bounding box center [726, 50] width 74 height 11
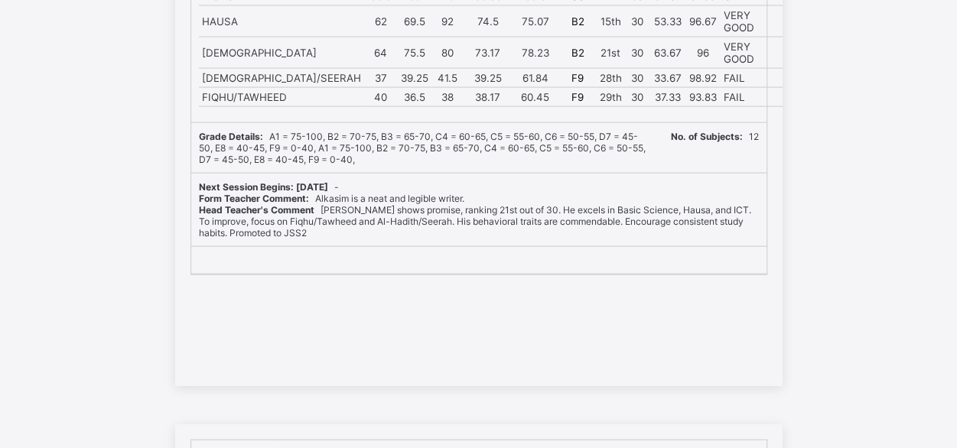
scroll to position [12964, 0]
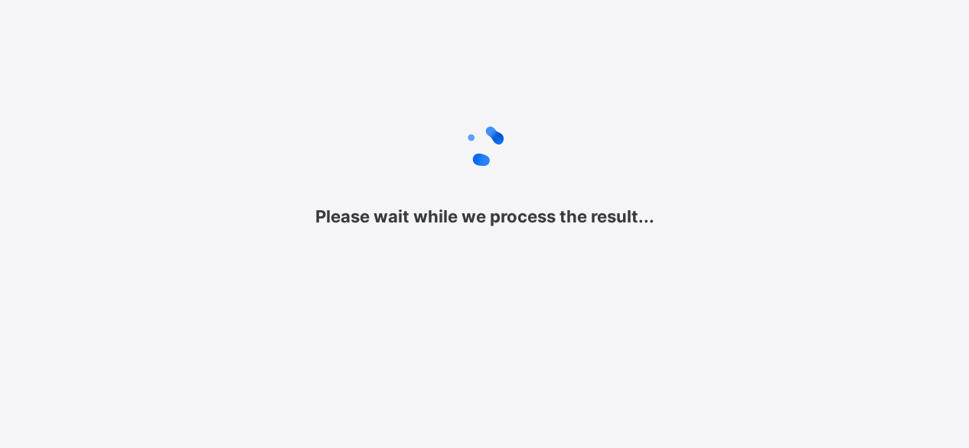
click at [580, 161] on div at bounding box center [484, 145] width 969 height 61
click at [588, 184] on span at bounding box center [484, 191] width 969 height 31
click at [508, 305] on div "Please wait while we process the result..." at bounding box center [484, 170] width 969 height 341
click at [442, 149] on div at bounding box center [484, 145] width 969 height 61
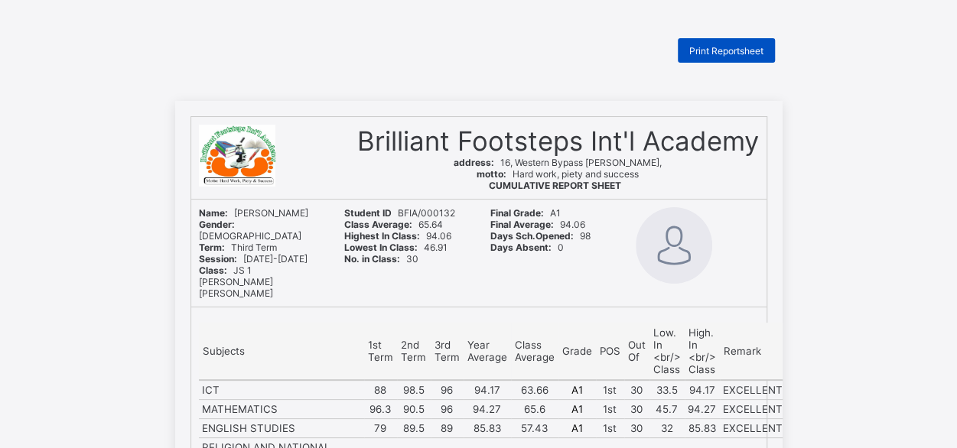
click at [704, 57] on div "Print Reportsheet" at bounding box center [726, 50] width 97 height 24
click at [724, 48] on span "Print Reportsheet" at bounding box center [726, 50] width 74 height 11
click at [715, 47] on span "Print Reportsheet" at bounding box center [726, 50] width 74 height 11
click at [728, 54] on span "Print Reportsheet" at bounding box center [726, 50] width 74 height 11
click at [733, 51] on span "Print Reportsheet" at bounding box center [726, 50] width 74 height 11
